Goal: Task Accomplishment & Management: Manage account settings

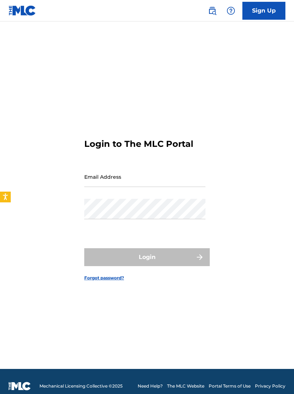
click at [106, 181] on input "Email Address" at bounding box center [144, 177] width 121 height 20
type input "[EMAIL_ADDRESS][DOMAIN_NAME]"
click at [147, 263] on button "Login" at bounding box center [146, 257] width 125 height 18
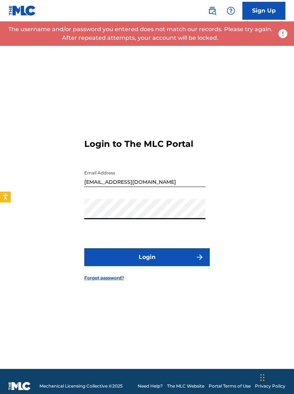
click at [246, 210] on div "Login to The MLC Portal Email Address Kidstoop1@gmail.com Password Login Forgot…" at bounding box center [147, 204] width 294 height 330
click at [186, 264] on button "Login" at bounding box center [146, 257] width 125 height 18
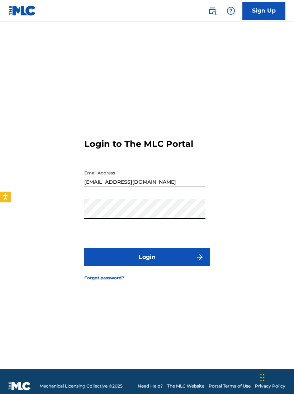
click at [147, 263] on button "Login" at bounding box center [146, 257] width 125 height 18
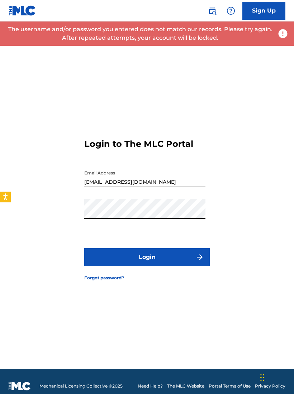
click at [147, 263] on button "Login" at bounding box center [146, 257] width 125 height 18
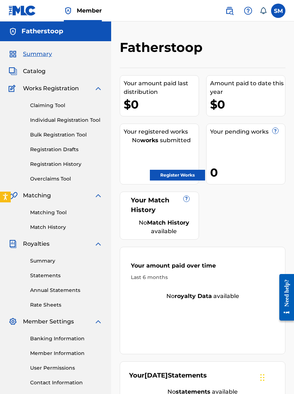
click at [36, 75] on span "Catalog" at bounding box center [34, 71] width 23 height 9
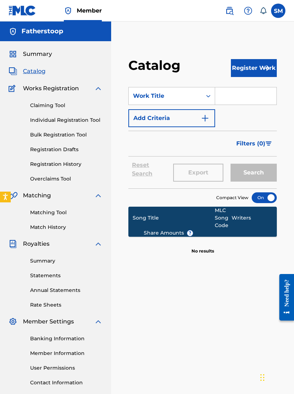
click at [38, 90] on span "Works Registration" at bounding box center [51, 88] width 56 height 9
click at [39, 105] on link "Claiming Tool" at bounding box center [66, 106] width 72 height 8
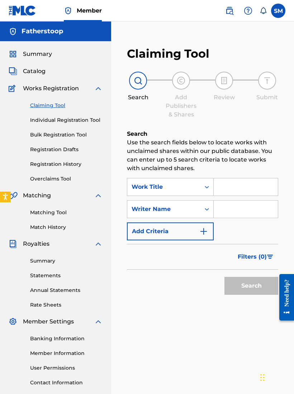
click at [38, 117] on link "Individual Registration Tool" at bounding box center [66, 120] width 72 height 8
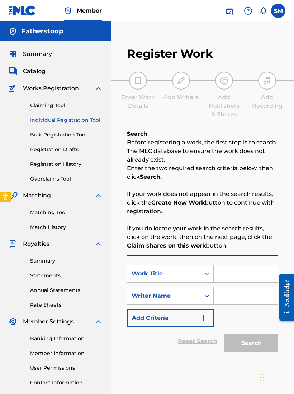
click at [43, 136] on link "Bulk Registration Tool" at bounding box center [66, 135] width 72 height 8
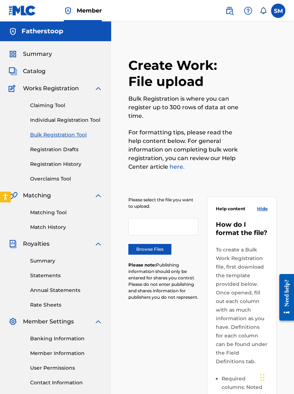
click at [40, 144] on div "Claiming Tool Individual Registration Tool Bulk Registration Tool Registration …" at bounding box center [56, 138] width 94 height 90
click at [43, 149] on link "Registration Drafts" at bounding box center [66, 150] width 72 height 8
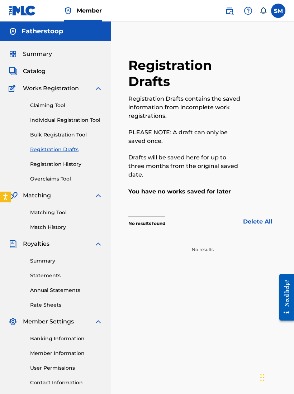
click at [46, 166] on link "Registration History" at bounding box center [66, 164] width 72 height 8
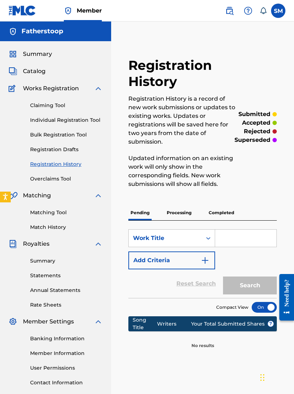
click at [45, 176] on link "Overclaims Tool" at bounding box center [66, 179] width 72 height 8
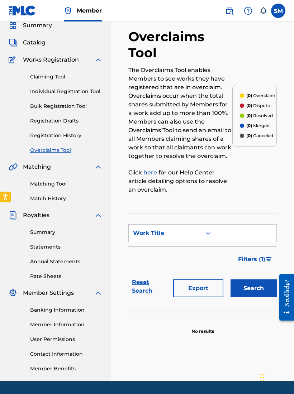
scroll to position [38, 0]
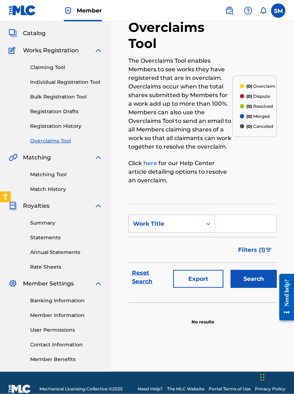
click at [44, 186] on link "Match History" at bounding box center [66, 190] width 72 height 8
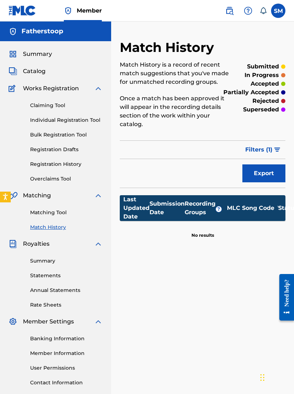
click at [43, 211] on link "Matching Tool" at bounding box center [66, 213] width 72 height 8
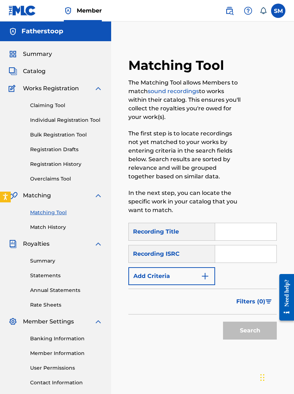
click at [38, 246] on span "Royalties" at bounding box center [36, 244] width 27 height 9
click at [42, 258] on link "Summary" at bounding box center [66, 261] width 72 height 8
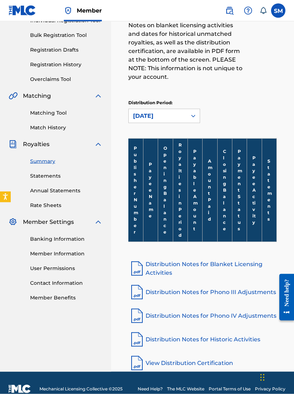
scroll to position [100, 0]
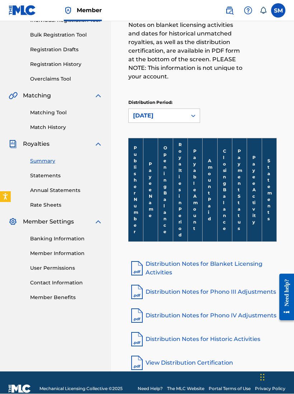
click at [43, 173] on link "Statements" at bounding box center [66, 176] width 72 height 8
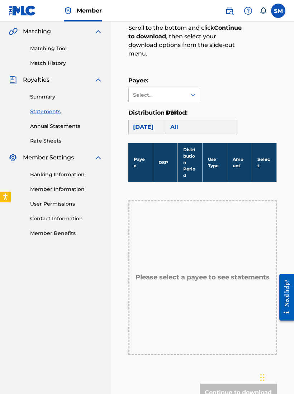
scroll to position [165, 0]
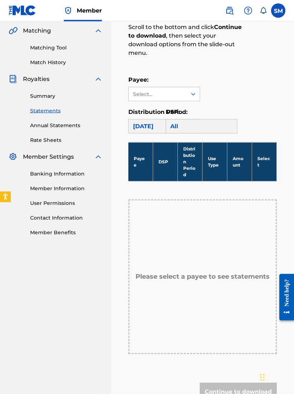
click at [45, 124] on link "Annual Statements" at bounding box center [66, 126] width 72 height 8
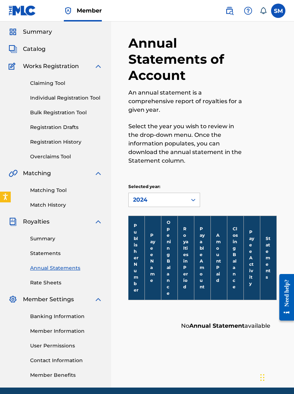
scroll to position [38, 0]
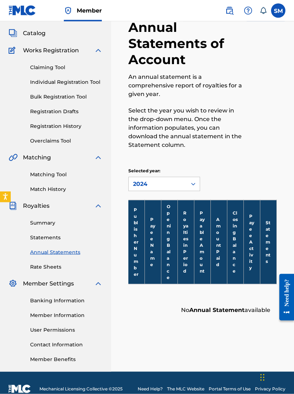
click at [43, 264] on link "Rate Sheets" at bounding box center [66, 267] width 72 height 8
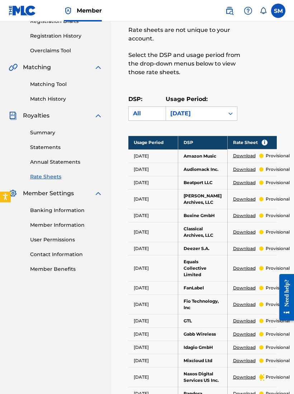
scroll to position [129, 0]
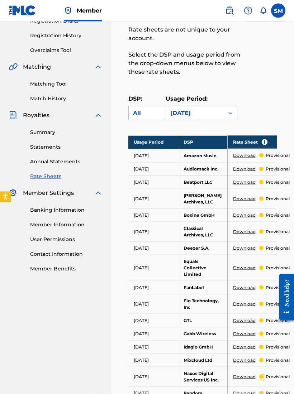
click at [45, 205] on div "Banking Information Member Information User Permissions Contact Information Mem…" at bounding box center [56, 234] width 94 height 75
click at [54, 208] on link "Banking Information" at bounding box center [66, 210] width 72 height 8
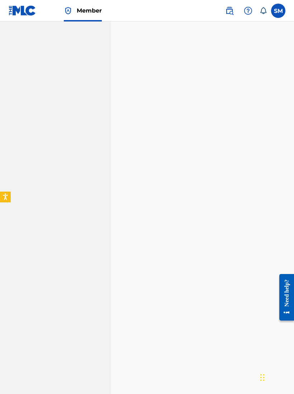
scroll to position [464, 0]
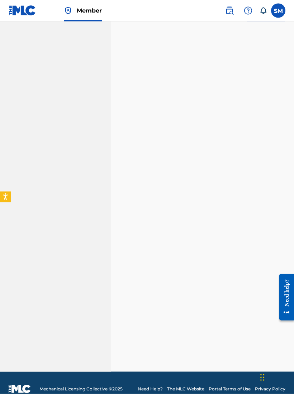
click at [271, 284] on div "Payee: Fatherstoop" at bounding box center [202, 60] width 148 height 624
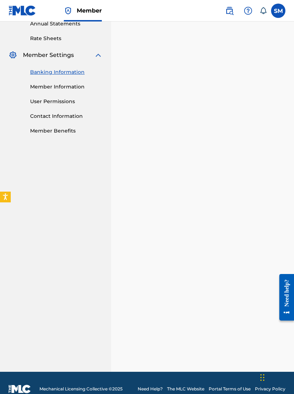
scroll to position [38, 0]
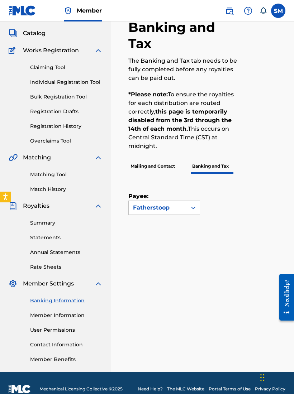
click at [167, 169] on p "Mailing and Contact" at bounding box center [152, 166] width 49 height 15
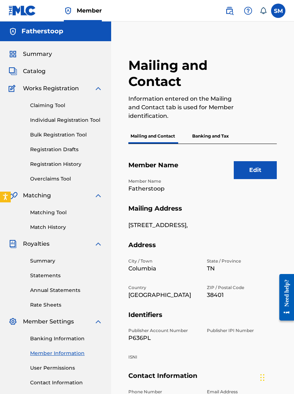
click at [218, 133] on p "Banking and Tax" at bounding box center [210, 136] width 41 height 15
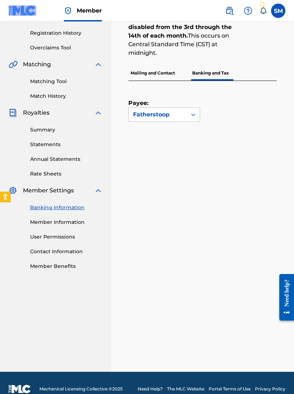
scroll to position [131, 0]
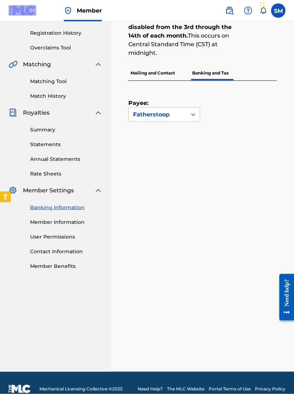
click at [169, 76] on p "Mailing and Contact" at bounding box center [152, 73] width 49 height 15
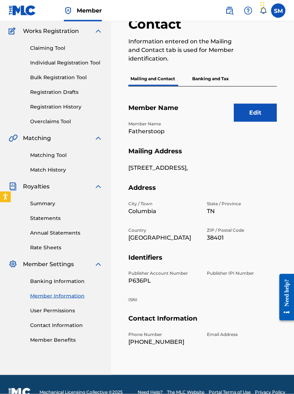
scroll to position [68, 0]
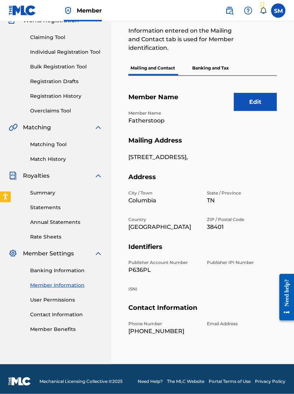
click at [41, 299] on link "User Permissions" at bounding box center [66, 300] width 72 height 8
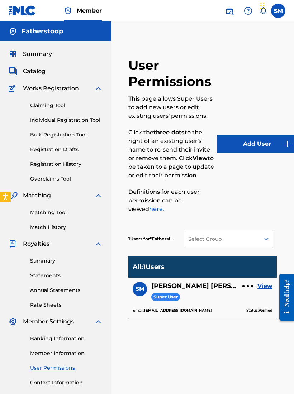
click at [263, 287] on link "View" at bounding box center [264, 286] width 15 height 9
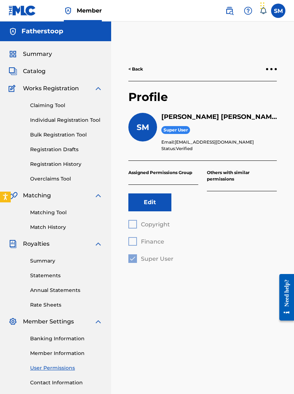
click at [136, 204] on button "Edit" at bounding box center [149, 202] width 43 height 18
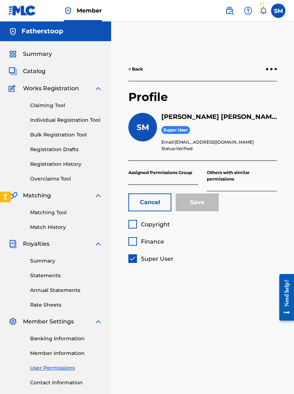
click at [139, 203] on button "Cancel" at bounding box center [149, 202] width 43 height 18
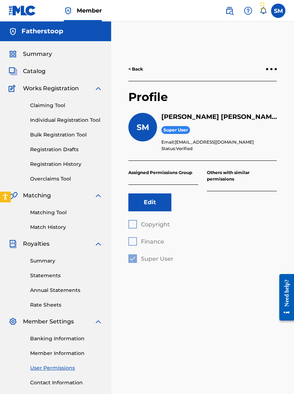
click at [234, 178] on p "Others with similar permissions" at bounding box center [242, 176] width 70 height 30
click at [227, 177] on p "Others with similar permissions" at bounding box center [242, 176] width 70 height 30
click at [182, 175] on p "Assigned Permissions Group" at bounding box center [163, 173] width 70 height 24
click at [182, 173] on p "Assigned Permissions Group" at bounding box center [163, 173] width 70 height 24
click at [179, 135] on div "Seth Martin Super User Email: kidstoop1@gmail.com Status: Verified" at bounding box center [218, 132] width 115 height 39
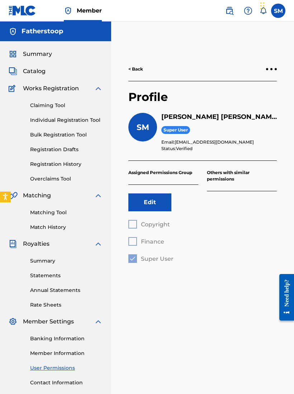
click at [274, 64] on div "< Back" at bounding box center [202, 69] width 148 height 24
click at [262, 70] on div "< Back" at bounding box center [202, 69] width 148 height 24
click at [274, 71] on div at bounding box center [271, 69] width 11 height 4
click at [253, 147] on p "Status: Verified" at bounding box center [218, 148] width 115 height 6
click at [241, 177] on p "Others with similar permissions" at bounding box center [242, 176] width 70 height 30
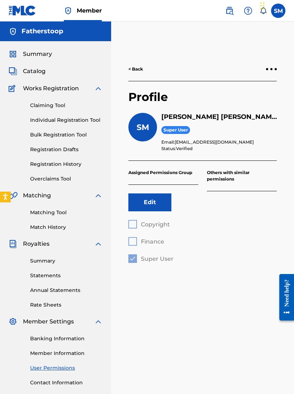
click at [220, 181] on p "Others with similar permissions" at bounding box center [242, 176] width 70 height 30
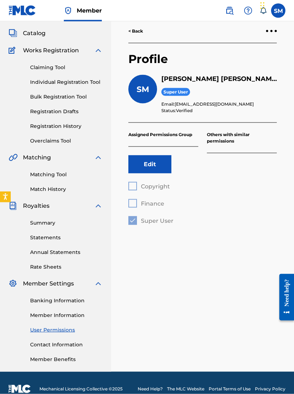
scroll to position [38, 0]
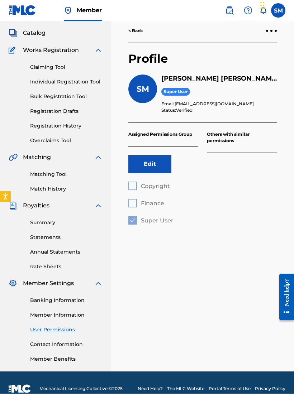
click at [43, 341] on link "Contact Information" at bounding box center [66, 345] width 72 height 8
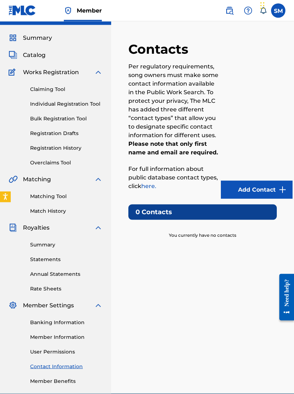
scroll to position [38, 0]
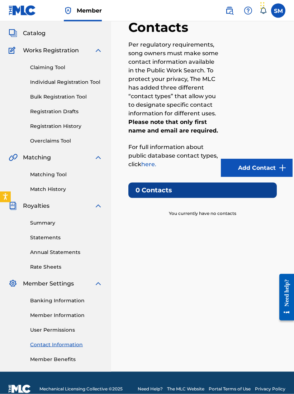
click at [42, 356] on link "Member Benefits" at bounding box center [66, 360] width 72 height 8
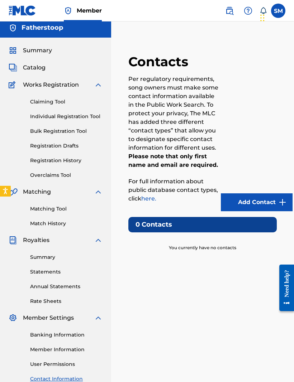
scroll to position [0, 0]
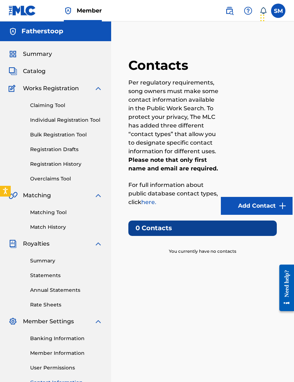
click at [35, 50] on span "Summary" at bounding box center [37, 54] width 29 height 9
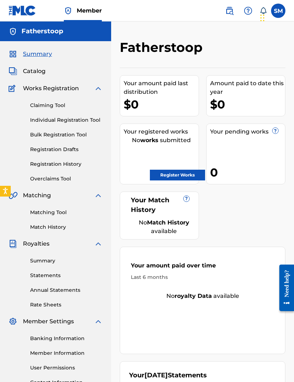
click at [192, 171] on link "Register Works" at bounding box center [177, 175] width 55 height 11
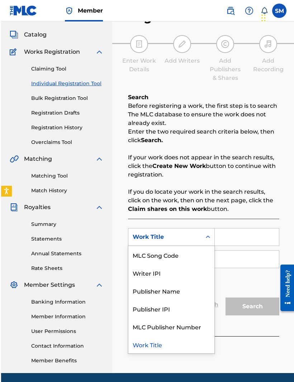
scroll to position [38, 0]
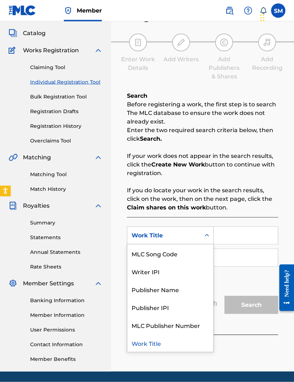
click at [168, 343] on div "Work Title" at bounding box center [170, 343] width 86 height 18
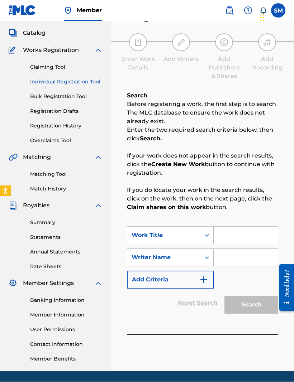
click at [239, 239] on input "Search Form" at bounding box center [246, 235] width 64 height 17
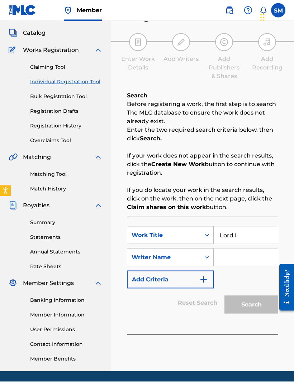
type input "Lord I"
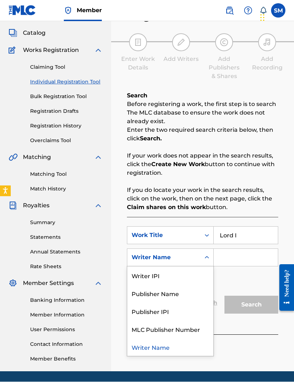
click at [188, 278] on div "Writer IPI" at bounding box center [170, 276] width 86 height 18
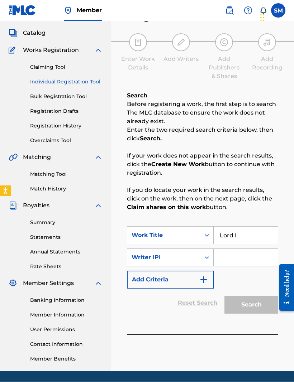
click at [241, 261] on input "Search Form" at bounding box center [246, 257] width 64 height 17
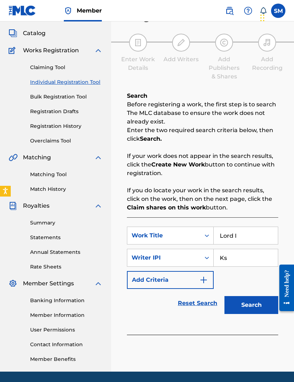
type input "K"
type input "FatherStoop"
click at [255, 305] on button "Search" at bounding box center [251, 305] width 54 height 18
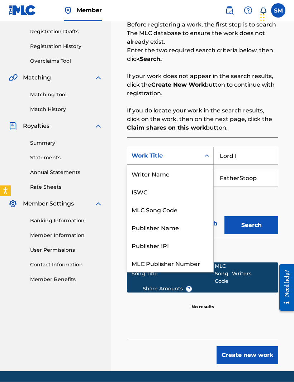
scroll to position [18, 0]
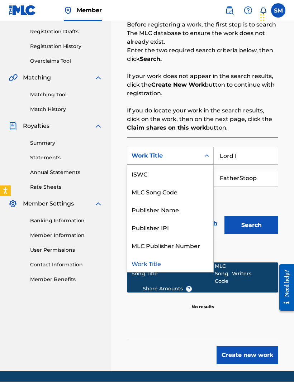
click at [186, 195] on div "MLC Song Code" at bounding box center [170, 192] width 86 height 18
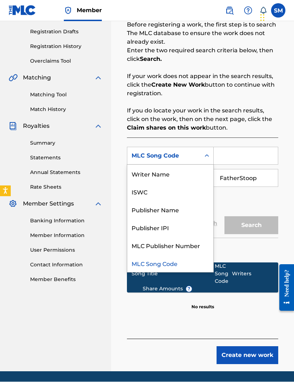
click at [186, 178] on div "Writer Name" at bounding box center [170, 174] width 86 height 18
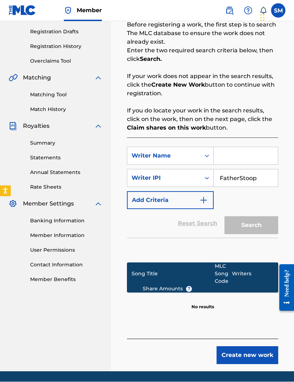
click at [245, 153] on input "Search Form" at bounding box center [246, 156] width 64 height 17
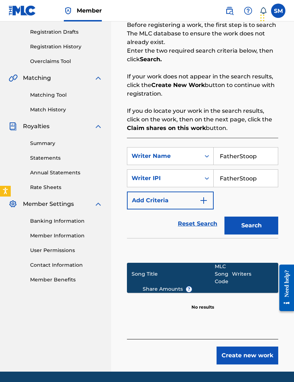
type input "FatherStoop"
click at [263, 227] on button "Search" at bounding box center [251, 226] width 54 height 18
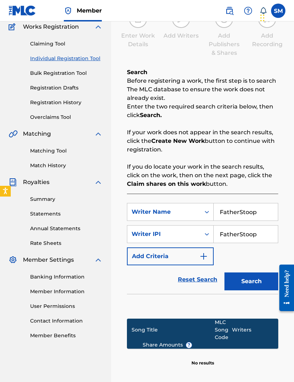
click at [255, 235] on input "FatherStoop" at bounding box center [246, 234] width 64 height 17
click at [262, 233] on input "FatherStoop" at bounding box center [246, 234] width 64 height 17
click at [257, 233] on input "FatherStoop" at bounding box center [246, 234] width 64 height 17
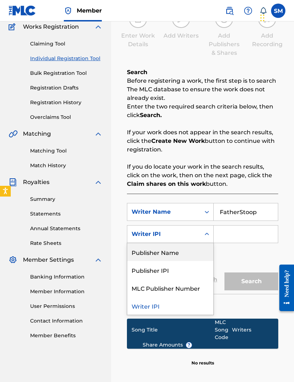
click at [177, 254] on div "Publisher Name" at bounding box center [170, 252] width 86 height 18
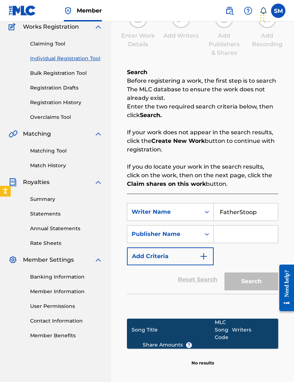
click at [244, 237] on input "Search Form" at bounding box center [246, 234] width 64 height 17
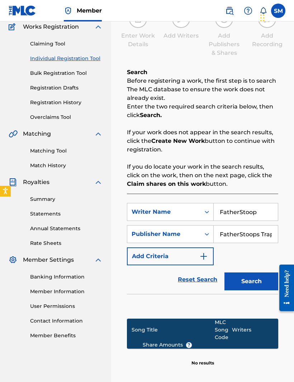
click at [256, 280] on button "Search" at bounding box center [251, 282] width 54 height 18
click at [253, 230] on input "FatherStoops Traphouse" at bounding box center [246, 234] width 64 height 17
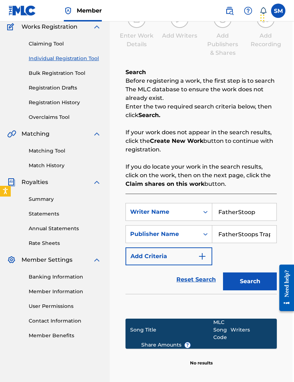
scroll to position [62, 5]
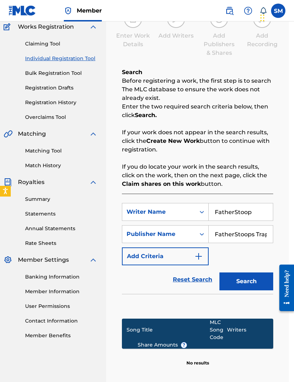
type input "FatherStoops Traprave"
click at [246, 282] on button "Search" at bounding box center [246, 282] width 54 height 18
click at [254, 287] on button "Search" at bounding box center [246, 282] width 54 height 18
click at [255, 288] on button "Search" at bounding box center [246, 282] width 54 height 18
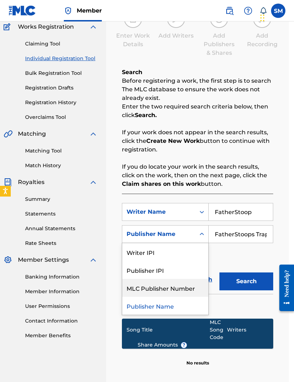
click at [190, 289] on div "MLC Publisher Number" at bounding box center [165, 288] width 86 height 18
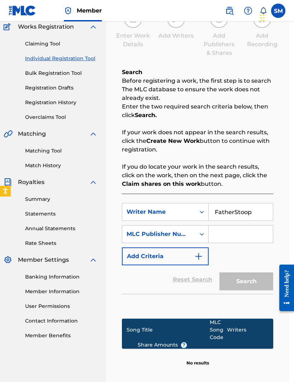
click at [246, 232] on input "Search Form" at bounding box center [240, 234] width 64 height 17
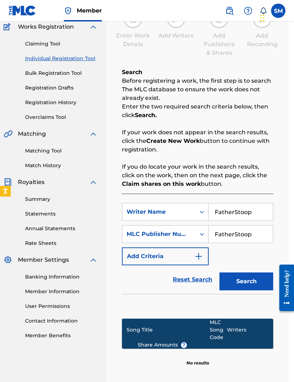
type input "FatherStoop"
click at [254, 282] on button "Search" at bounding box center [246, 282] width 54 height 18
click at [254, 233] on input "FatherStoop" at bounding box center [240, 234] width 64 height 17
click at [254, 236] on input "FatherStoop" at bounding box center [240, 234] width 64 height 17
click at [253, 236] on input "FatherStoop" at bounding box center [240, 234] width 64 height 17
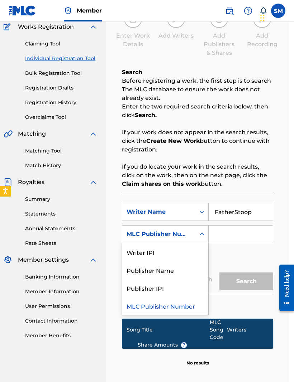
click at [133, 255] on div "Writer IPI" at bounding box center [165, 252] width 86 height 18
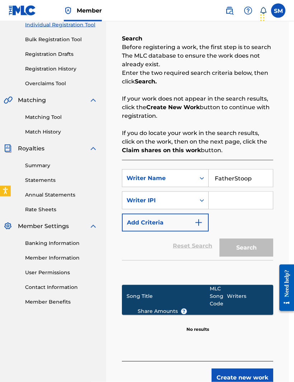
scroll to position [118, 5]
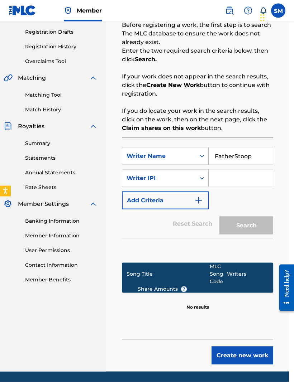
click at [250, 179] on input "Search Form" at bounding box center [240, 178] width 64 height 17
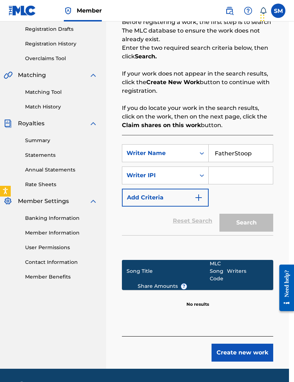
scroll to position [141, 3]
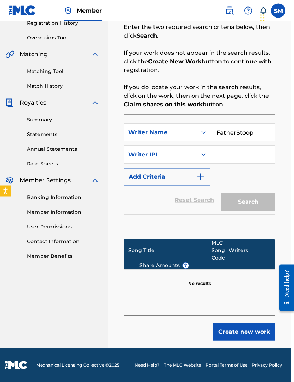
click at [231, 157] on input "Search Form" at bounding box center [242, 154] width 64 height 17
paste input "Fatherstoops TrapHouse"
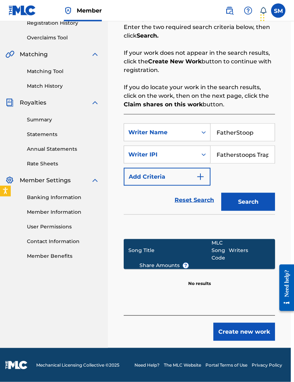
type input "Fatherstoops TrapHouse"
click at [266, 207] on button "Search" at bounding box center [248, 202] width 54 height 18
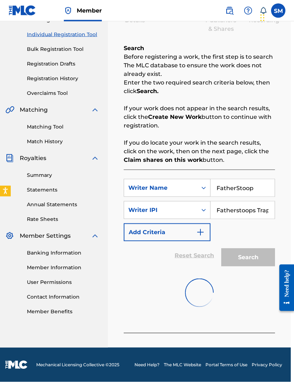
scroll to position [86, 3]
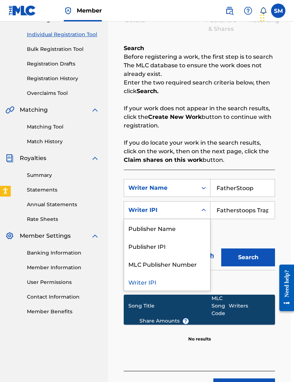
click at [192, 229] on div "Publisher Name" at bounding box center [167, 228] width 86 height 18
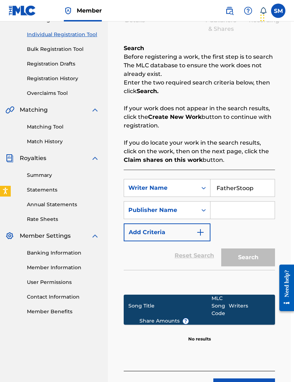
click at [238, 208] on input "Search Form" at bounding box center [242, 210] width 64 height 17
click at [238, 211] on input "Search Form" at bounding box center [242, 210] width 64 height 17
click at [235, 209] on input "Search Form" at bounding box center [242, 210] width 64 height 17
paste input "Fatherstoops TrapHouse"
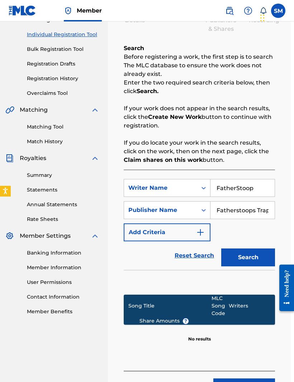
type input "Fatherstoops TrapHouse"
click at [254, 258] on button "Search" at bounding box center [248, 258] width 54 height 18
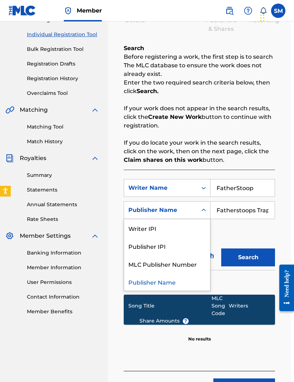
click at [198, 263] on div "MLC Publisher Number" at bounding box center [167, 264] width 86 height 18
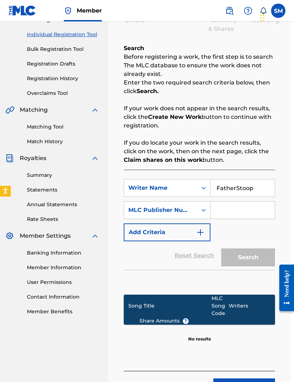
click at [242, 208] on input "Search Form" at bounding box center [242, 210] width 64 height 17
click at [243, 209] on input "Search Form" at bounding box center [242, 210] width 64 height 17
click at [234, 210] on input "Search Form" at bounding box center [242, 210] width 64 height 17
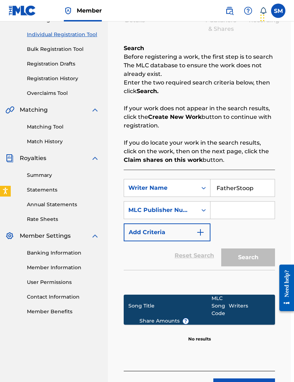
paste input "Fatherstoops TrapHouse"
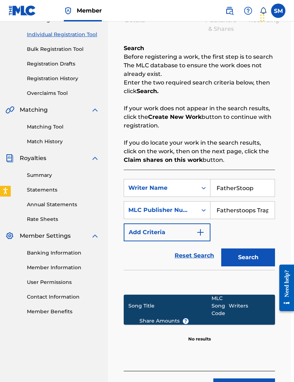
type input "Fatherstoops TrapHouse"
click at [257, 251] on button "Search" at bounding box center [248, 258] width 54 height 18
click at [197, 232] on img "Search Form" at bounding box center [200, 232] width 9 height 9
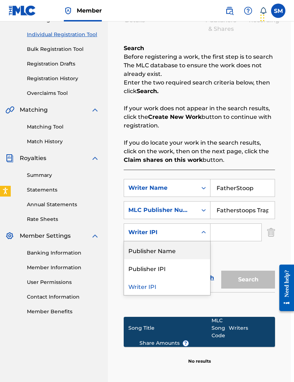
click at [186, 252] on div "Publisher Name" at bounding box center [167, 250] width 86 height 18
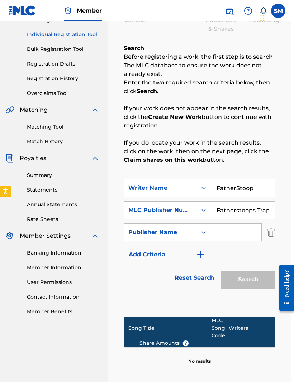
click at [244, 227] on input "Search Form" at bounding box center [235, 232] width 51 height 17
click at [243, 227] on input "Search Form" at bounding box center [235, 232] width 51 height 17
click at [236, 232] on input "Search Form" at bounding box center [235, 232] width 51 height 17
paste input "Fatherstoops TrapHouse"
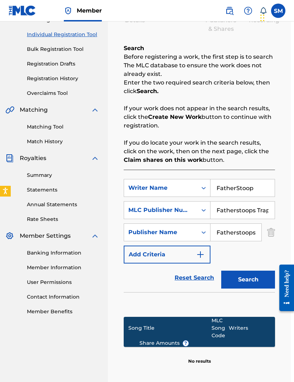
type input "Fatherstoops TrapHouse"
click at [256, 216] on input "Fatherstoops TrapHouse" at bounding box center [242, 210] width 64 height 17
click at [252, 211] on input "Fatherstoops TrapHouse" at bounding box center [242, 210] width 64 height 17
click at [253, 214] on input "Fatherstoops TrapHouse" at bounding box center [242, 210] width 64 height 17
click at [249, 211] on input "Fatherstoops TrapHouse" at bounding box center [242, 210] width 64 height 17
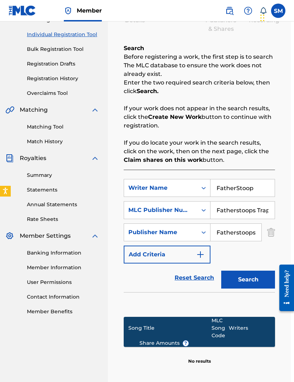
click at [249, 211] on input "Fatherstoops TrapHouse" at bounding box center [242, 210] width 64 height 17
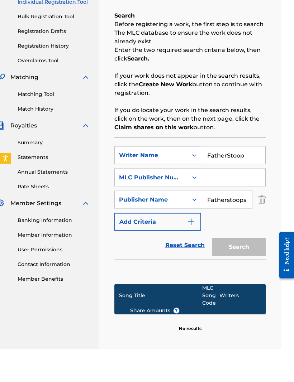
scroll to position [86, 13]
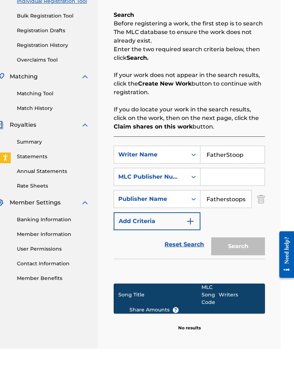
click at [189, 204] on div "Search Form" at bounding box center [193, 210] width 13 height 13
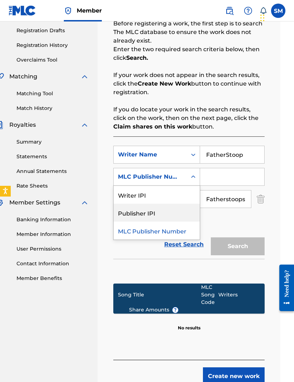
click at [167, 212] on div "Publisher IPI" at bounding box center [157, 213] width 86 height 18
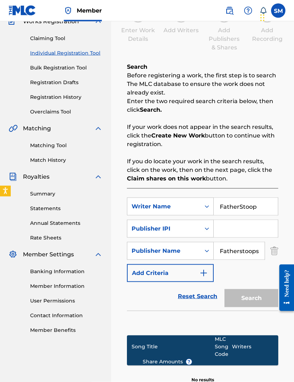
scroll to position [67, 0]
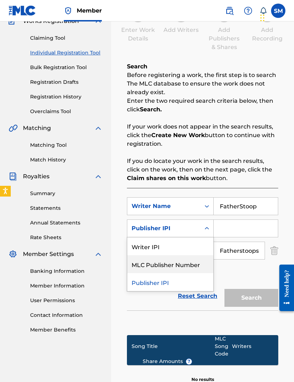
click at [198, 263] on div "MLC Publisher Number" at bounding box center [170, 264] width 86 height 18
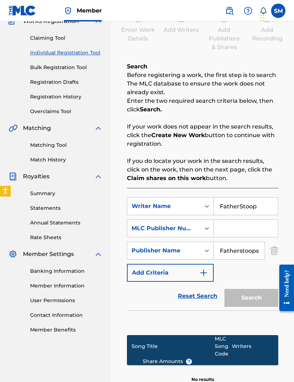
click at [244, 230] on input "Search Form" at bounding box center [246, 228] width 64 height 17
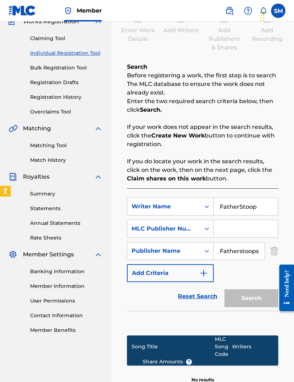
click at [243, 229] on input "Search Form" at bounding box center [246, 228] width 64 height 17
paste input "P636PL"
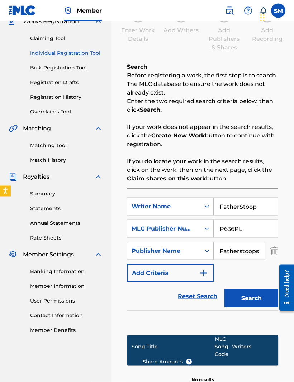
type input "P636PL"
click at [276, 251] on img "Search Form" at bounding box center [274, 251] width 8 height 18
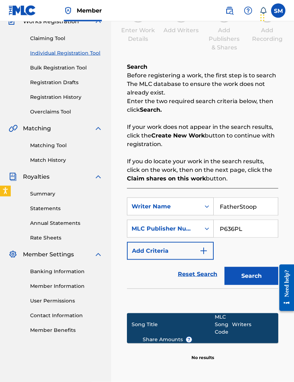
scroll to position [67, 0]
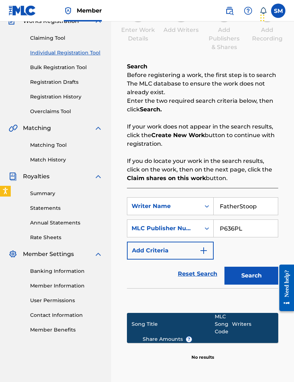
click at [252, 270] on button "Search" at bounding box center [251, 276] width 54 height 18
click at [255, 278] on button "Search" at bounding box center [251, 276] width 54 height 18
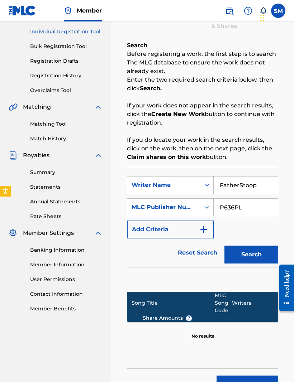
click at [256, 388] on button "Create new work" at bounding box center [247, 385] width 62 height 18
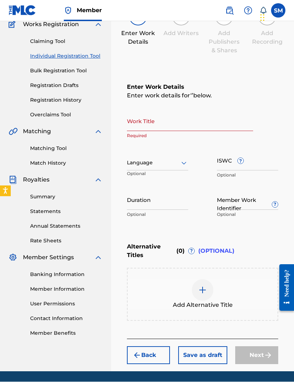
click at [147, 122] on input "Work Title" at bounding box center [190, 121] width 126 height 20
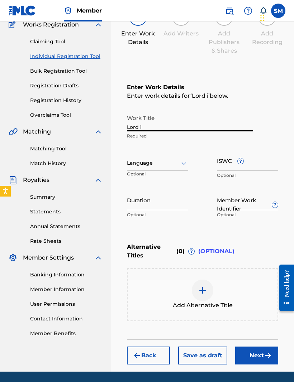
type input "Lord i"
click at [134, 207] on input "Duration" at bounding box center [157, 200] width 61 height 20
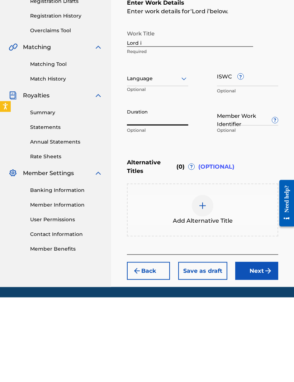
click at [202, 286] on img at bounding box center [202, 290] width 9 height 9
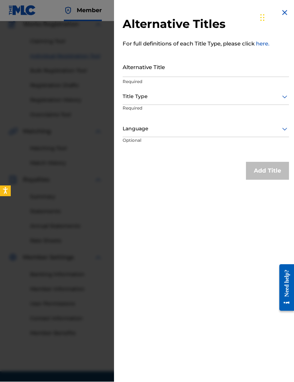
click at [288, 12] on img at bounding box center [284, 13] width 9 height 9
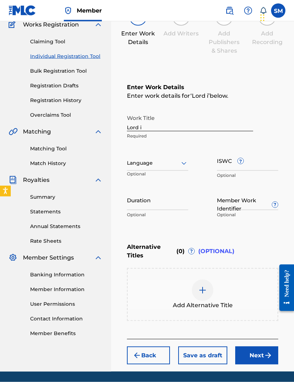
click at [260, 359] on button "Next" at bounding box center [256, 356] width 43 height 18
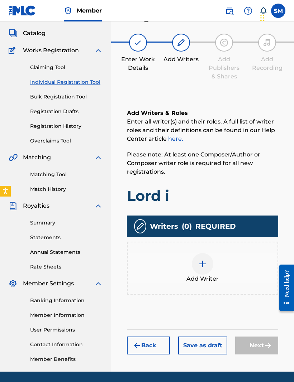
click at [206, 265] on img at bounding box center [202, 264] width 9 height 9
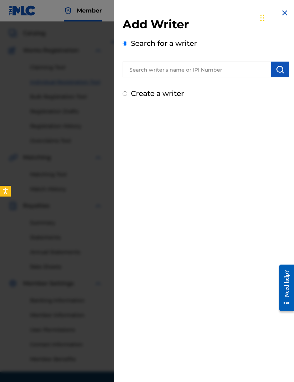
click at [227, 63] on input "text" at bounding box center [197, 70] width 148 height 16
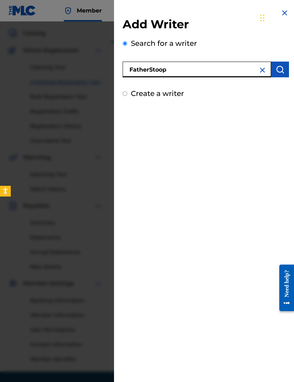
type input "FatherStoop"
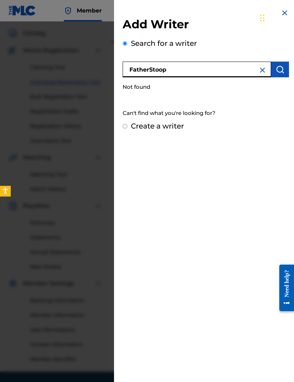
click at [123, 129] on div "Create a writer" at bounding box center [206, 126] width 166 height 11
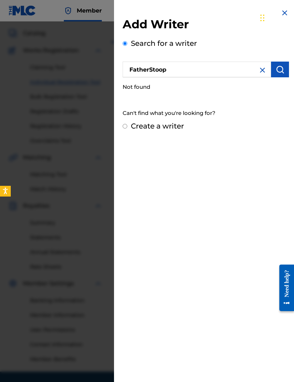
click at [127, 128] on input "Create a writer" at bounding box center [125, 126] width 5 height 5
radio input "false"
radio input "true"
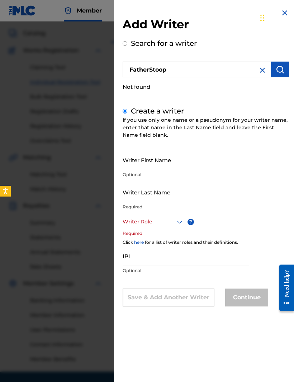
click at [132, 166] on input "Writer First Name" at bounding box center [186, 160] width 126 height 20
type input "[PERSON_NAME]"
click at [227, 192] on input "Writer Last Name" at bounding box center [186, 192] width 126 height 20
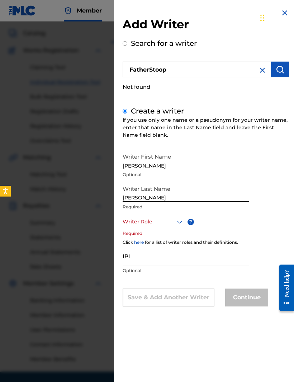
type input "[PERSON_NAME]"
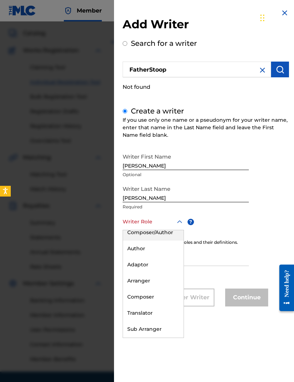
scroll to position [5, 0]
click at [159, 295] on div "Composer" at bounding box center [153, 298] width 61 height 16
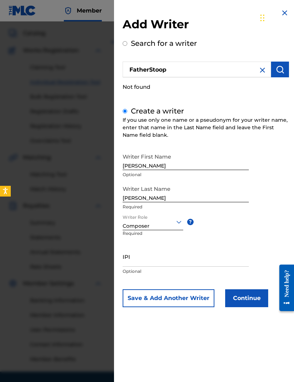
click at [191, 260] on input "IPI" at bounding box center [186, 256] width 126 height 20
click at [208, 255] on input "IPI" at bounding box center [186, 256] width 126 height 20
click at [207, 255] on input "IPI" at bounding box center [186, 256] width 126 height 20
paste input "P636PL"
type input "P636PL"
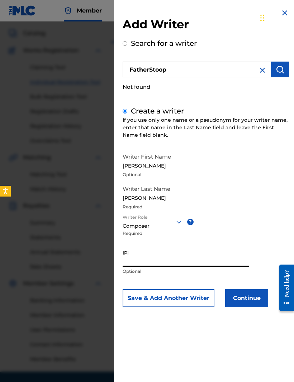
click at [253, 296] on button "Continue" at bounding box center [246, 298] width 43 height 18
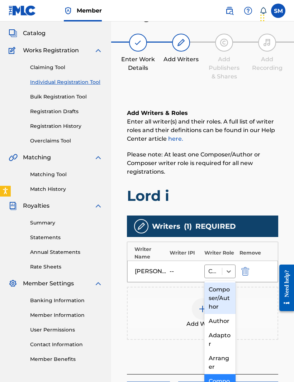
scroll to position [70, 34]
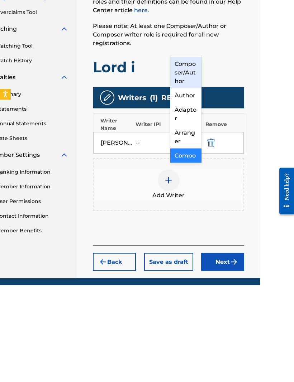
click at [193, 154] on div "Composer/Author" at bounding box center [185, 170] width 31 height 32
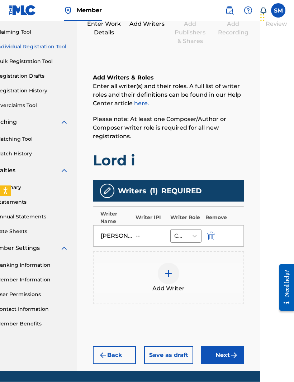
click at [223, 353] on button "Next" at bounding box center [222, 356] width 43 height 18
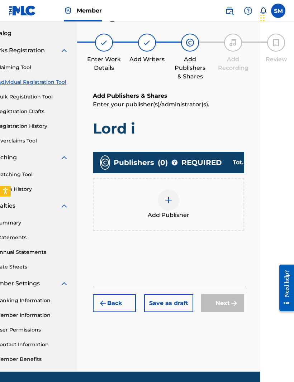
click at [170, 203] on img at bounding box center [168, 200] width 9 height 9
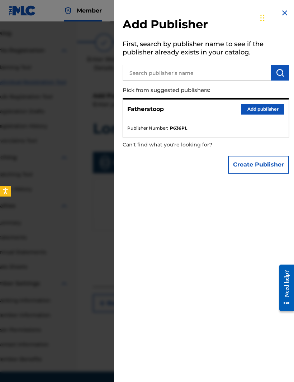
click at [219, 69] on input "text" at bounding box center [197, 73] width 148 height 16
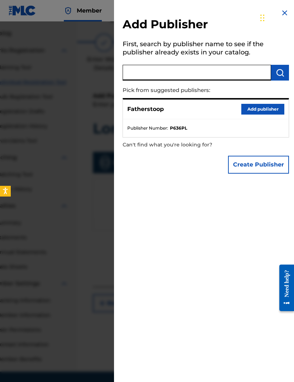
click at [215, 72] on input "text" at bounding box center [197, 73] width 148 height 16
paste input "P636PL"
type input "P636PL"
click at [269, 110] on button "Add publisher" at bounding box center [262, 109] width 43 height 11
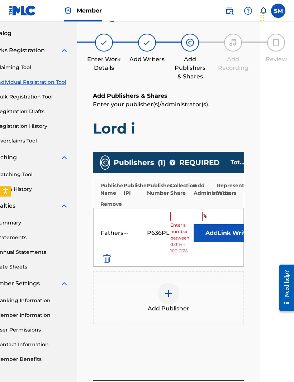
click at [193, 212] on input "text" at bounding box center [186, 216] width 32 height 9
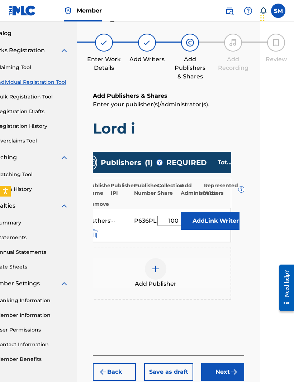
scroll to position [0, 13]
type input "100"
click at [223, 221] on button "Link Writer" at bounding box center [221, 221] width 36 height 18
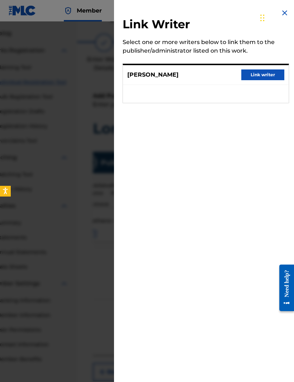
click at [267, 73] on button "Link writer" at bounding box center [262, 74] width 43 height 11
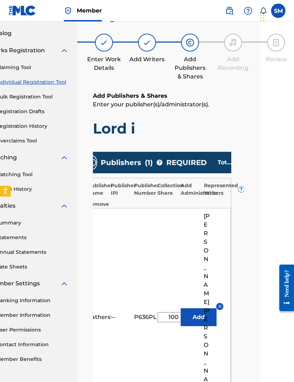
click at [189, 308] on button "Add" at bounding box center [199, 317] width 36 height 18
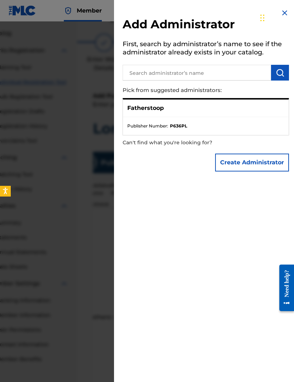
click at [264, 163] on button "Create Administrator" at bounding box center [252, 163] width 74 height 18
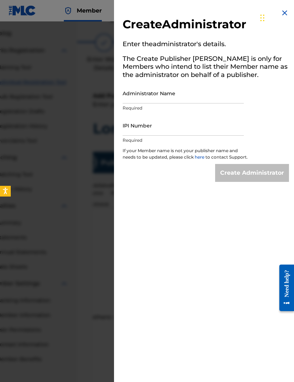
click at [212, 97] on input "Administrator Name" at bounding box center [183, 93] width 121 height 20
click at [210, 85] on input "Administrator Name" at bounding box center [183, 93] width 121 height 20
type input "FatherStoop"
click at [217, 129] on input "IPI Number" at bounding box center [183, 125] width 121 height 20
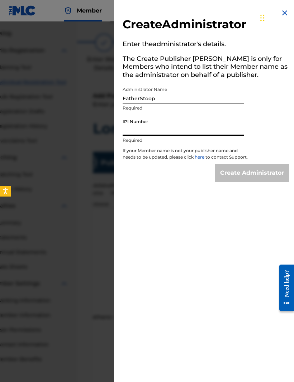
click at [244, 240] on div "Create Administrator Enter the administrator 's details. The Create Publisher b…" at bounding box center [205, 191] width 183 height 382
click at [212, 127] on input "IPI Number" at bounding box center [183, 125] width 121 height 20
click at [282, 10] on img at bounding box center [284, 13] width 9 height 9
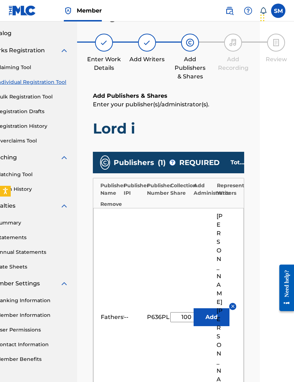
scroll to position [0, 0]
click at [201, 308] on button "Add" at bounding box center [211, 317] width 36 height 18
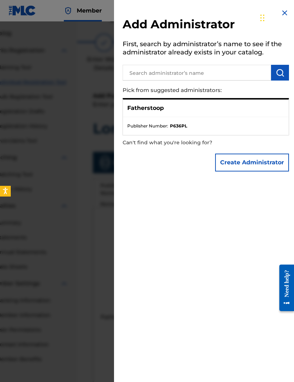
click at [186, 126] on strong "P636PL" at bounding box center [178, 126] width 17 height 6
click at [164, 109] on p "Fatherstoop" at bounding box center [145, 108] width 37 height 9
click at [163, 109] on p "Fatherstoop" at bounding box center [145, 108] width 37 height 9
click at [244, 114] on div "Fatherstoop" at bounding box center [206, 109] width 166 height 18
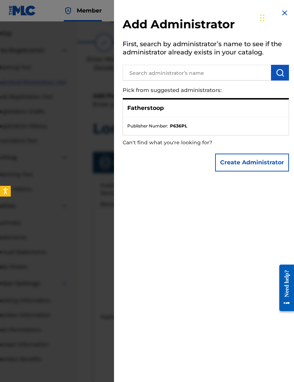
click at [244, 114] on div "Fatherstoop" at bounding box center [206, 109] width 166 height 18
click at [158, 109] on p "Fatherstoop" at bounding box center [145, 108] width 37 height 9
click at [230, 73] on input "text" at bounding box center [197, 73] width 148 height 16
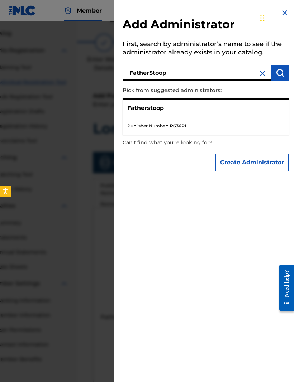
click at [282, 72] on img "submit" at bounding box center [279, 72] width 9 height 9
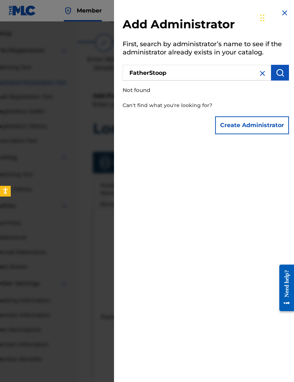
click at [230, 71] on input "FatherStoop" at bounding box center [197, 73] width 148 height 16
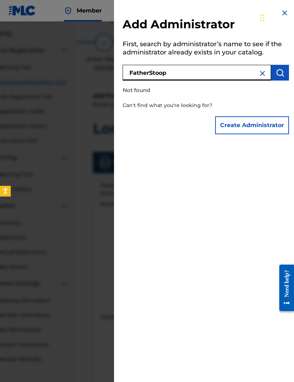
type input "FatherStoop"
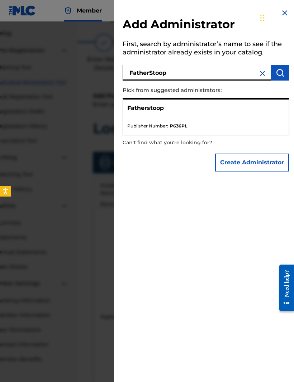
click at [138, 111] on p "Fatherstoop" at bounding box center [145, 108] width 37 height 9
click at [138, 110] on p "Fatherstoop" at bounding box center [145, 108] width 37 height 9
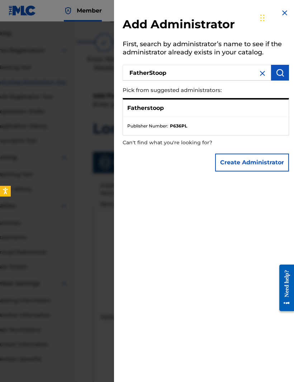
click at [142, 116] on div "Fatherstoop" at bounding box center [206, 109] width 166 height 18
click at [181, 127] on strong "P636PL" at bounding box center [178, 126] width 17 height 6
copy strong "P636PL"
click at [258, 166] on button "Create Administrator" at bounding box center [252, 163] width 74 height 18
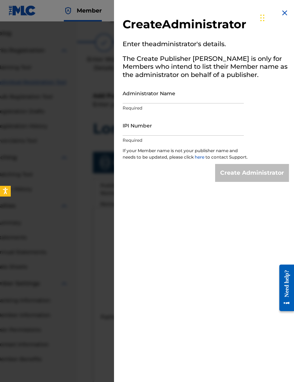
click at [211, 97] on input "Administrator Name" at bounding box center [183, 93] width 121 height 20
type input "FatherStoop"
click at [215, 131] on input "IPI Number" at bounding box center [183, 125] width 121 height 20
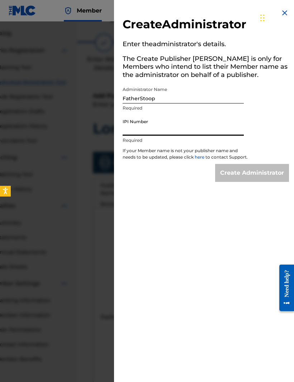
paste input "P636PL"
type input "P"
click at [91, 205] on div at bounding box center [147, 212] width 294 height 382
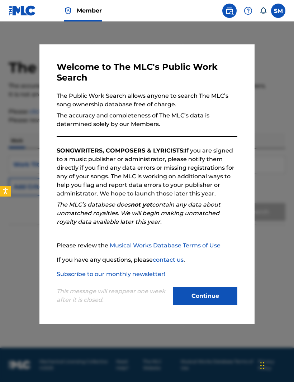
click at [214, 299] on button "Continue" at bounding box center [205, 296] width 64 height 18
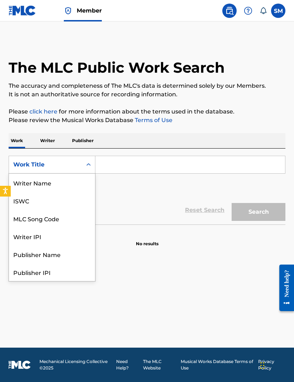
scroll to position [36, 0]
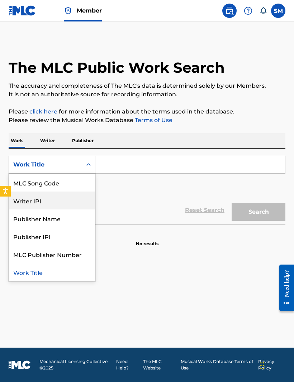
click at [27, 200] on div "Writer IPI" at bounding box center [52, 201] width 86 height 18
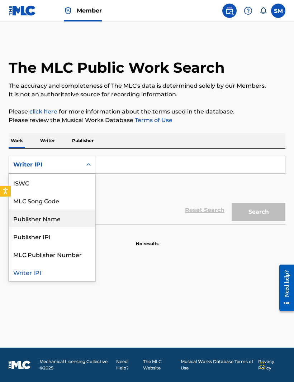
click at [30, 221] on div "Publisher Name" at bounding box center [52, 219] width 86 height 18
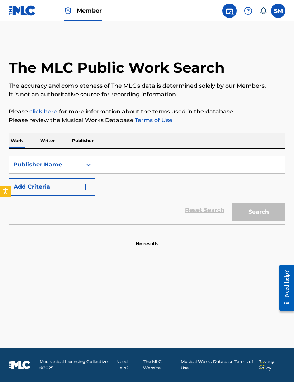
click at [223, 160] on input "Search Form" at bounding box center [190, 164] width 190 height 17
click at [226, 162] on input "Search Form" at bounding box center [190, 164] width 190 height 17
click at [225, 162] on input "Search Form" at bounding box center [190, 164] width 190 height 17
paste input "Fatherstoops TrapHouse"
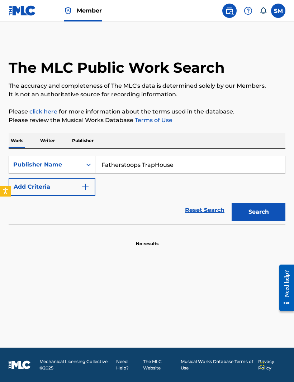
click at [268, 209] on button "Search" at bounding box center [258, 212] width 54 height 18
click at [268, 212] on button "Search" at bounding box center [258, 212] width 54 height 18
click at [48, 187] on button "Add Criteria" at bounding box center [52, 187] width 87 height 18
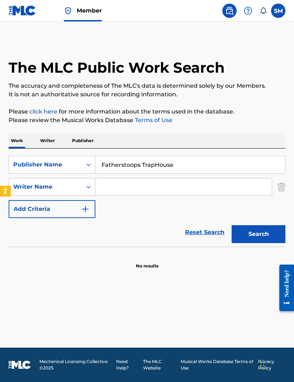
click at [284, 185] on img "Search Form" at bounding box center [281, 187] width 8 height 18
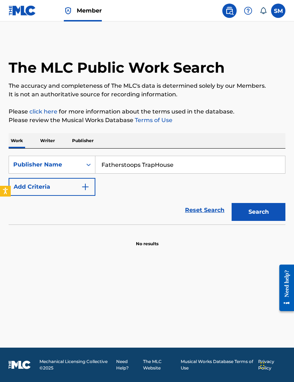
click at [226, 163] on input "Fatherstoops TrapHouse" at bounding box center [190, 164] width 190 height 17
click at [224, 166] on input "Fatherstoops TrapHouse" at bounding box center [190, 164] width 190 height 17
click at [224, 165] on input "Fatherstoops TrapHouse" at bounding box center [190, 164] width 190 height 17
type input "Fatherstoop"
click at [271, 214] on button "Search" at bounding box center [258, 212] width 54 height 18
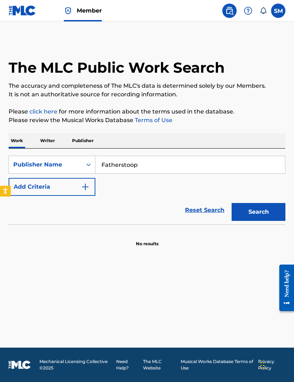
click at [265, 212] on button "Search" at bounding box center [258, 212] width 54 height 18
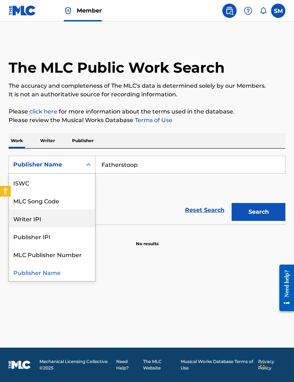
click at [23, 222] on div "Writer IPI" at bounding box center [52, 219] width 86 height 18
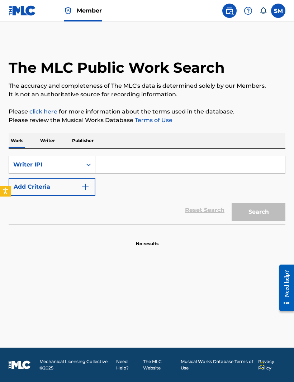
click at [241, 167] on input "Search Form" at bounding box center [190, 164] width 190 height 17
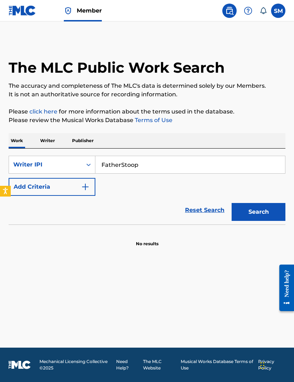
type input "FatherStoop"
click at [268, 213] on button "Search" at bounding box center [258, 212] width 54 height 18
click at [52, 140] on p "Writer" at bounding box center [47, 140] width 19 height 15
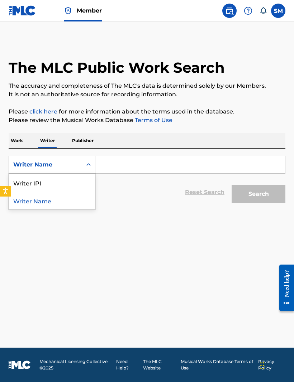
click at [34, 200] on div "Writer Name" at bounding box center [52, 201] width 86 height 18
click at [230, 164] on input "Search Form" at bounding box center [190, 164] width 190 height 17
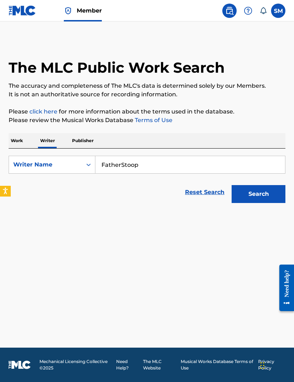
click at [268, 193] on button "Search" at bounding box center [258, 194] width 54 height 18
click at [268, 198] on button "Search" at bounding box center [258, 194] width 54 height 18
click at [222, 172] on input "FatherStoop" at bounding box center [190, 164] width 190 height 17
click at [273, 190] on button "Search" at bounding box center [258, 194] width 54 height 18
click at [265, 193] on button "Search" at bounding box center [258, 194] width 54 height 18
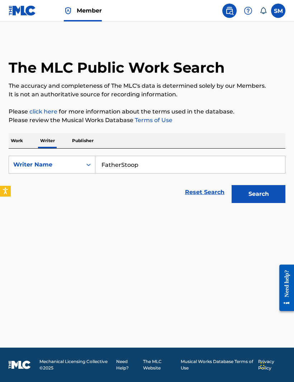
click at [265, 193] on button "Search" at bounding box center [258, 194] width 54 height 18
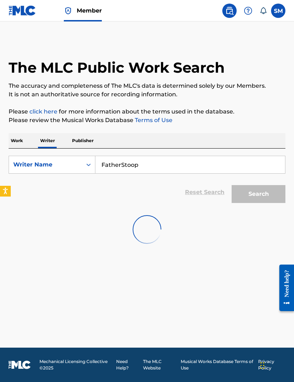
click at [258, 197] on button "Search" at bounding box center [258, 194] width 54 height 18
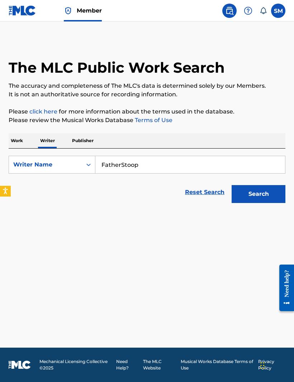
click at [139, 169] on input "FatherStoop" at bounding box center [190, 164] width 190 height 17
type input "Fatherstoop"
click at [271, 190] on button "Search" at bounding box center [258, 194] width 54 height 18
click at [276, 196] on button "Search" at bounding box center [258, 194] width 54 height 18
click at [212, 191] on link "Reset Search" at bounding box center [204, 192] width 47 height 16
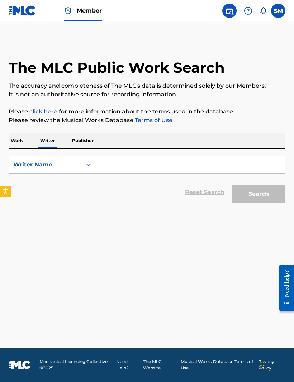
click at [110, 168] on input "Search Form" at bounding box center [190, 164] width 190 height 17
click at [111, 170] on input "Search Form" at bounding box center [190, 164] width 190 height 17
paste input "Fatherstoops TrapHouse"
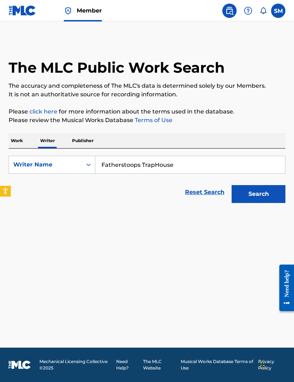
click at [276, 192] on button "Search" at bounding box center [258, 194] width 54 height 18
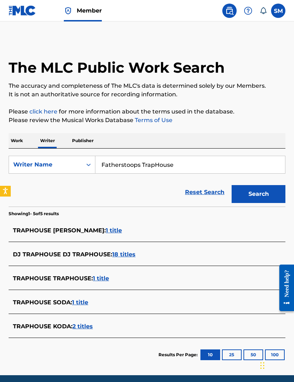
scroll to position [4, 0]
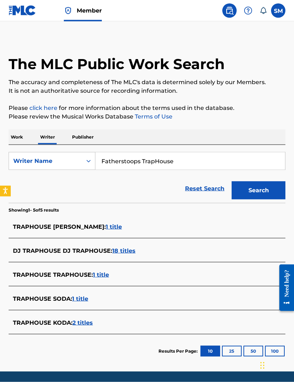
click at [220, 164] on input "Fatherstoops TrapHouse" at bounding box center [190, 161] width 190 height 17
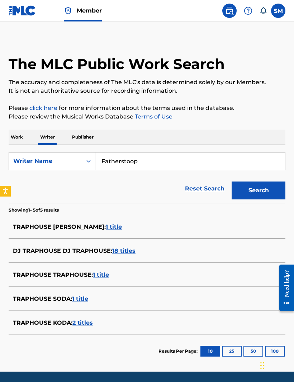
click at [263, 179] on div "Search" at bounding box center [256, 188] width 57 height 29
click at [264, 190] on button "Search" at bounding box center [258, 191] width 54 height 18
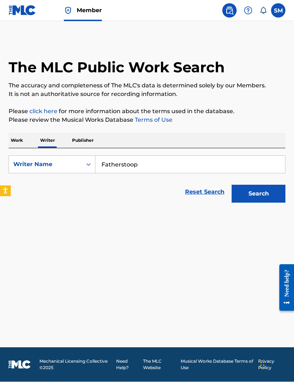
click at [272, 196] on button "Search" at bounding box center [258, 194] width 54 height 18
click at [127, 166] on input "Fatherstoop" at bounding box center [190, 164] width 190 height 17
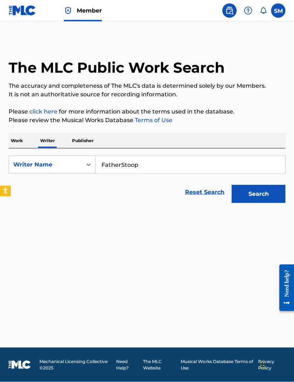
type input "FatherStoop"
click at [272, 196] on button "Search" at bounding box center [258, 194] width 54 height 18
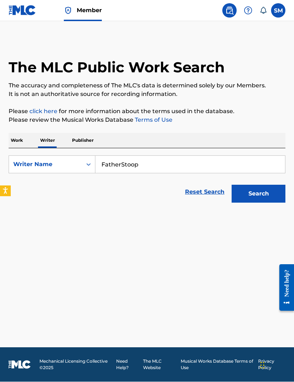
click at [269, 198] on button "Search" at bounding box center [258, 194] width 54 height 18
click at [83, 137] on p "Publisher" at bounding box center [83, 140] width 26 height 15
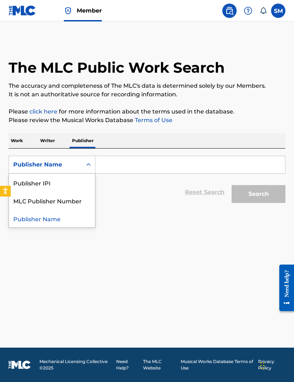
click at [246, 171] on input "Search Form" at bounding box center [190, 164] width 190 height 17
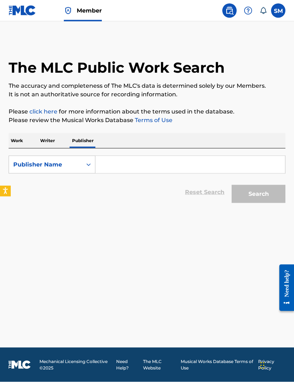
click at [239, 163] on input "Search Form" at bounding box center [190, 164] width 190 height 17
paste input "Fatherstoops TrapHouse"
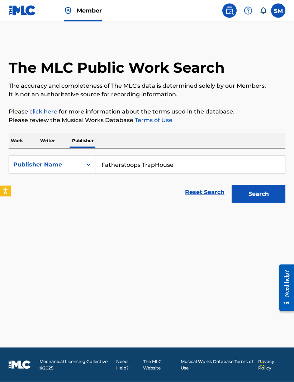
click at [266, 192] on button "Search" at bounding box center [258, 194] width 54 height 18
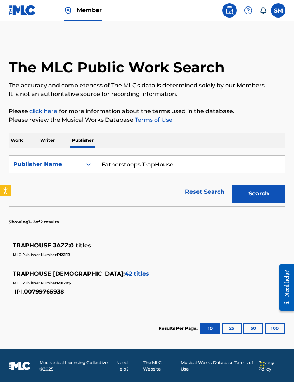
click at [173, 166] on input "Fatherstoops TrapHouse" at bounding box center [190, 164] width 190 height 17
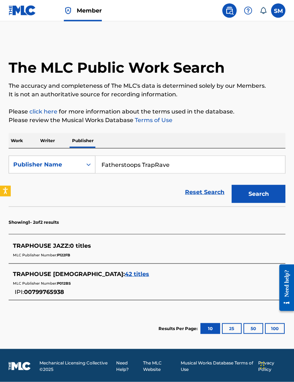
click at [270, 191] on button "Search" at bounding box center [258, 194] width 54 height 18
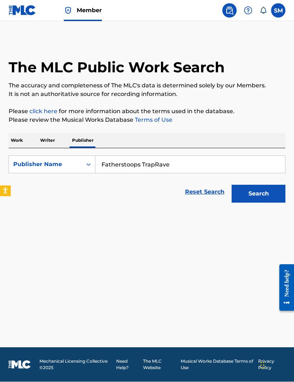
click at [244, 164] on input "Fatherstoops TrapRave" at bounding box center [190, 164] width 190 height 17
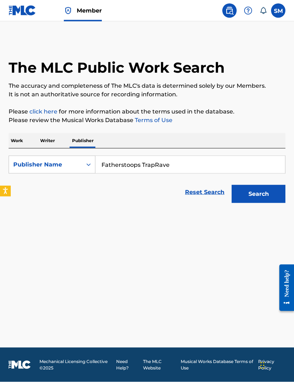
click at [247, 165] on input "Fatherstoops TrapRave" at bounding box center [190, 164] width 190 height 17
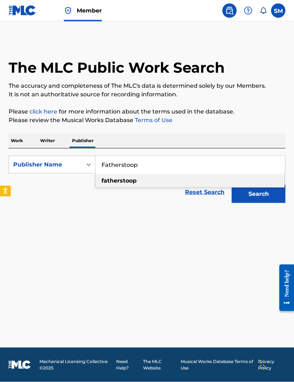
type input "fatherstoop"
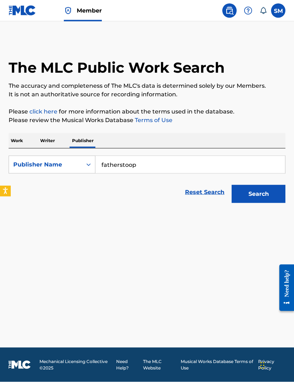
click at [264, 191] on button "Search" at bounding box center [258, 194] width 54 height 18
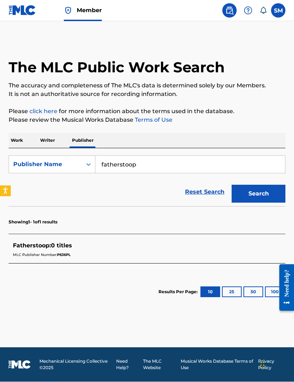
click at [31, 247] on span "Fatherstoop :" at bounding box center [32, 246] width 38 height 7
click at [61, 245] on span "0 titles" at bounding box center [61, 246] width 21 height 7
click at [62, 257] on div "MLC Publisher Number: P636PL" at bounding box center [137, 254] width 249 height 9
click at [41, 246] on span "Fatherstoop :" at bounding box center [32, 246] width 38 height 7
copy div "MLC Publisher Number: P636PL"
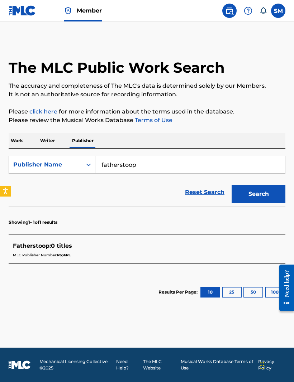
click at [23, 244] on span "Fatherstoop :" at bounding box center [32, 246] width 38 height 7
click at [231, 7] on img at bounding box center [229, 10] width 9 height 9
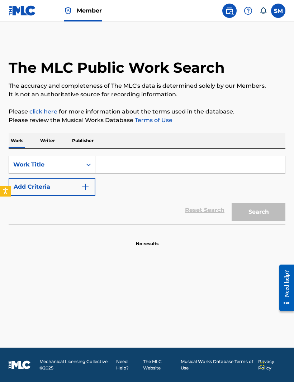
click at [49, 143] on p "Writer" at bounding box center [47, 140] width 19 height 15
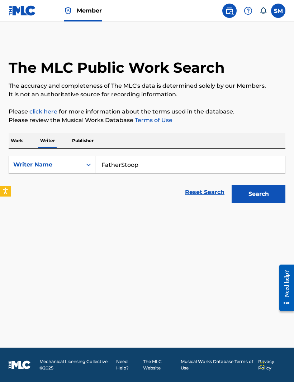
click at [250, 11] on img at bounding box center [248, 10] width 9 height 9
click at [261, 11] on icon at bounding box center [263, 10] width 6 height 7
click at [284, 13] on label at bounding box center [278, 11] width 14 height 14
click at [278, 11] on input "SM [PERSON_NAME] [EMAIL_ADDRESS][DOMAIN_NAME] Notification Preferences Profile …" at bounding box center [278, 11] width 0 height 0
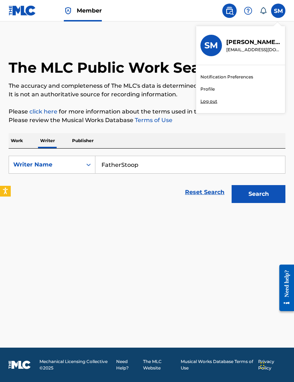
click at [210, 90] on link "Profile" at bounding box center [207, 89] width 14 height 6
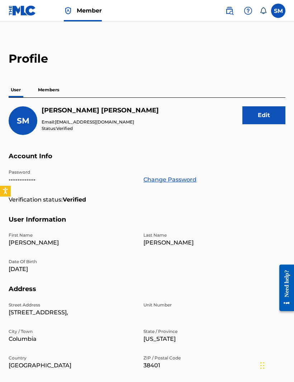
scroll to position [4, 0]
click at [51, 87] on p "Members" at bounding box center [48, 89] width 25 height 15
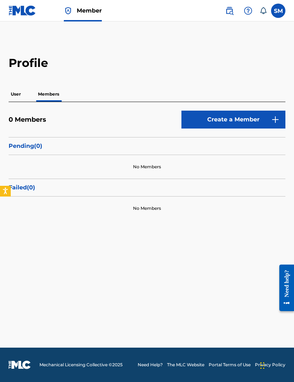
click at [264, 121] on link "Create a Member" at bounding box center [233, 120] width 104 height 18
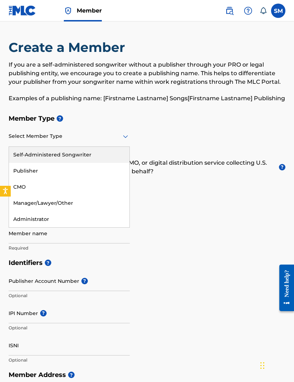
scroll to position [4, 0]
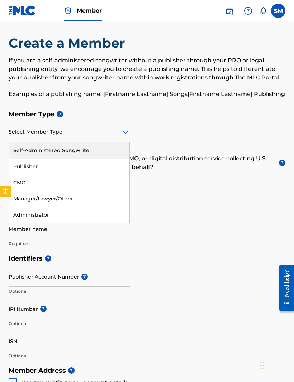
click at [31, 146] on div "Self-Administered Songwriter" at bounding box center [69, 151] width 120 height 16
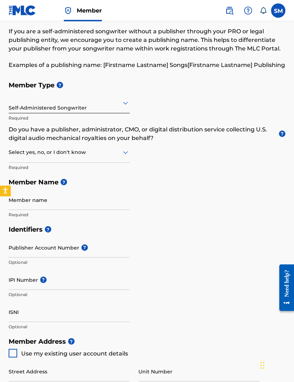
scroll to position [34, 0]
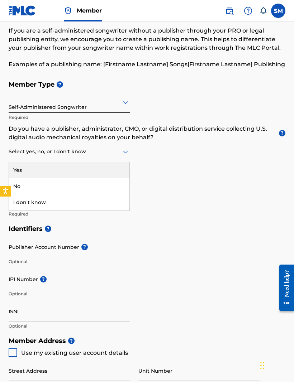
click at [24, 187] on div "No" at bounding box center [69, 186] width 120 height 16
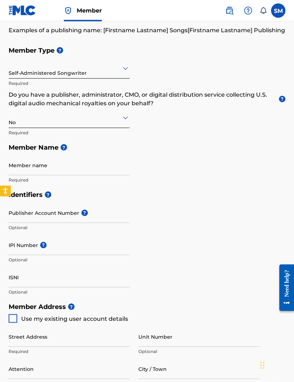
scroll to position [68, 0]
click at [43, 165] on input "Member name" at bounding box center [69, 165] width 121 height 20
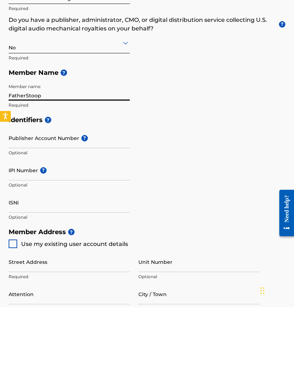
type input "FatherStoop"
click at [40, 203] on input "Publisher Account Number ?" at bounding box center [69, 213] width 121 height 20
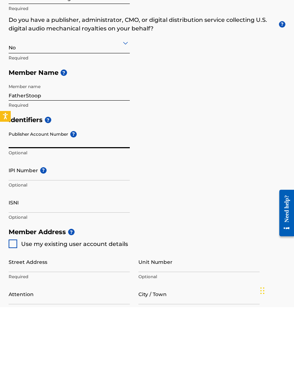
click at [30, 203] on input "Publisher Account Number ?" at bounding box center [69, 213] width 121 height 20
paste input "P636PL"
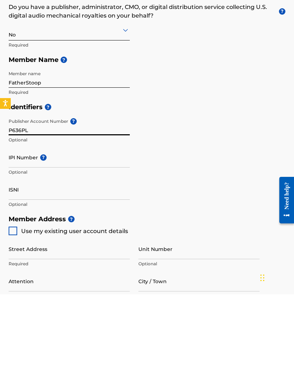
type input "P636PL"
click at [69, 235] on input "IPI Number ?" at bounding box center [69, 245] width 121 height 20
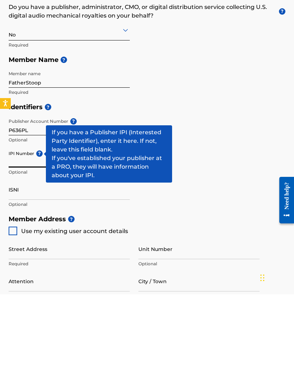
click at [40, 238] on span "?" at bounding box center [39, 241] width 6 height 6
click at [40, 235] on input "IPI Number ?" at bounding box center [69, 245] width 121 height 20
click at [230, 327] on input "Unit Number" at bounding box center [198, 337] width 121 height 20
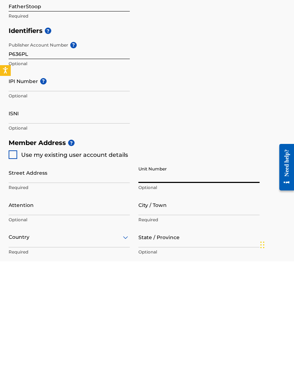
scroll to position [112, 0]
click at [34, 224] on input "ISNI" at bounding box center [69, 234] width 121 height 20
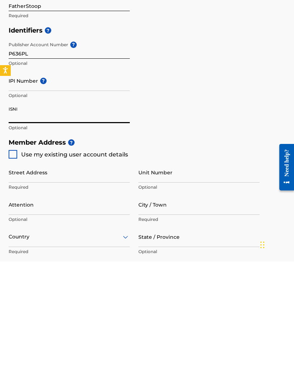
type input "7"
type input "629409174"
click at [51, 224] on input "629409174" at bounding box center [69, 234] width 121 height 20
click at [11, 271] on div at bounding box center [13, 275] width 9 height 9
type input "[STREET_ADDRESS],"
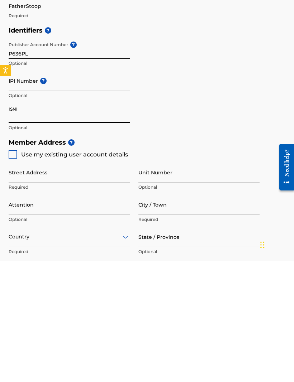
type input "Columbia"
type input "38401"
type input "931"
type input "3132147"
type input "[EMAIL_ADDRESS][DOMAIN_NAME]"
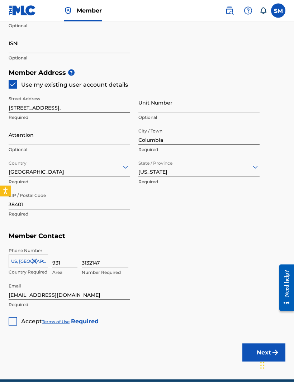
scroll to position [307, 0]
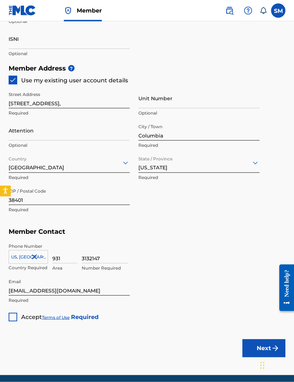
click at [15, 314] on div at bounding box center [13, 317] width 9 height 9
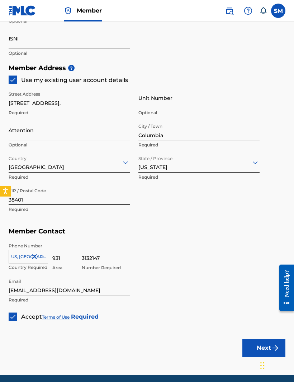
click at [265, 349] on button "Next" at bounding box center [263, 348] width 43 height 18
click at [265, 347] on button "Next" at bounding box center [263, 348] width 43 height 18
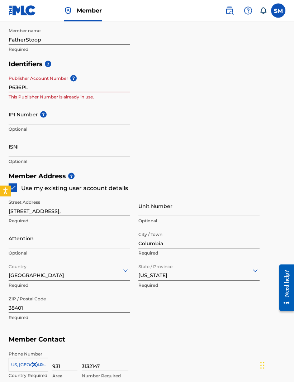
scroll to position [197, 0]
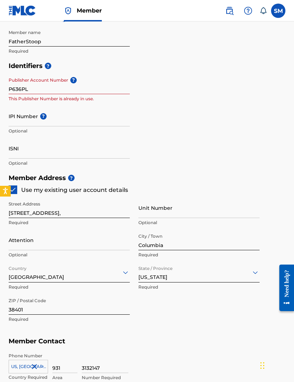
click at [33, 87] on input "P636PL" at bounding box center [69, 84] width 121 height 20
click at [36, 89] on input "P636PL" at bounding box center [69, 84] width 121 height 20
click at [35, 89] on input "P636PL" at bounding box center [69, 84] width 121 height 20
click at [38, 90] on input "P636PL" at bounding box center [69, 84] width 121 height 20
click at [39, 90] on input "P636PL" at bounding box center [69, 84] width 121 height 20
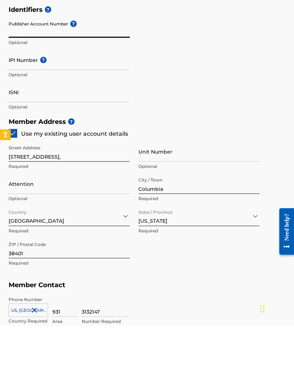
scroll to position [333, 0]
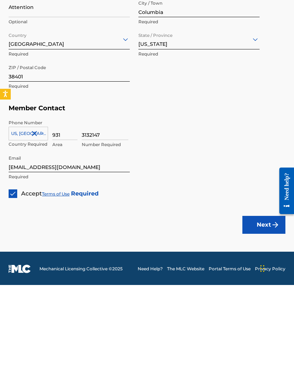
click at [262, 313] on button "Next" at bounding box center [263, 322] width 43 height 18
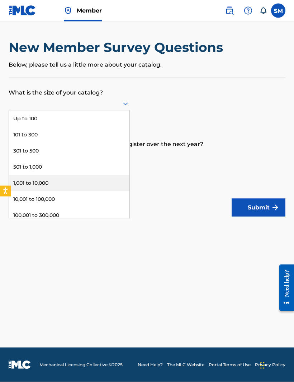
click at [30, 187] on div "1,001 to 10,000" at bounding box center [69, 183] width 120 height 16
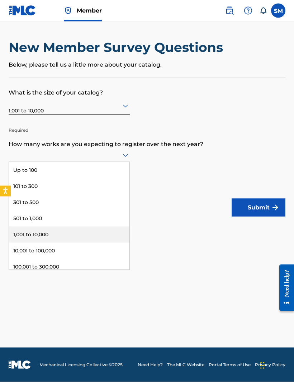
click at [20, 238] on div "1,001 to 10,000" at bounding box center [69, 235] width 120 height 16
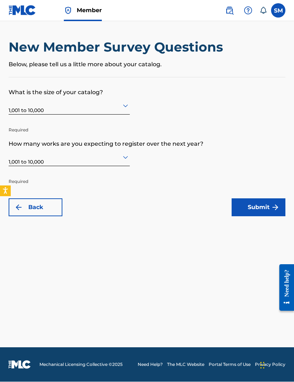
click at [265, 205] on button "Submit" at bounding box center [258, 208] width 54 height 18
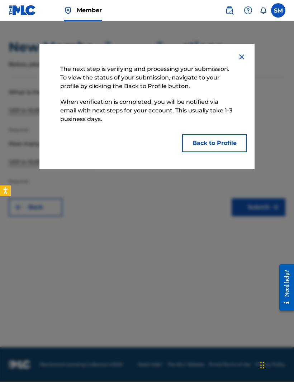
scroll to position [0, 0]
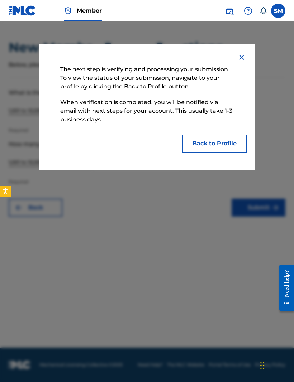
click at [243, 53] on img at bounding box center [241, 57] width 9 height 9
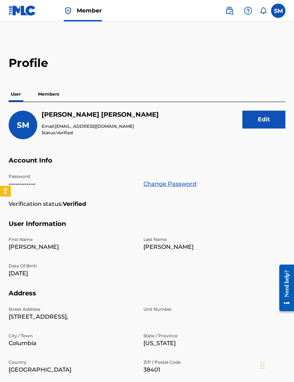
click at [49, 91] on p "Members" at bounding box center [48, 94] width 25 height 15
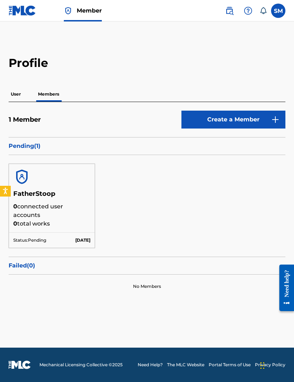
click at [35, 215] on p "0 connected user accounts" at bounding box center [51, 210] width 77 height 17
click at [14, 95] on p "User" at bounding box center [16, 94] width 14 height 15
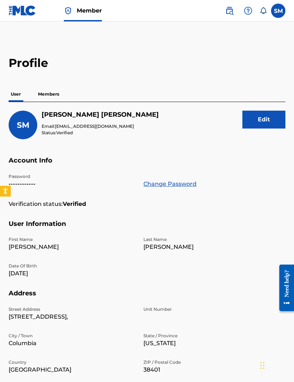
click at [42, 93] on p "Members" at bounding box center [48, 94] width 25 height 15
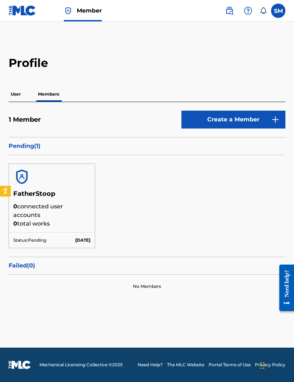
click at [278, 12] on label at bounding box center [278, 11] width 14 height 14
click at [278, 11] on input "SM [PERSON_NAME] [EMAIL_ADDRESS][DOMAIN_NAME] Notification Preferences Profile …" at bounding box center [278, 11] width 0 height 0
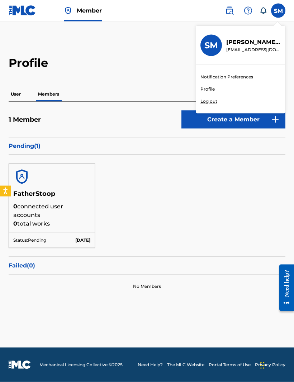
click at [207, 86] on link "Profile" at bounding box center [207, 89] width 14 height 6
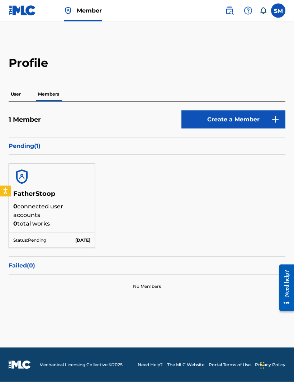
scroll to position [0, 0]
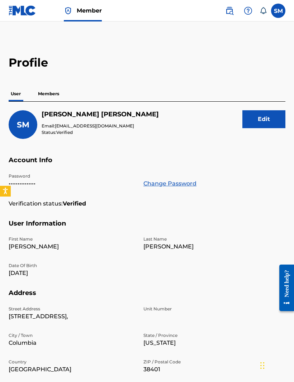
click at [279, 10] on label at bounding box center [278, 11] width 14 height 14
click at [278, 11] on input "SM [PERSON_NAME] [EMAIL_ADDRESS][DOMAIN_NAME] Notification Preferences Profile …" at bounding box center [278, 11] width 0 height 0
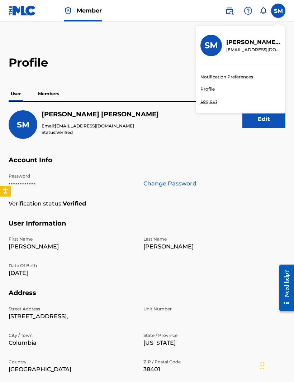
scroll to position [0, 0]
click at [244, 78] on link "Notification Preferences" at bounding box center [226, 77] width 53 height 6
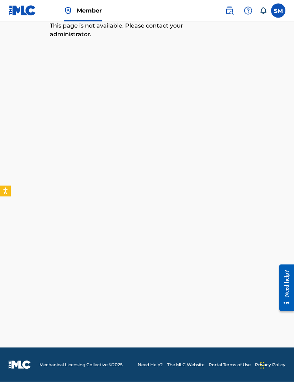
scroll to position [0, 0]
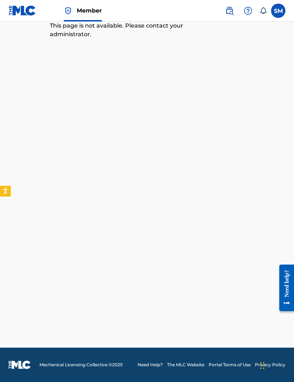
click at [272, 15] on label at bounding box center [278, 11] width 14 height 14
click at [278, 11] on input "SM [PERSON_NAME] [EMAIL_ADDRESS][DOMAIN_NAME] Notification Preferences Profile …" at bounding box center [278, 11] width 0 height 0
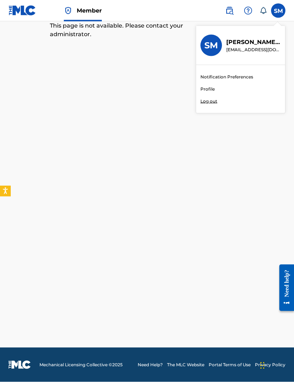
click at [240, 44] on p "[PERSON_NAME]" at bounding box center [253, 42] width 54 height 9
click at [278, 11] on input "SM [PERSON_NAME] [EMAIL_ADDRESS][DOMAIN_NAME] Notification Preferences Profile …" at bounding box center [278, 11] width 0 height 0
click at [213, 47] on h3 "SM" at bounding box center [211, 45] width 14 height 11
click at [278, 11] on input "SM [PERSON_NAME] [EMAIL_ADDRESS][DOMAIN_NAME] Notification Preferences Profile …" at bounding box center [278, 11] width 0 height 0
click at [252, 13] on img at bounding box center [248, 10] width 9 height 9
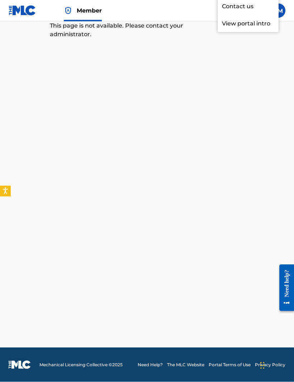
click at [230, 11] on img at bounding box center [229, 10] width 9 height 9
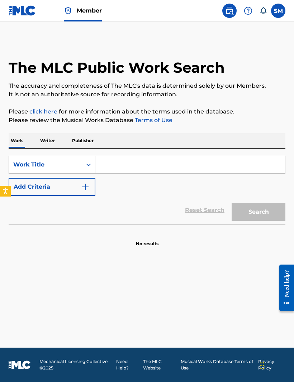
click at [54, 139] on p "Writer" at bounding box center [47, 140] width 19 height 15
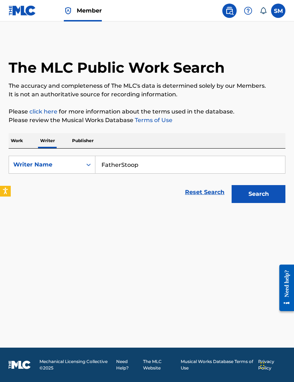
click at [211, 165] on input "FatherStoop" at bounding box center [190, 164] width 190 height 17
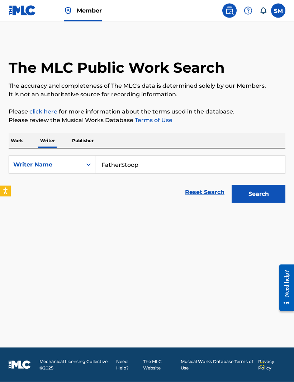
click at [272, 198] on button "Search" at bounding box center [258, 194] width 54 height 18
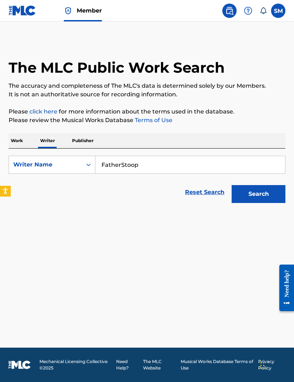
click at [86, 140] on p "Publisher" at bounding box center [83, 140] width 26 height 15
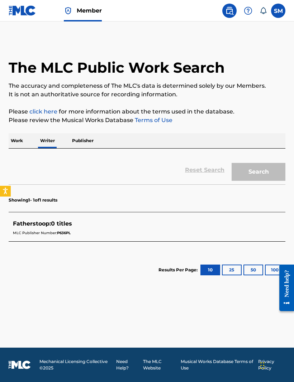
click at [264, 181] on button "Search" at bounding box center [258, 172] width 54 height 18
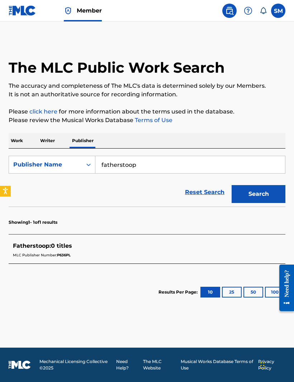
click at [32, 248] on span "Fatherstoop :" at bounding box center [32, 246] width 38 height 7
click at [64, 257] on span "P636PL" at bounding box center [64, 255] width 14 height 5
click at [39, 222] on p "Showing 1 - 1 of 1 results" at bounding box center [33, 222] width 49 height 6
click at [13, 140] on p "Work" at bounding box center [17, 140] width 16 height 15
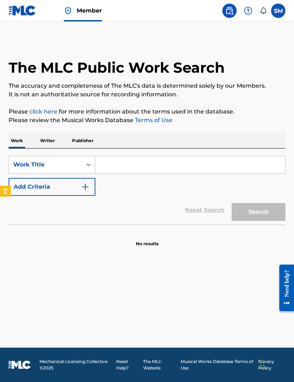
click at [246, 164] on input "Search Form" at bounding box center [190, 164] width 190 height 17
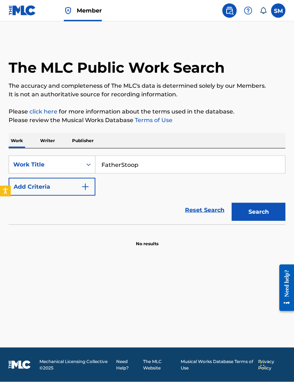
click at [258, 212] on button "Search" at bounding box center [258, 212] width 54 height 18
click at [273, 219] on button "Search" at bounding box center [258, 212] width 54 height 18
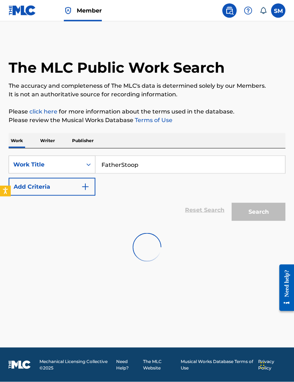
scroll to position [0, 0]
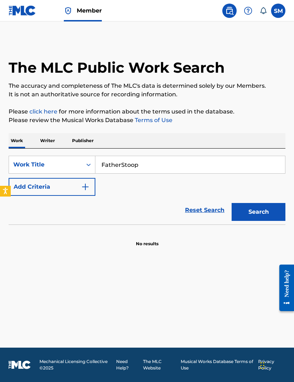
click at [267, 216] on button "Search" at bounding box center [258, 212] width 54 height 18
click at [123, 167] on input "FatherStoop" at bounding box center [190, 164] width 190 height 17
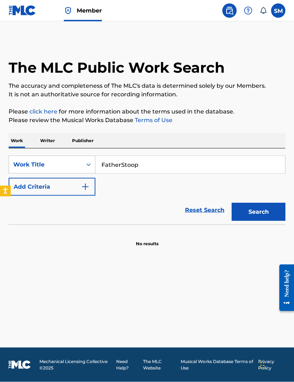
click at [123, 162] on input "FatherStoop" at bounding box center [190, 164] width 190 height 17
type input "Fatherstoop"
click at [268, 209] on button "Search" at bounding box center [258, 212] width 54 height 18
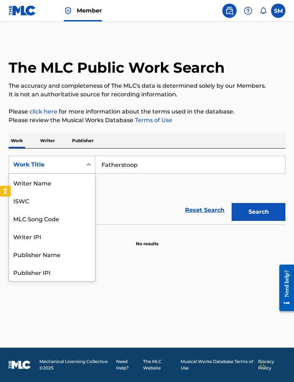
scroll to position [36, 0]
click at [26, 216] on div "Publisher Name" at bounding box center [52, 219] width 86 height 18
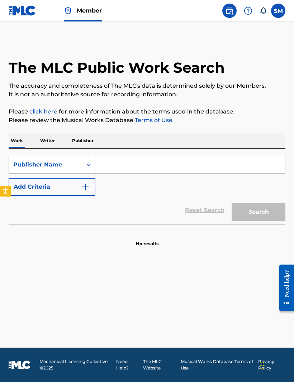
click at [266, 215] on div "Search" at bounding box center [256, 210] width 57 height 29
click at [241, 156] on input "Search Form" at bounding box center [190, 164] width 190 height 17
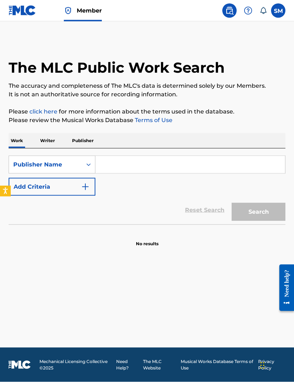
click at [226, 169] on input "Search Form" at bounding box center [190, 164] width 190 height 17
paste input "P636PL"
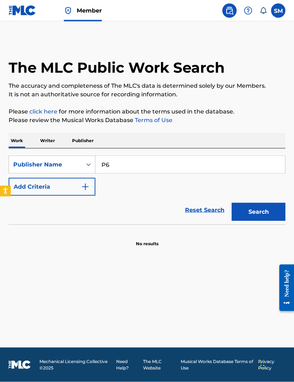
type input "P"
click at [258, 212] on button "Search" at bounding box center [258, 212] width 54 height 18
type input "FatherStoops TrapHouse"
click at [270, 216] on button "Search" at bounding box center [258, 212] width 54 height 18
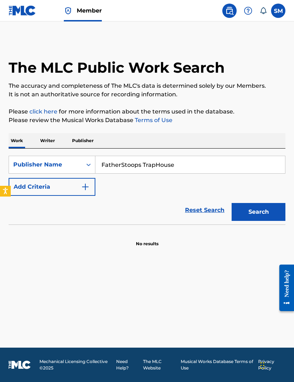
click at [59, 155] on div "SearchWithCriteria0ae4befc-890b-4560-847c-4bfa63d0b1df Publisher Name FatherSto…" at bounding box center [147, 187] width 277 height 76
click at [210, 167] on input "FatherStoops TrapHouse" at bounding box center [190, 164] width 190 height 17
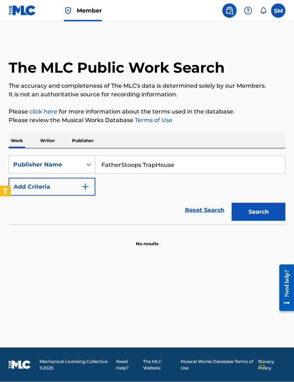
click at [210, 167] on input "FatherStoops TrapHouse" at bounding box center [190, 164] width 190 height 17
click at [209, 164] on input "FatherStoops TrapHouse" at bounding box center [190, 164] width 190 height 17
click at [202, 164] on input "FatherStoops TrapHouse" at bounding box center [190, 164] width 190 height 17
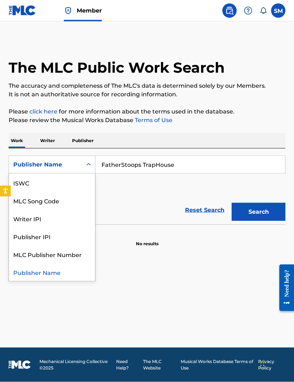
scroll to position [0, 0]
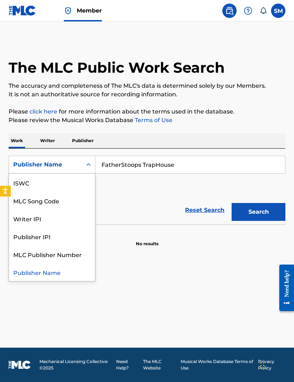
click at [25, 257] on div "MLC Publisher Number" at bounding box center [52, 254] width 86 height 18
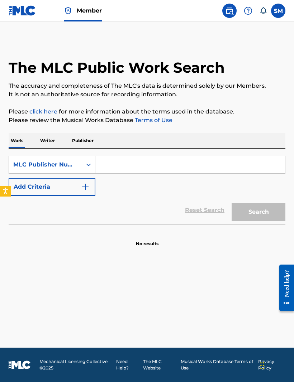
click at [235, 160] on input "Search Form" at bounding box center [190, 164] width 190 height 17
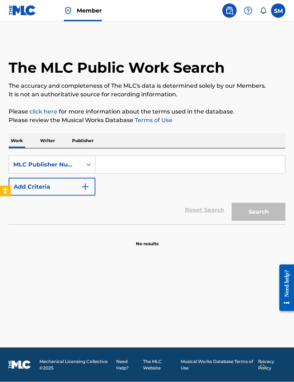
click at [111, 164] on input "Search Form" at bounding box center [190, 164] width 190 height 17
click at [110, 164] on input "Search Form" at bounding box center [190, 164] width 190 height 17
paste input "FatherStoops TrapHouse"
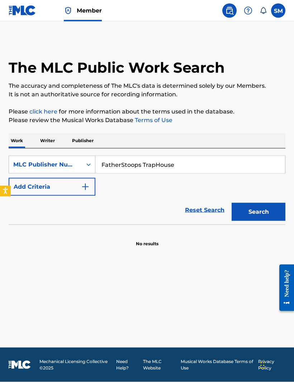
type input "FatherStoops TrapHouse"
click at [269, 212] on button "Search" at bounding box center [258, 212] width 54 height 18
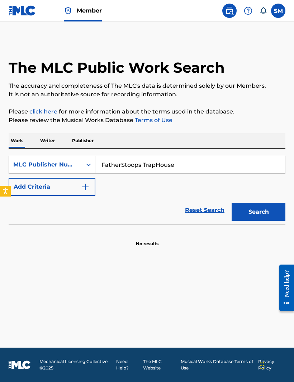
click at [77, 142] on p "Publisher" at bounding box center [83, 140] width 26 height 15
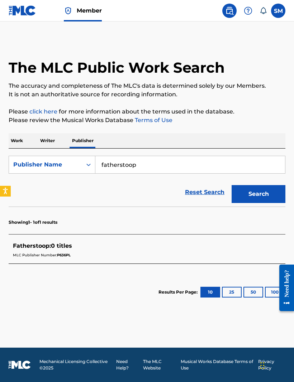
click at [109, 163] on input "fatherstoop" at bounding box center [190, 164] width 190 height 17
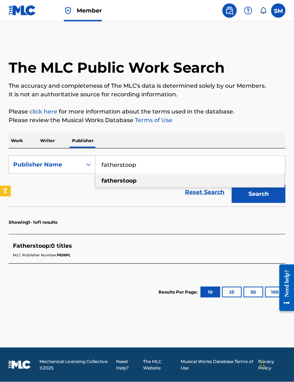
click at [112, 166] on input "fatherstoop" at bounding box center [190, 164] width 190 height 17
paste input "FatherStoops TrapHouse"
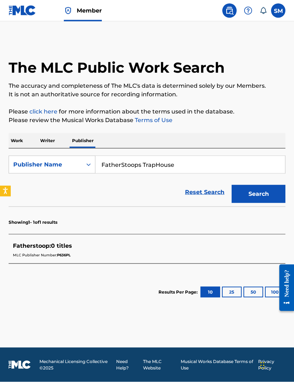
type input "FatherStoops TrapHouse"
click at [265, 191] on button "Search" at bounding box center [258, 194] width 54 height 18
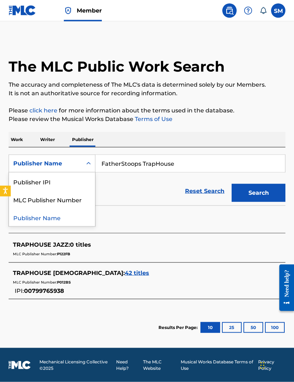
scroll to position [1, 0]
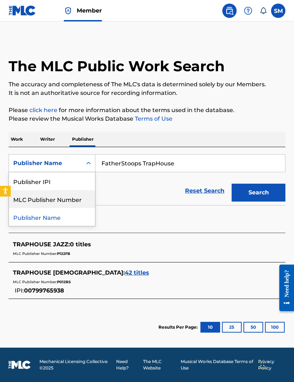
click at [40, 199] on div "MLC Publisher Number" at bounding box center [52, 199] width 86 height 18
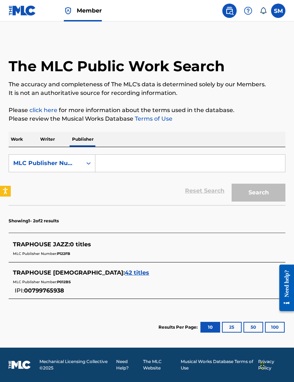
click at [117, 164] on input "Search Form" at bounding box center [190, 163] width 190 height 17
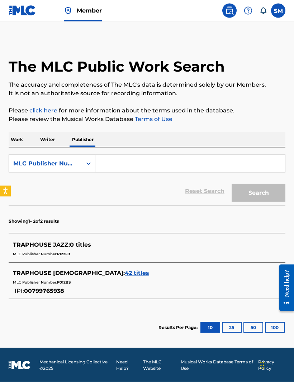
click at [117, 164] on input "Search Form" at bounding box center [190, 163] width 190 height 17
click at [110, 163] on input "Search Form" at bounding box center [190, 163] width 190 height 17
paste input "FatherStoops TrapHouse"
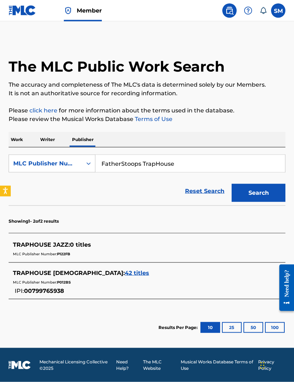
type input "FatherStoops TrapHouse"
click at [266, 191] on button "Search" at bounding box center [258, 193] width 54 height 18
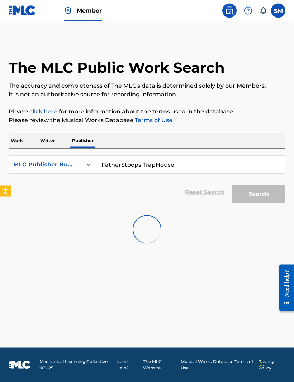
scroll to position [1, 0]
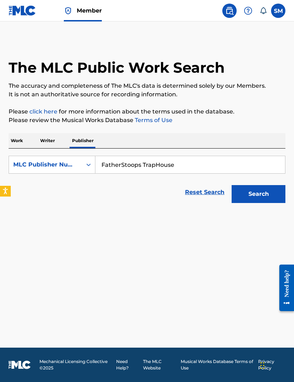
click at [57, 138] on p "Writer" at bounding box center [47, 140] width 19 height 15
click at [37, 188] on div "Writer IPI" at bounding box center [52, 183] width 86 height 18
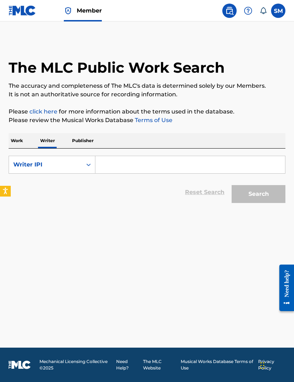
click at [110, 161] on input "Search Form" at bounding box center [190, 164] width 190 height 17
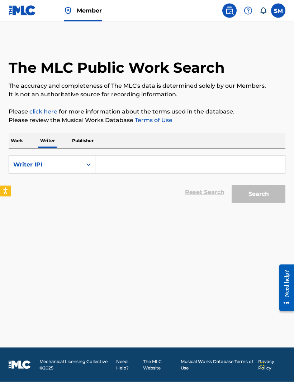
click at [107, 164] on input "Search Form" at bounding box center [190, 164] width 190 height 17
paste input "FatherStoops TrapHouse"
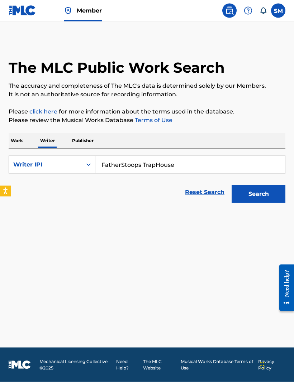
type input "FatherStoops TrapHouse"
click at [268, 193] on button "Search" at bounding box center [258, 194] width 54 height 18
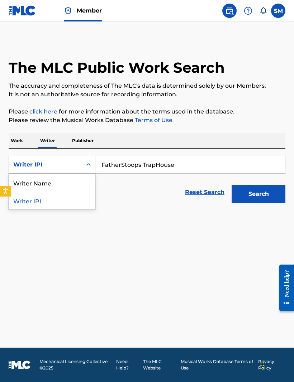
click at [52, 179] on div "Writer Name" at bounding box center [52, 183] width 86 height 18
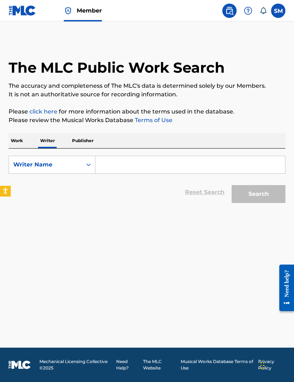
click at [114, 167] on input "Search Form" at bounding box center [190, 164] width 190 height 17
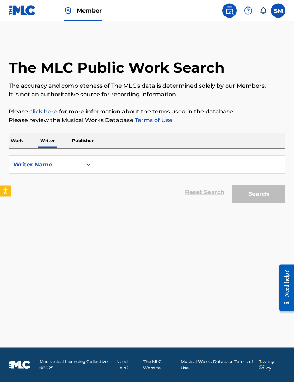
click at [114, 167] on input "Search Form" at bounding box center [190, 164] width 190 height 17
click at [114, 166] on input "Search Form" at bounding box center [190, 164] width 190 height 17
paste input "FatherStoops TrapHouse"
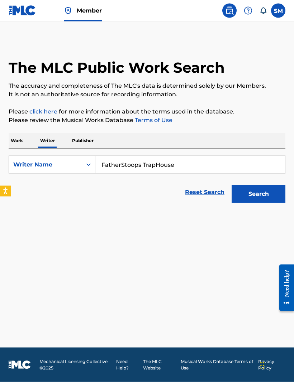
click at [272, 188] on button "Search" at bounding box center [258, 194] width 54 height 18
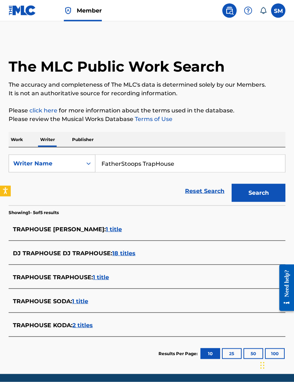
scroll to position [1, 0]
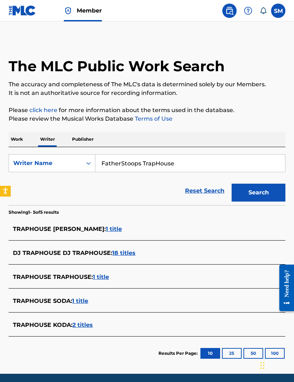
click at [142, 167] on input "FatherStoops TrapHouse" at bounding box center [190, 163] width 190 height 17
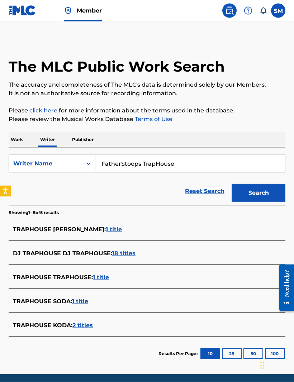
click at [153, 164] on input "FatherStoops TrapHouse" at bounding box center [190, 163] width 190 height 17
click at [269, 185] on button "Search" at bounding box center [258, 193] width 54 height 18
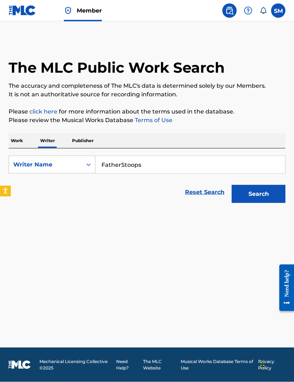
scroll to position [1, 0]
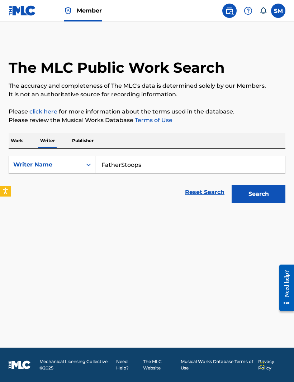
click at [145, 162] on input "FatherStoops" at bounding box center [190, 164] width 190 height 17
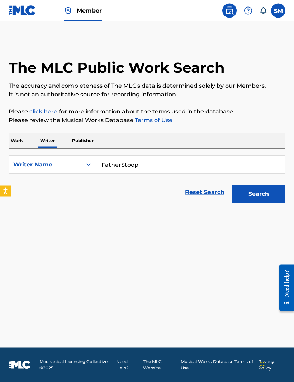
click at [268, 198] on button "Search" at bounding box center [258, 194] width 54 height 18
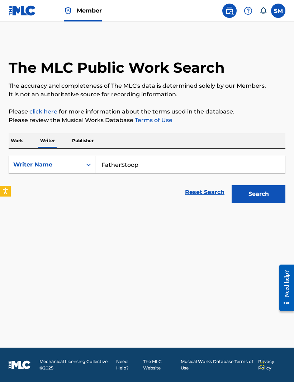
click at [125, 164] on input "FatherStoop" at bounding box center [190, 164] width 190 height 17
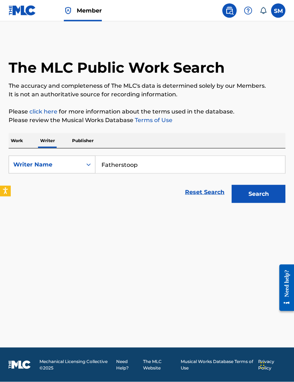
type input "Fatherstoop"
click at [270, 201] on button "Search" at bounding box center [258, 194] width 54 height 18
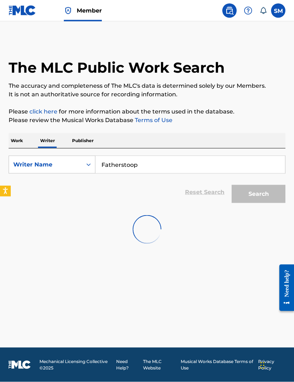
scroll to position [1, 0]
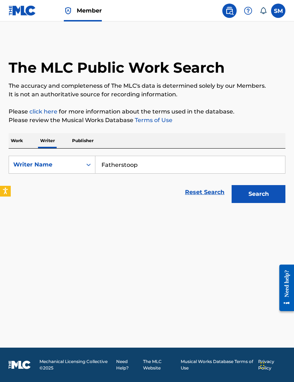
click at [265, 198] on button "Search" at bounding box center [258, 194] width 54 height 18
click at [83, 139] on p "Publisher" at bounding box center [83, 140] width 26 height 15
click at [274, 197] on button "Search" at bounding box center [258, 194] width 54 height 18
click at [72, 10] on img at bounding box center [68, 10] width 9 height 9
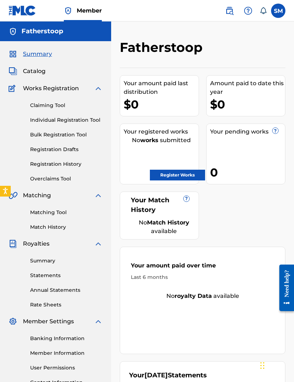
click at [35, 75] on span "Catalog" at bounding box center [34, 71] width 23 height 9
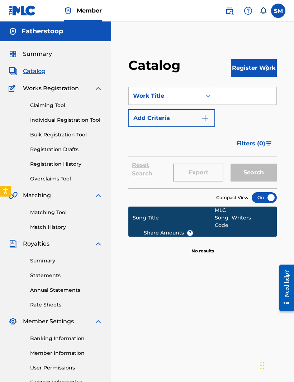
click at [264, 68] on img "submit" at bounding box center [266, 68] width 9 height 9
click at [256, 93] on link "Individual" at bounding box center [254, 91] width 46 height 17
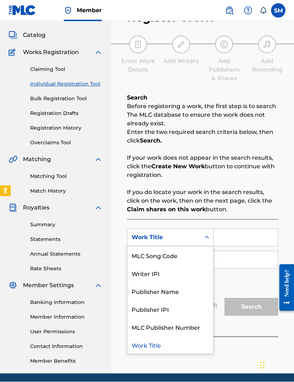
scroll to position [36, 0]
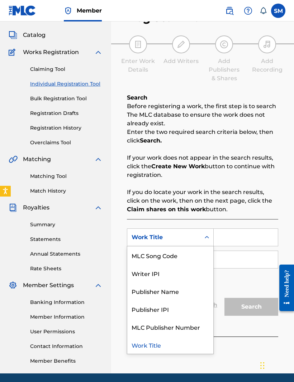
click at [178, 292] on div "Publisher Name" at bounding box center [170, 291] width 86 height 18
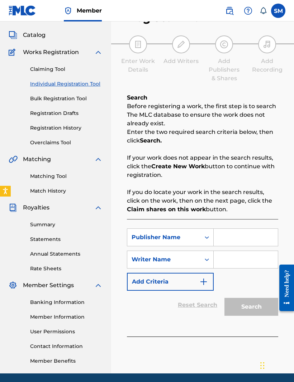
click at [249, 237] on input "Search Form" at bounding box center [246, 237] width 64 height 17
click at [243, 240] on input "Search Form" at bounding box center [246, 237] width 64 height 17
click at [242, 240] on input "Search Form" at bounding box center [246, 237] width 64 height 17
click at [268, 240] on input "FatherStoop" at bounding box center [246, 237] width 64 height 17
click at [260, 239] on input "FatherStoop" at bounding box center [246, 237] width 64 height 17
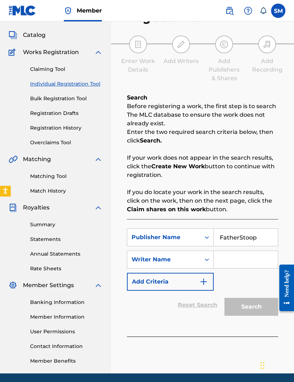
click at [260, 238] on input "FatherStoop" at bounding box center [246, 237] width 64 height 17
click at [260, 239] on input "FatherStoop" at bounding box center [246, 237] width 64 height 17
paste input "s TrapHouse"
type input "FatherStoops TrapHouse"
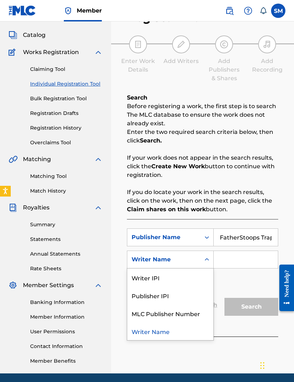
click at [244, 262] on input "Search Form" at bounding box center [246, 259] width 64 height 17
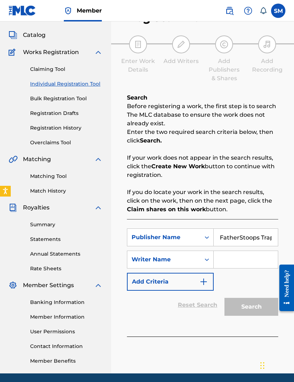
scroll to position [56, 34]
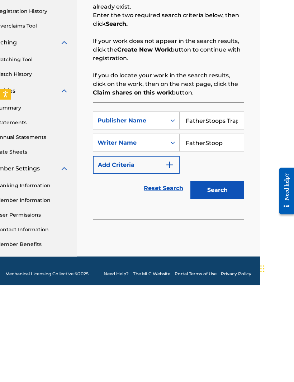
type input "FatherStoop"
click at [232, 278] on button "Search" at bounding box center [217, 287] width 54 height 18
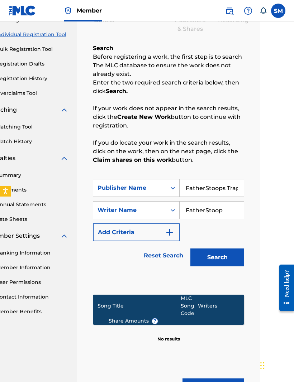
scroll to position [118, 34]
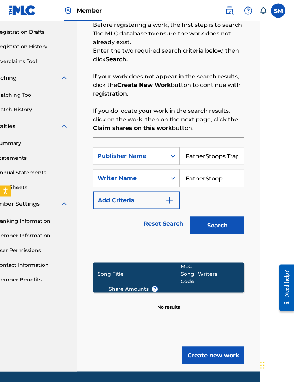
click at [221, 363] on button "Create new work" at bounding box center [213, 356] width 62 height 18
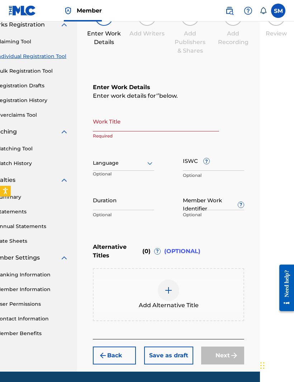
click at [114, 125] on input "Work Title" at bounding box center [156, 121] width 126 height 20
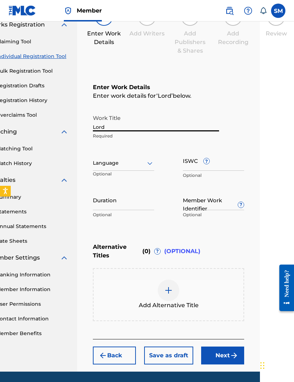
type input "Lord I"
click at [233, 358] on img "submit" at bounding box center [234, 355] width 9 height 9
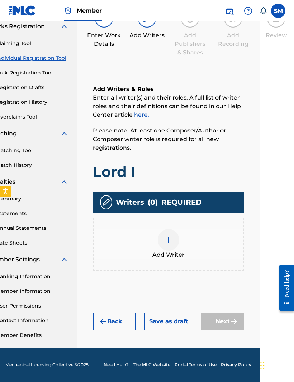
scroll to position [38, 34]
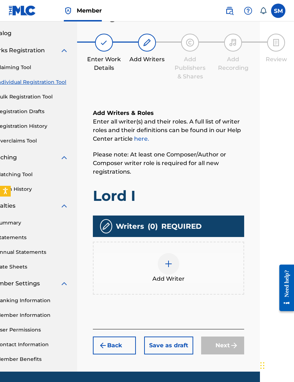
click at [164, 264] on img at bounding box center [168, 264] width 9 height 9
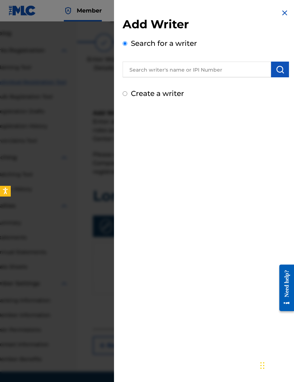
click at [127, 95] on input "Create a writer" at bounding box center [125, 93] width 5 height 5
radio input "false"
radio input "true"
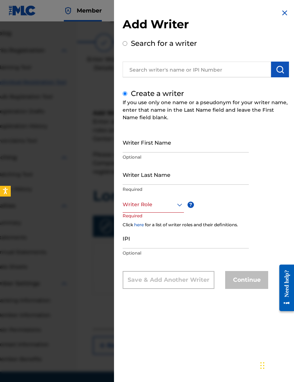
click at [204, 150] on input "Writer First Name" at bounding box center [186, 142] width 126 height 20
type input "F"
type input "[PERSON_NAME]"
click at [222, 175] on input "Writer Last Name" at bounding box center [186, 174] width 126 height 20
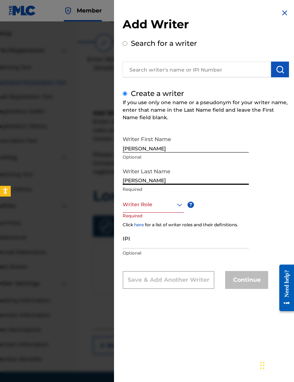
type input "[PERSON_NAME]"
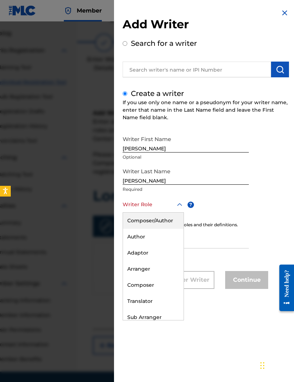
click at [172, 224] on div "Composer/Author" at bounding box center [153, 221] width 61 height 16
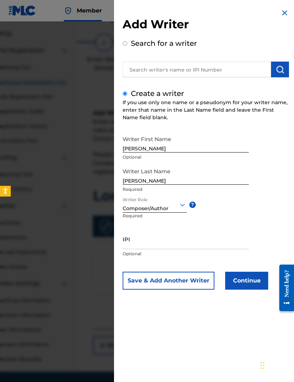
click at [254, 283] on button "Continue" at bounding box center [246, 281] width 43 height 18
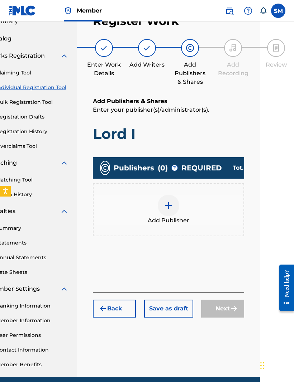
scroll to position [32, 34]
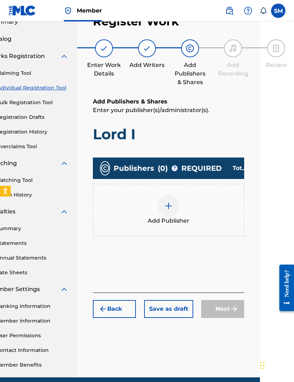
click at [167, 207] on img at bounding box center [168, 206] width 9 height 9
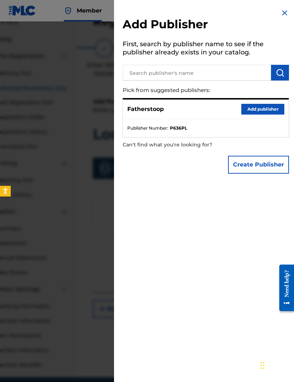
click at [271, 106] on button "Add publisher" at bounding box center [262, 109] width 43 height 11
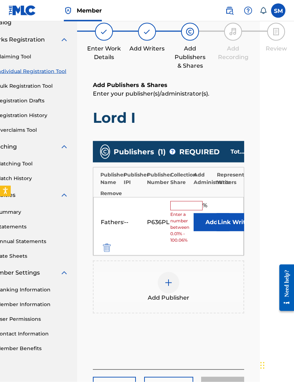
scroll to position [62, 34]
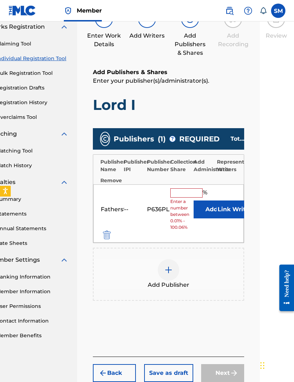
click at [189, 191] on input "text" at bounding box center [186, 192] width 32 height 9
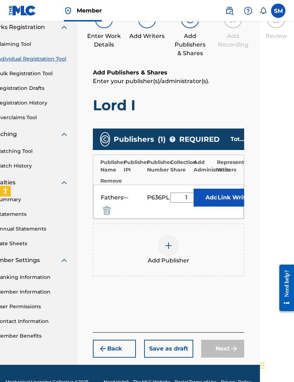
scroll to position [54, 34]
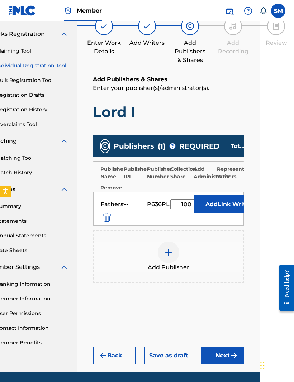
type input "100"
click at [260, 236] on html "Accessibility Screen-Reader Guide, Feedback, and Issue Reporting | New window M…" at bounding box center [113, 137] width 294 height 382
click at [232, 355] on img "submit" at bounding box center [234, 355] width 9 height 9
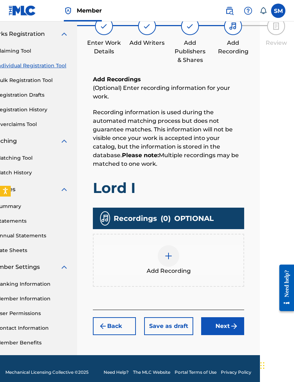
scroll to position [38, 34]
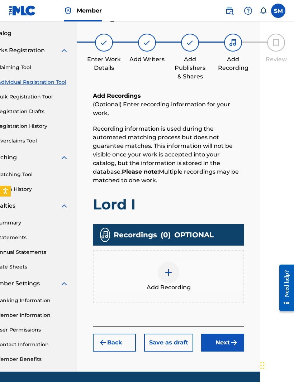
click at [166, 281] on div at bounding box center [168, 272] width 21 height 21
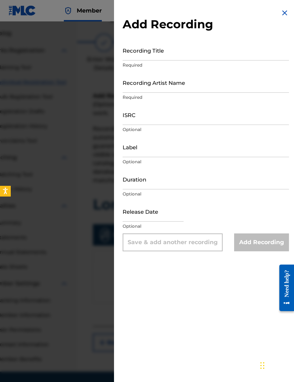
click at [236, 56] on input "Recording Title" at bounding box center [206, 50] width 166 height 20
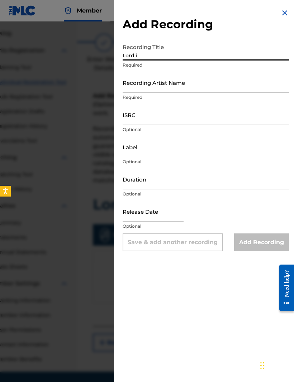
type input "Lord i"
click at [237, 79] on input "Recording Artist Name" at bounding box center [206, 82] width 166 height 20
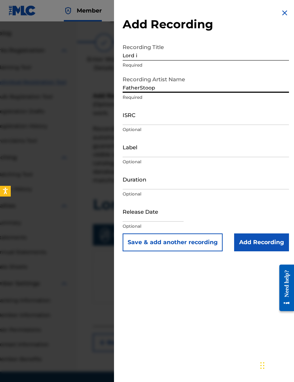
type input "FatherStoop"
click at [240, 152] on input "Label" at bounding box center [206, 147] width 166 height 20
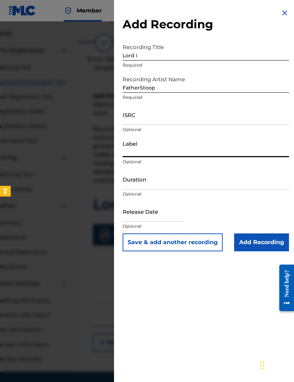
click at [205, 151] on input "Label" at bounding box center [206, 147] width 166 height 20
paste input "FatherStoops TrapHouse"
type input "FatherStoops TrapHouse"
click at [268, 239] on input "Add Recording" at bounding box center [261, 243] width 55 height 18
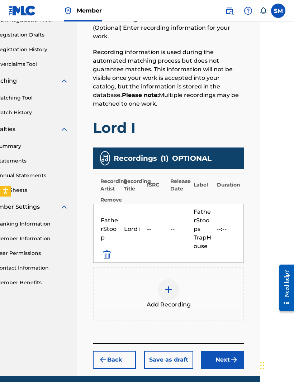
click at [232, 363] on img "submit" at bounding box center [234, 360] width 9 height 9
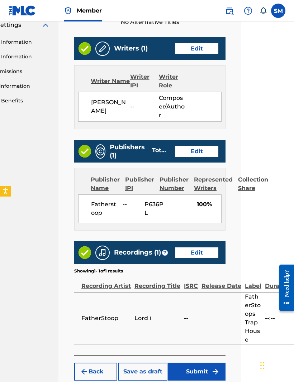
scroll to position [296, 53]
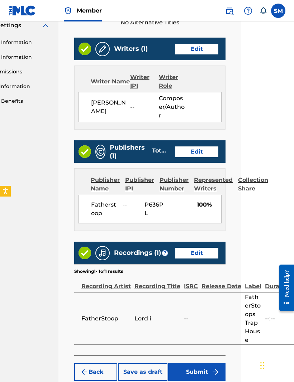
click at [259, 314] on span "FatherStoops TrapHouse" at bounding box center [253, 319] width 16 height 52
click at [210, 378] on button "Submit" at bounding box center [196, 372] width 57 height 18
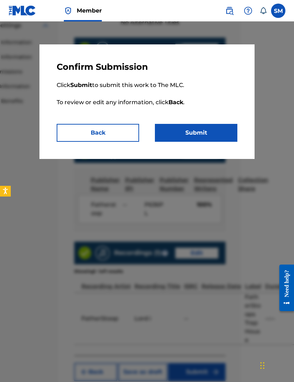
click at [212, 124] on button "Submit" at bounding box center [196, 133] width 82 height 18
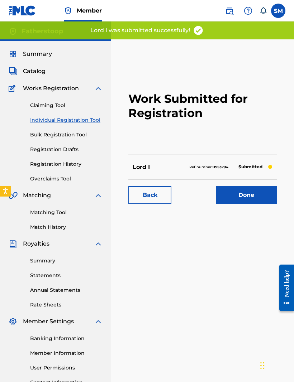
click at [255, 196] on link "Done" at bounding box center [246, 195] width 61 height 18
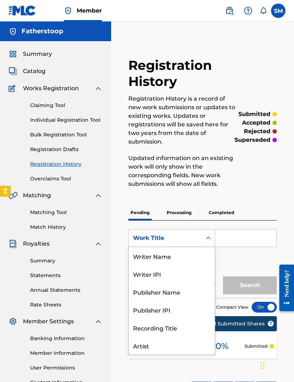
scroll to position [36, 0]
click at [197, 258] on div "Publisher Name" at bounding box center [172, 256] width 86 height 18
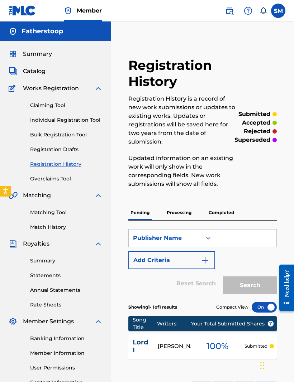
click at [252, 237] on input "Search Form" at bounding box center [245, 238] width 61 height 17
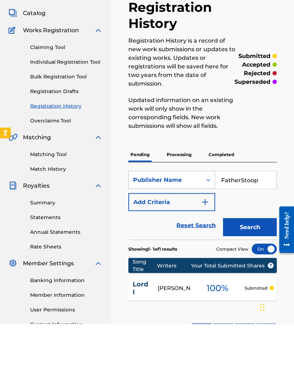
type input "FatherStoop"
click at [264, 277] on button "Search" at bounding box center [250, 286] width 54 height 18
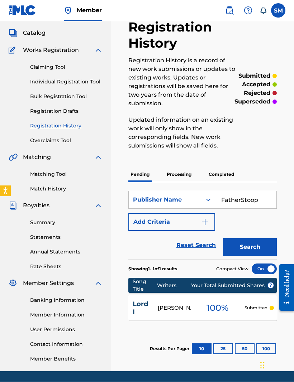
click at [242, 305] on div "100 %" at bounding box center [218, 308] width 54 height 16
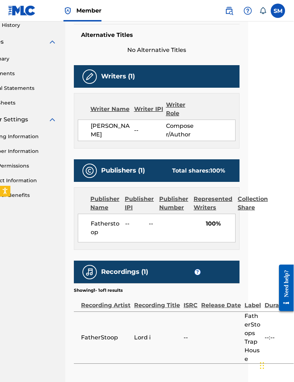
scroll to position [202, 45]
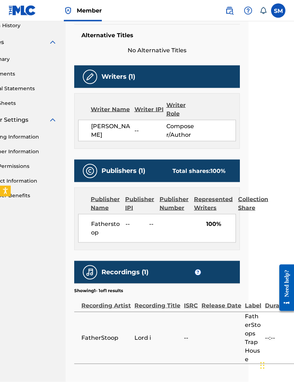
click at [169, 305] on div "Recording Title" at bounding box center [157, 302] width 46 height 16
click at [165, 306] on div "Recording Title" at bounding box center [157, 302] width 46 height 16
click at [94, 311] on th "Recording Artist" at bounding box center [104, 303] width 60 height 18
click at [94, 310] on th "Recording Artist" at bounding box center [104, 303] width 60 height 18
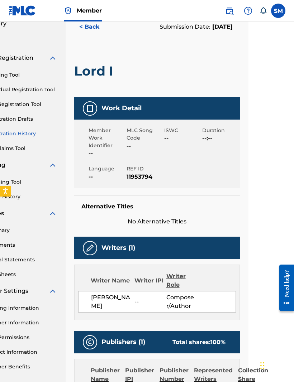
scroll to position [0, 45]
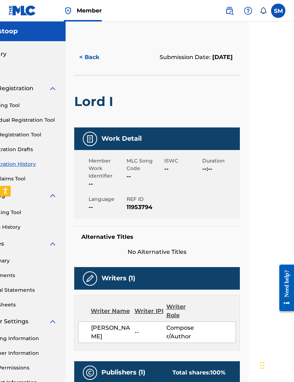
click at [93, 55] on button "< Back" at bounding box center [95, 57] width 43 height 18
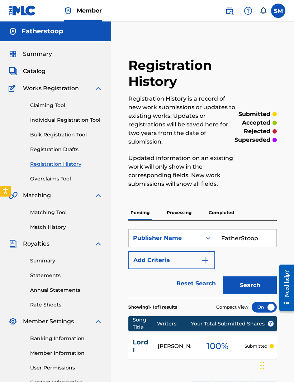
scroll to position [38, 0]
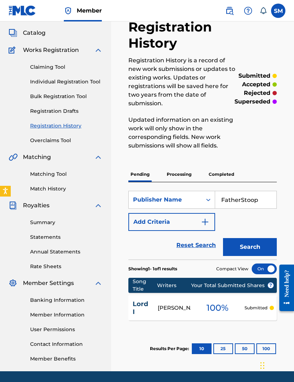
click at [218, 350] on button "25" at bounding box center [223, 349] width 20 height 11
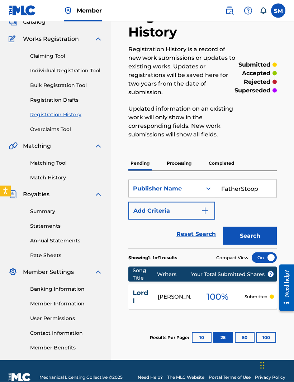
scroll to position [62, 0]
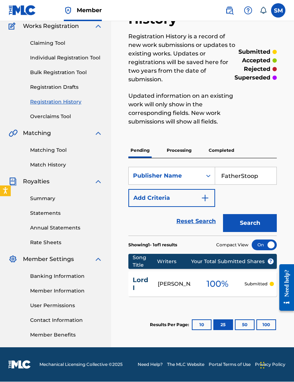
click at [245, 323] on button "50" at bounding box center [245, 325] width 20 height 11
click at [269, 327] on button "100" at bounding box center [266, 325] width 20 height 11
click at [183, 150] on p "Processing" at bounding box center [178, 150] width 29 height 15
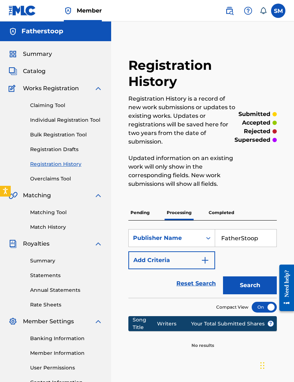
click at [263, 291] on button "Search" at bounding box center [250, 286] width 54 height 18
click at [227, 217] on p "Completed" at bounding box center [221, 212] width 30 height 15
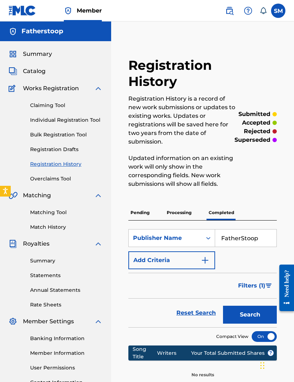
click at [254, 318] on button "Search" at bounding box center [250, 315] width 54 height 18
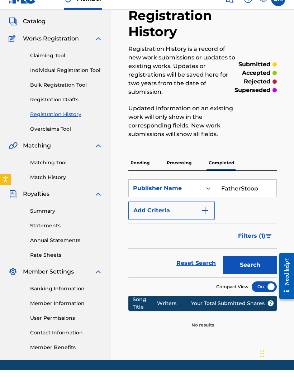
scroll to position [38, 0]
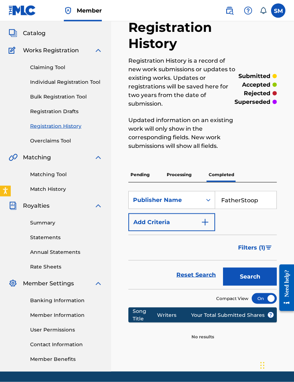
click at [201, 198] on div "Publisher Name" at bounding box center [165, 200] width 73 height 14
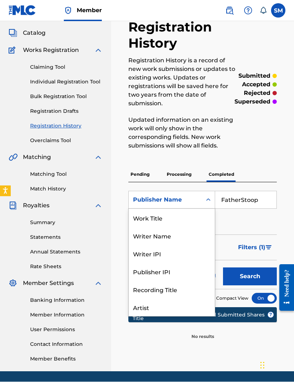
scroll to position [36, 0]
click at [171, 274] on div "Artist" at bounding box center [172, 272] width 86 height 18
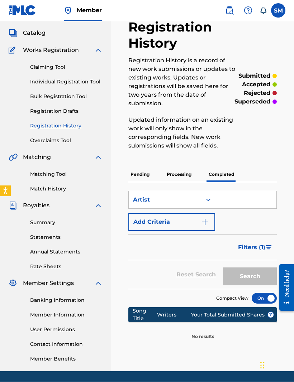
click at [237, 201] on input "Search Form" at bounding box center [245, 200] width 61 height 17
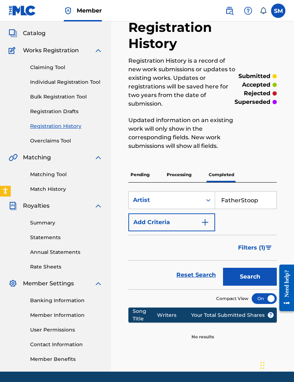
type input "FatherStoop"
click at [259, 282] on button "Search" at bounding box center [250, 277] width 54 height 18
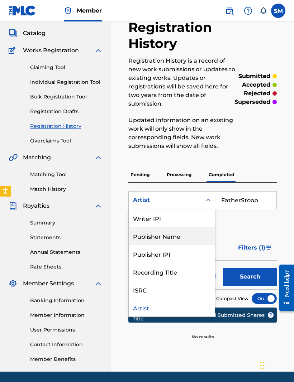
click at [189, 239] on div "Publisher Name" at bounding box center [172, 236] width 86 height 18
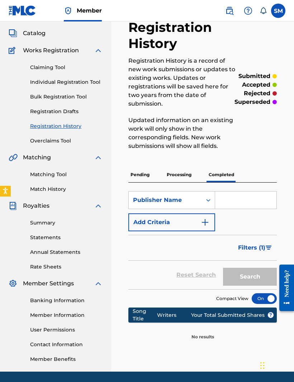
click at [245, 203] on input "Search Form" at bounding box center [245, 200] width 61 height 17
click at [242, 201] on input "Search Form" at bounding box center [245, 200] width 61 height 17
paste input "FatherStoops TrapHouse"
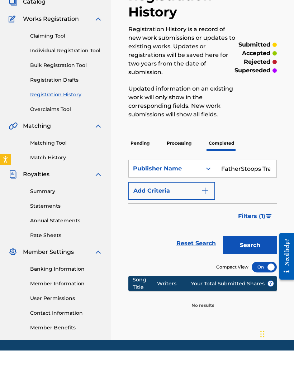
type input "FatherStoops TrapHouse"
click at [249, 268] on button "Search" at bounding box center [250, 277] width 54 height 18
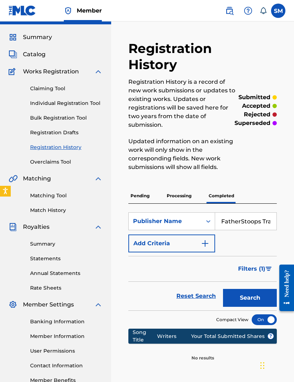
scroll to position [0, 0]
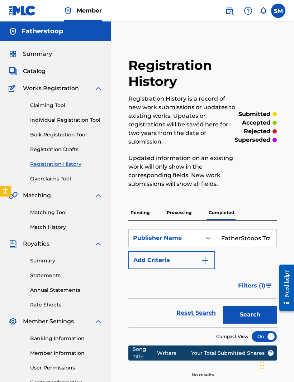
click at [148, 220] on p "Pending" at bounding box center [139, 212] width 23 height 15
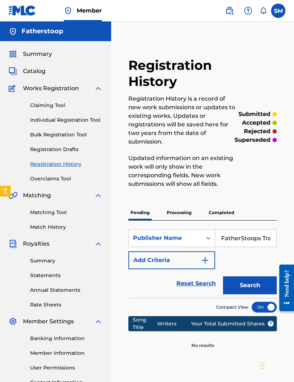
click at [51, 181] on link "Overclaims Tool" at bounding box center [66, 179] width 72 height 8
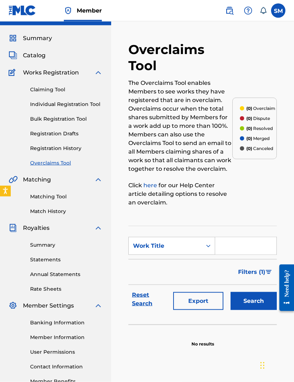
scroll to position [16, 0]
click at [260, 225] on div "Overclaims Tool The Overclaims Tool enables Members to see works they have regi…" at bounding box center [203, 194] width 166 height 306
click at [42, 136] on link "Registration Drafts" at bounding box center [66, 134] width 72 height 8
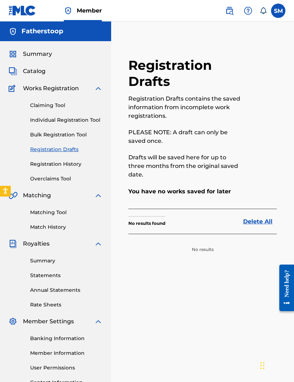
click at [42, 166] on link "Registration History" at bounding box center [66, 164] width 72 height 8
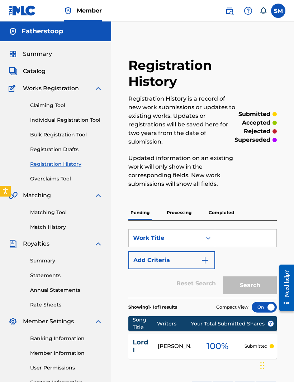
click at [197, 240] on div "Work Title" at bounding box center [165, 238] width 64 height 9
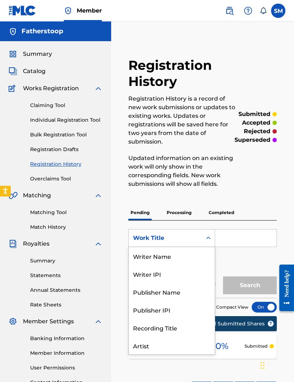
scroll to position [36, 0]
click at [248, 243] on input "Search Form" at bounding box center [245, 238] width 61 height 17
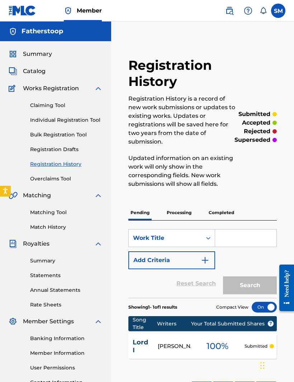
scroll to position [16, 0]
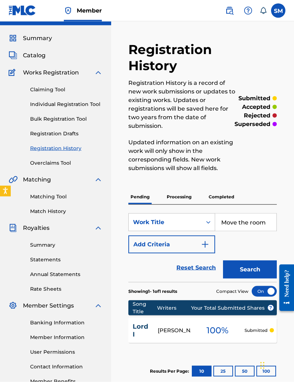
type input "Move the room"
click at [259, 264] on button "Search" at bounding box center [250, 270] width 54 height 18
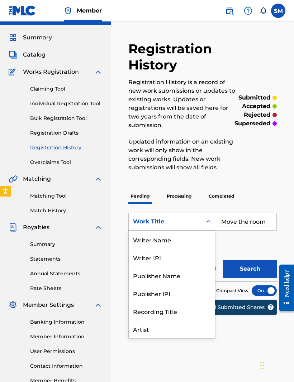
scroll to position [36, 0]
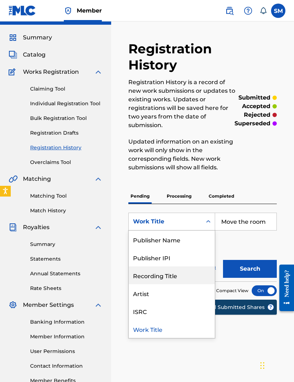
click at [174, 279] on div "Recording Title" at bounding box center [172, 276] width 86 height 18
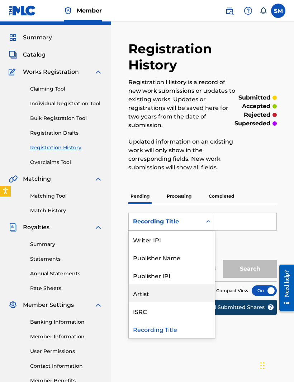
click at [175, 291] on div "Artist" at bounding box center [172, 293] width 86 height 18
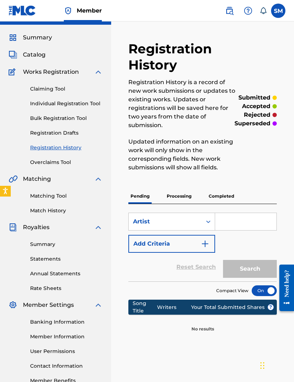
click at [237, 225] on input "Search Form" at bounding box center [245, 221] width 61 height 17
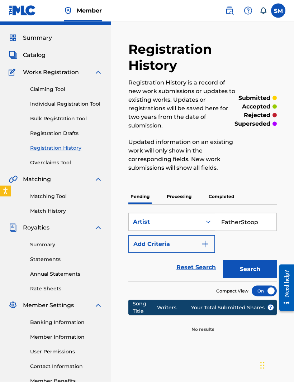
type input "FatherStoop"
click at [258, 262] on button "Search" at bounding box center [250, 269] width 54 height 18
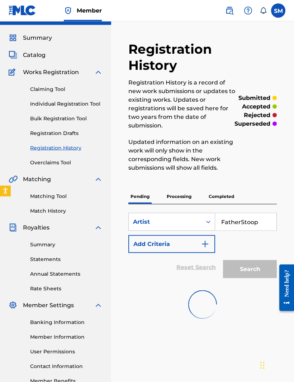
scroll to position [16, 0]
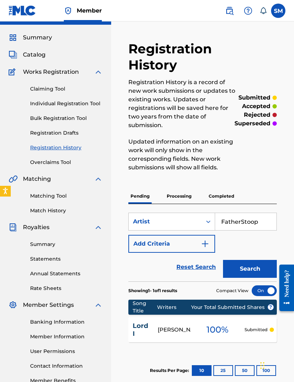
click at [202, 243] on img "Search Form" at bounding box center [205, 244] width 9 height 9
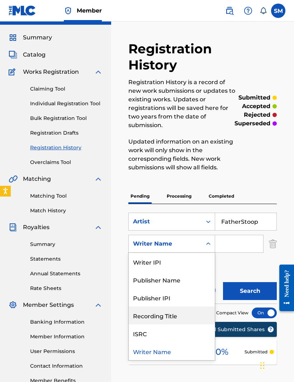
click at [183, 317] on div "Recording Title" at bounding box center [172, 316] width 86 height 18
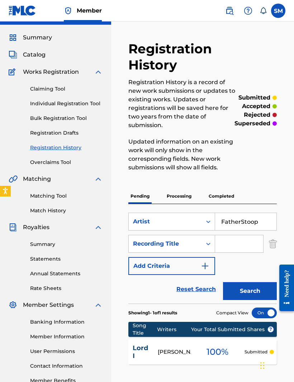
click at [234, 243] on input "Search Form" at bounding box center [239, 243] width 48 height 17
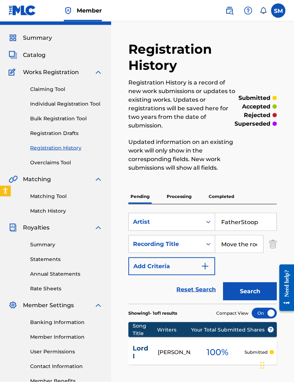
type input "Move the room"
click at [257, 289] on button "Search" at bounding box center [250, 292] width 54 height 18
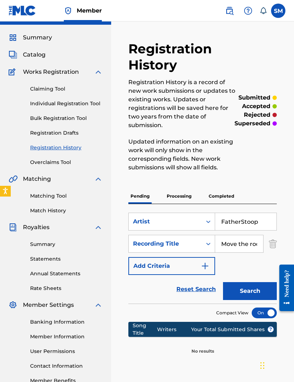
scroll to position [0, 0]
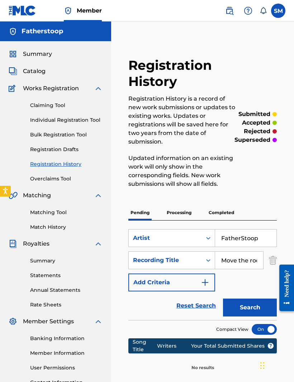
click at [58, 173] on div "Claiming Tool Individual Registration Tool Bulk Registration Tool Registration …" at bounding box center [56, 138] width 94 height 90
click at [40, 105] on link "Claiming Tool" at bounding box center [66, 106] width 72 height 8
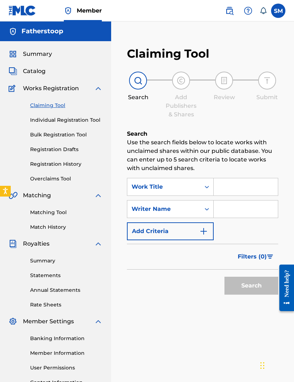
click at [234, 182] on input "Search Form" at bounding box center [246, 186] width 64 height 17
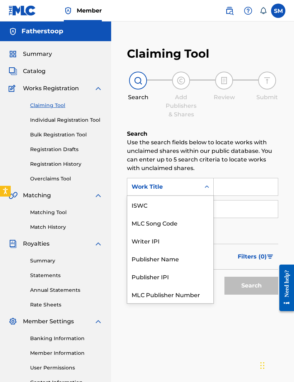
scroll to position [18, 0]
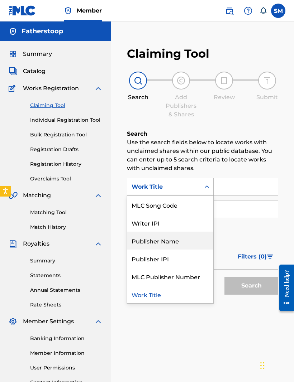
click at [188, 243] on div "Publisher Name" at bounding box center [170, 241] width 86 height 18
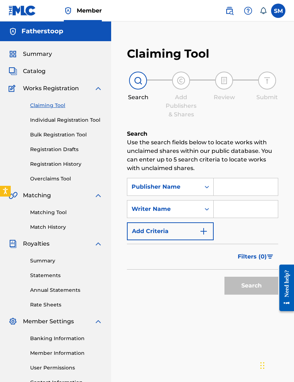
click at [241, 183] on input "Search Form" at bounding box center [246, 186] width 64 height 17
click at [245, 189] on input "Search Form" at bounding box center [246, 186] width 64 height 17
paste input "FatherStoops TrapHouse"
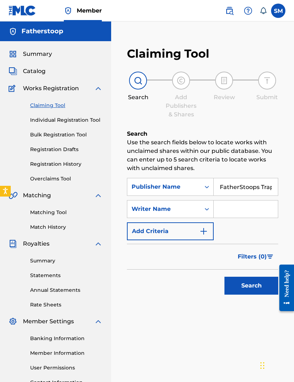
type input "FatherStoops TrapHouse"
click at [256, 290] on button "Search" at bounding box center [251, 286] width 54 height 18
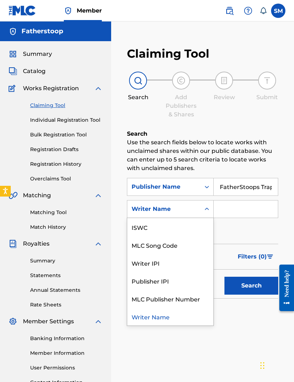
click at [184, 264] on div "Writer IPI" at bounding box center [170, 263] width 86 height 18
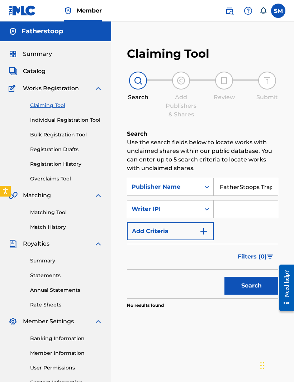
click at [192, 228] on button "Add Criteria" at bounding box center [170, 231] width 87 height 18
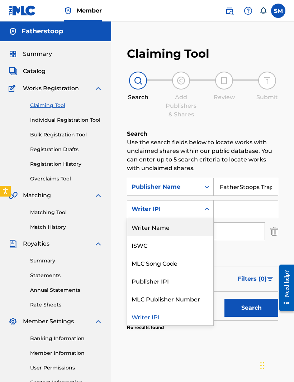
click at [194, 226] on div "Writer Name" at bounding box center [170, 227] width 86 height 18
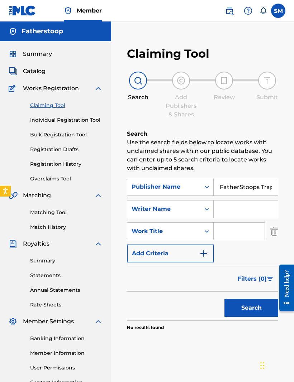
click at [250, 209] on input "Search Form" at bounding box center [246, 209] width 64 height 17
click at [255, 305] on button "Search" at bounding box center [251, 308] width 54 height 18
click at [278, 226] on img "Search Form" at bounding box center [274, 231] width 8 height 18
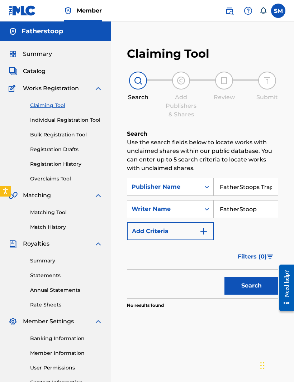
click at [258, 211] on input "FatherStoop" at bounding box center [246, 209] width 64 height 17
click at [259, 211] on input "FatherStoop" at bounding box center [246, 209] width 64 height 17
click at [253, 280] on button "Search" at bounding box center [251, 286] width 54 height 18
click at [249, 208] on input "[PERSON_NAME] [PERSON_NAME]" at bounding box center [246, 209] width 64 height 17
click at [251, 286] on button "Search" at bounding box center [251, 286] width 54 height 18
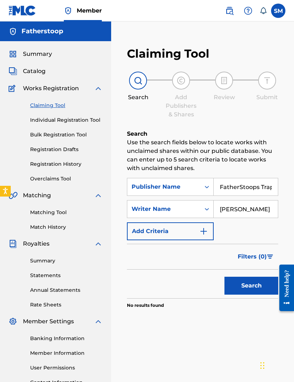
type input "[PERSON_NAME]"
click at [251, 286] on button "Search" at bounding box center [251, 286] width 54 height 18
click at [254, 294] on button "Search" at bounding box center [251, 286] width 54 height 18
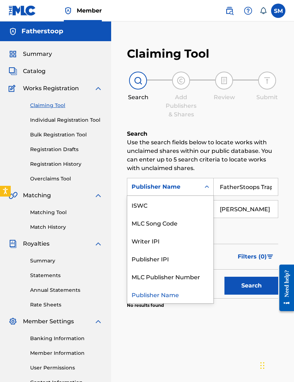
click at [248, 187] on input "FatherStoops TrapHouse" at bounding box center [246, 186] width 64 height 17
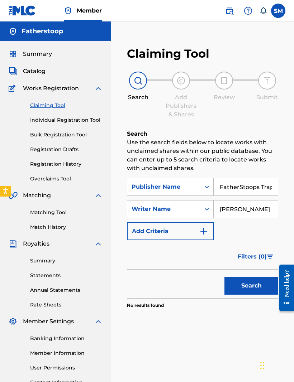
click at [250, 209] on input "[PERSON_NAME]" at bounding box center [246, 209] width 64 height 17
click at [248, 210] on input "[PERSON_NAME]" at bounding box center [246, 209] width 64 height 17
click at [256, 209] on input "[PERSON_NAME]" at bounding box center [246, 209] width 64 height 17
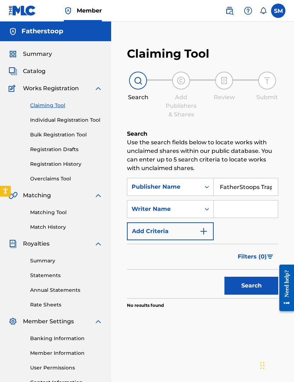
click at [264, 193] on input "FatherStoops TrapHouse" at bounding box center [246, 186] width 64 height 17
click at [260, 189] on input "FatherStoops TrapHouse" at bounding box center [246, 186] width 64 height 17
click at [261, 190] on input "FatherStoops TrapHouse" at bounding box center [246, 186] width 64 height 17
click at [260, 189] on input "FatherStoops TrapHouse" at bounding box center [246, 186] width 64 height 17
click at [255, 188] on input "FatherStoops TrapHouse" at bounding box center [246, 186] width 64 height 17
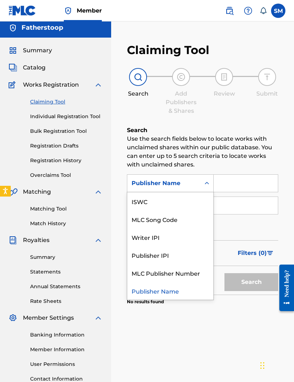
scroll to position [0, 0]
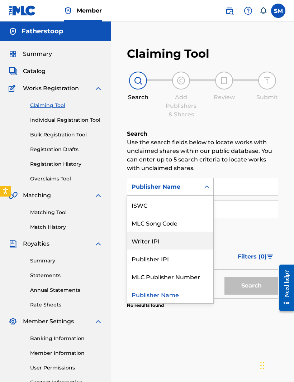
click at [159, 246] on div "Writer IPI" at bounding box center [170, 241] width 86 height 18
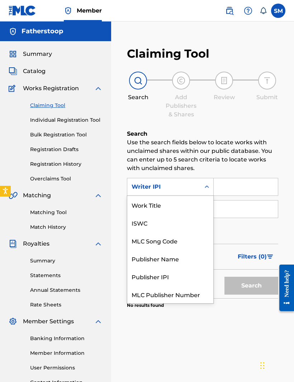
scroll to position [18, 0]
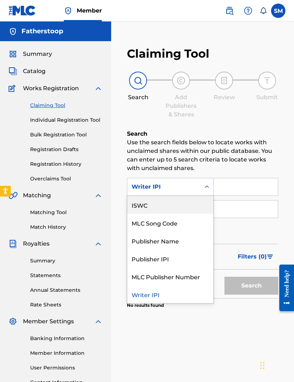
click at [202, 203] on div "ISWC" at bounding box center [170, 205] width 86 height 18
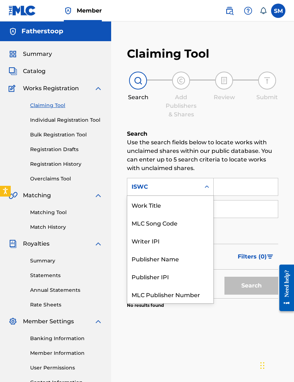
scroll to position [0, 0]
click at [193, 207] on div "Work Title" at bounding box center [170, 205] width 86 height 18
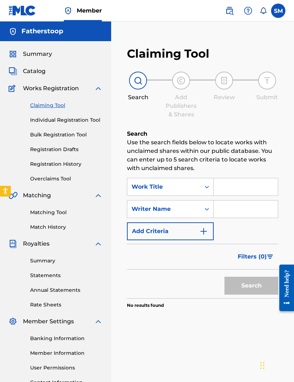
click at [246, 184] on input "Search Form" at bounding box center [246, 186] width 64 height 17
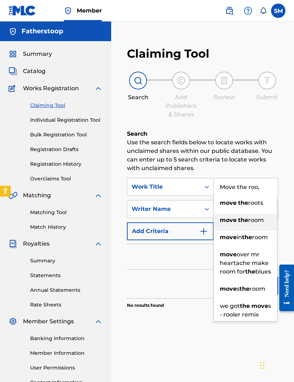
click at [264, 220] on span "room" at bounding box center [256, 220] width 16 height 7
type input "move the room"
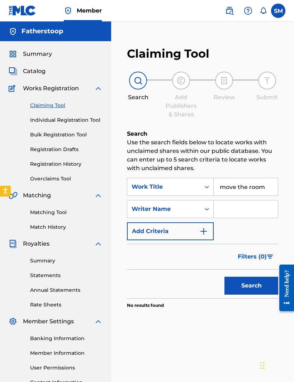
click at [246, 214] on input "Search Form" at bounding box center [246, 209] width 64 height 17
click at [263, 292] on button "Search" at bounding box center [251, 286] width 54 height 18
click at [251, 195] on input "move the room" at bounding box center [246, 186] width 64 height 17
click at [260, 213] on input "FatherStoop" at bounding box center [246, 209] width 64 height 17
type input "Fatherstoop"
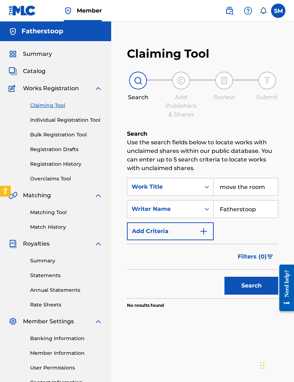
click at [251, 282] on button "Search" at bounding box center [251, 286] width 54 height 18
click at [254, 214] on input "Fatherstoop" at bounding box center [246, 209] width 64 height 17
click at [259, 207] on input "Fatherstoop" at bounding box center [246, 209] width 64 height 17
click at [256, 208] on input "Fatherstoop" at bounding box center [246, 209] width 64 height 17
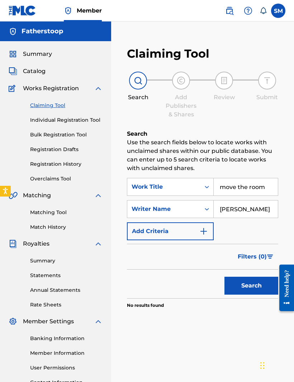
click at [252, 287] on button "Search" at bounding box center [251, 286] width 54 height 18
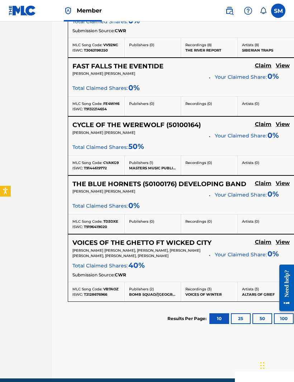
scroll to position [441, 59]
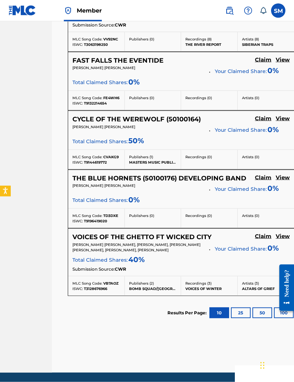
click at [237, 313] on button "25" at bounding box center [241, 313] width 20 height 11
click at [277, 291] on div at bounding box center [284, 287] width 20 height 59
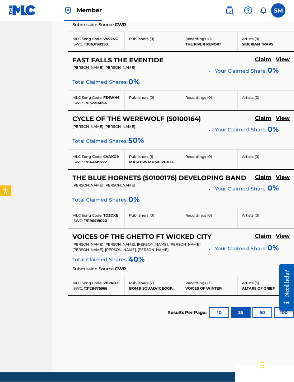
click at [274, 311] on button "100" at bounding box center [284, 313] width 20 height 11
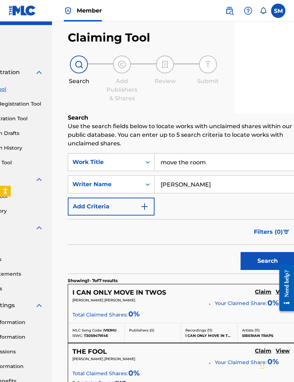
scroll to position [0, 59]
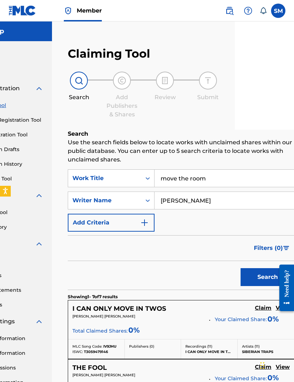
click at [176, 197] on input "[PERSON_NAME]" at bounding box center [223, 200] width 139 height 17
click at [267, 277] on button "Search" at bounding box center [267, 277] width 54 height 18
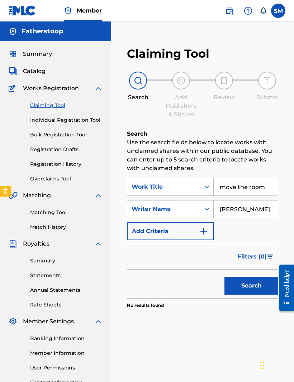
click at [254, 289] on button "Search" at bounding box center [251, 286] width 54 height 18
click at [248, 210] on input "[PERSON_NAME] [PERSON_NAME]" at bounding box center [246, 209] width 64 height 17
type input "[PERSON_NAME]"
click at [251, 286] on button "Search" at bounding box center [251, 286] width 54 height 18
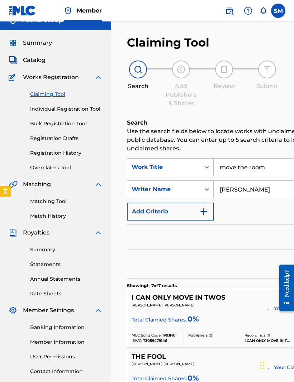
scroll to position [12, 0]
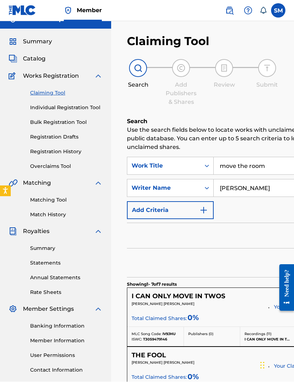
click at [259, 158] on input "move the room" at bounding box center [283, 166] width 139 height 17
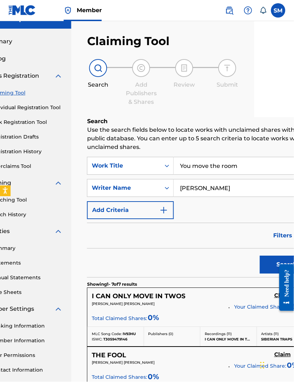
scroll to position [12, 59]
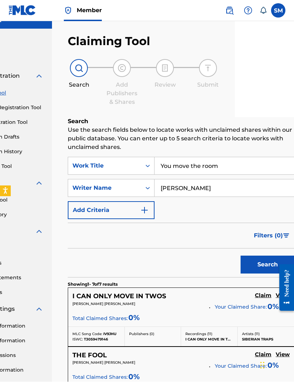
type input "You move the room"
click at [262, 268] on button "Search" at bounding box center [267, 265] width 54 height 18
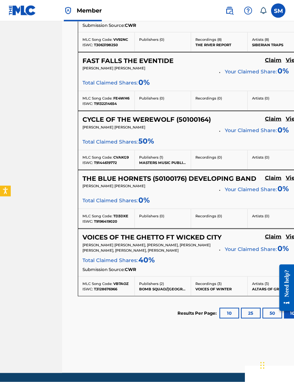
scroll to position [574, 59]
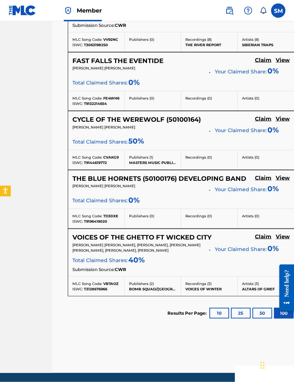
click at [264, 310] on button "50" at bounding box center [262, 313] width 20 height 11
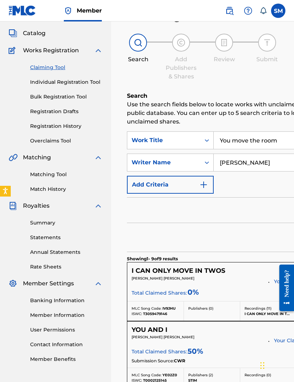
click at [230, 161] on input "[PERSON_NAME]" at bounding box center [283, 162] width 139 height 17
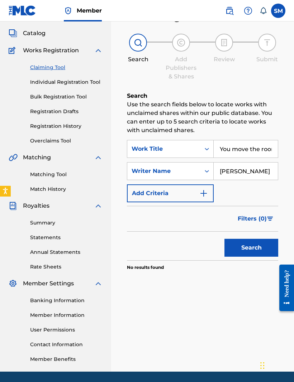
click at [264, 256] on button "Search" at bounding box center [251, 248] width 54 height 18
click at [234, 172] on input "[PERSON_NAME]" at bounding box center [246, 171] width 64 height 17
click at [235, 163] on input "[PERSON_NAME]" at bounding box center [246, 171] width 64 height 17
click at [268, 247] on button "Search" at bounding box center [251, 248] width 54 height 18
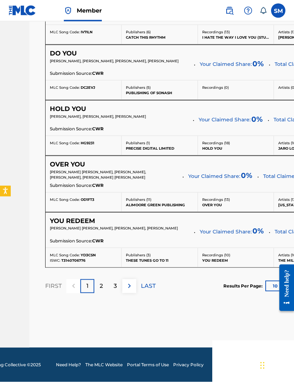
scroll to position [3017, 82]
click at [265, 292] on button "10" at bounding box center [275, 286] width 20 height 11
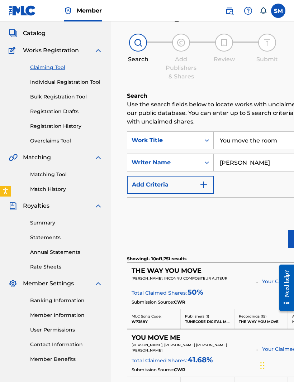
click at [256, 164] on input "[PERSON_NAME]" at bounding box center [278, 162] width 128 height 17
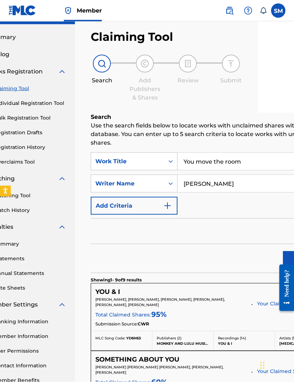
scroll to position [0, 36]
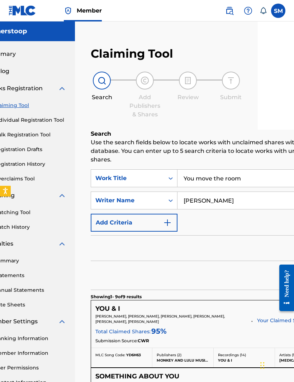
click at [224, 204] on input "[PERSON_NAME]" at bounding box center [256, 200] width 159 height 17
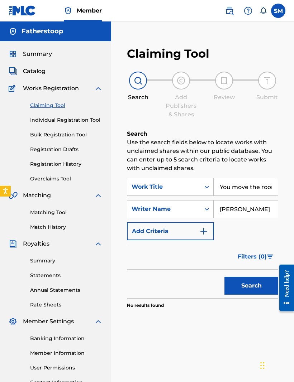
click at [255, 213] on input "[PERSON_NAME]" at bounding box center [246, 209] width 64 height 17
click at [251, 286] on button "Search" at bounding box center [251, 286] width 54 height 18
click at [256, 281] on button "Search" at bounding box center [251, 286] width 54 height 18
click at [263, 213] on input "[PERSON_NAME]" at bounding box center [246, 209] width 64 height 17
click at [242, 208] on input "[PERSON_NAME]" at bounding box center [246, 209] width 64 height 17
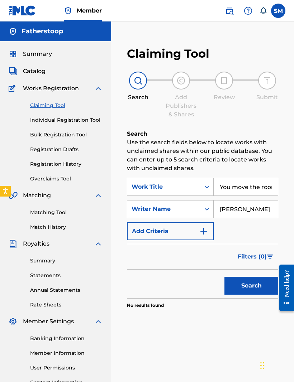
type input "[PERSON_NAME]"
click at [260, 292] on button "Search" at bounding box center [251, 286] width 54 height 18
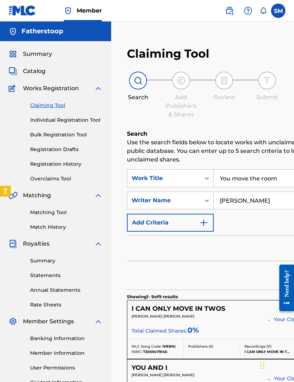
click at [263, 178] on input "You move the room" at bounding box center [283, 178] width 139 height 17
click at [232, 181] on input "You move the room" at bounding box center [283, 178] width 139 height 17
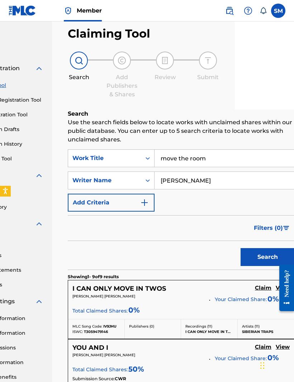
scroll to position [19, 59]
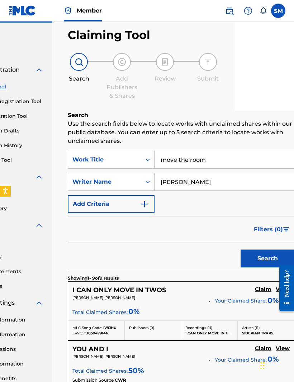
type input "move the room"
click at [265, 262] on button "Search" at bounding box center [267, 259] width 54 height 18
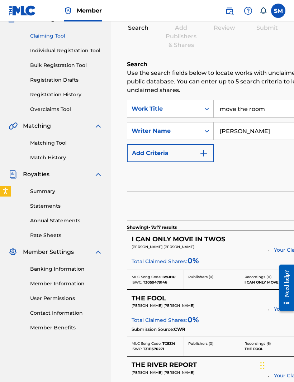
scroll to position [0, 0]
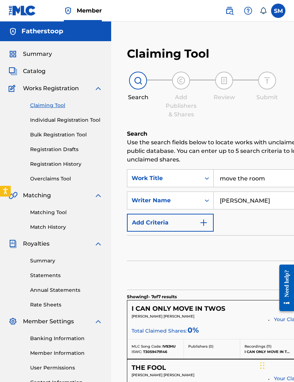
click at [234, 200] on input "[PERSON_NAME]" at bounding box center [283, 200] width 139 height 17
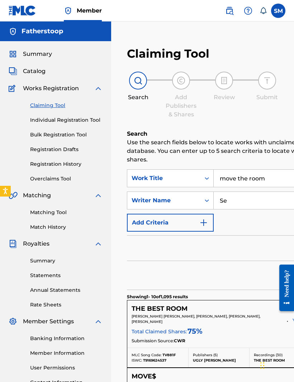
type input "S"
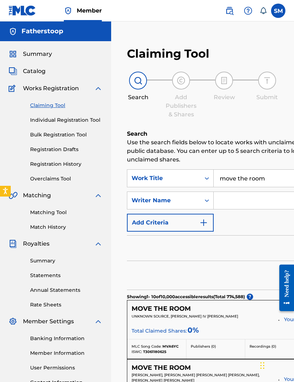
click at [253, 202] on input "Search Form" at bounding box center [288, 200] width 149 height 17
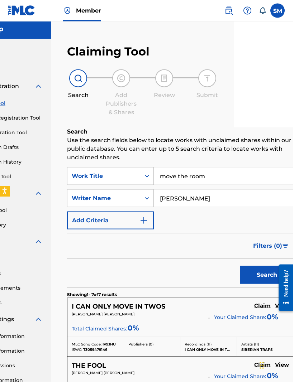
scroll to position [2, 59]
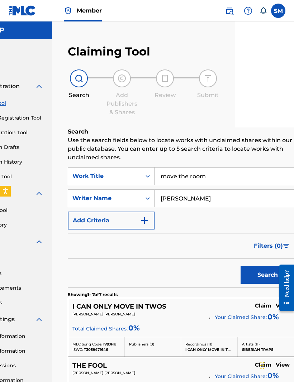
click at [260, 274] on button "Search" at bounding box center [267, 275] width 54 height 18
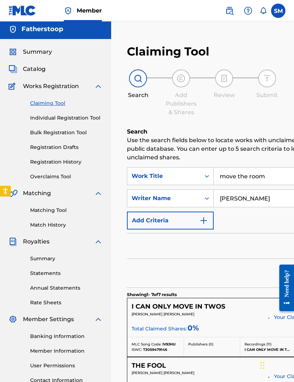
click at [254, 196] on input "[PERSON_NAME]" at bounding box center [283, 198] width 139 height 17
click at [255, 201] on input "[PERSON_NAME]" at bounding box center [283, 198] width 139 height 17
click at [255, 200] on input "[PERSON_NAME]" at bounding box center [283, 198] width 139 height 17
click at [259, 199] on input "[PERSON_NAME]" at bounding box center [283, 198] width 139 height 17
type input "f"
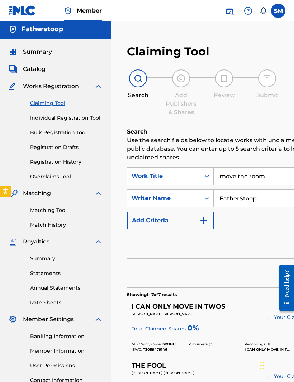
type input "FatherStoop"
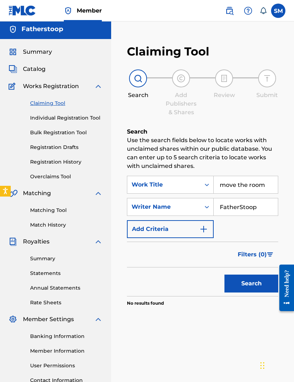
click at [256, 284] on button "Search" at bounding box center [251, 284] width 54 height 18
click at [266, 180] on input "move the room" at bounding box center [246, 184] width 64 height 17
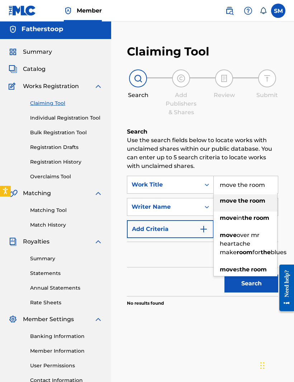
click at [254, 183] on input "move the room" at bounding box center [246, 184] width 64 height 17
click at [252, 184] on input "move the room" at bounding box center [246, 184] width 64 height 17
click at [263, 185] on input "move the room" at bounding box center [246, 184] width 64 height 17
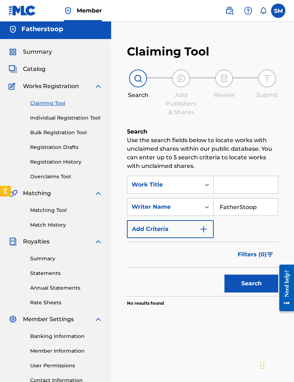
click at [251, 284] on button "Search" at bounding box center [251, 284] width 54 height 18
click at [258, 288] on button "Search" at bounding box center [251, 284] width 54 height 18
click at [252, 192] on input "Search Form" at bounding box center [246, 184] width 64 height 17
type input "[EMAIL_ADDRESS][DOMAIN_NAME]"
click at [251, 284] on button "Search" at bounding box center [251, 284] width 54 height 18
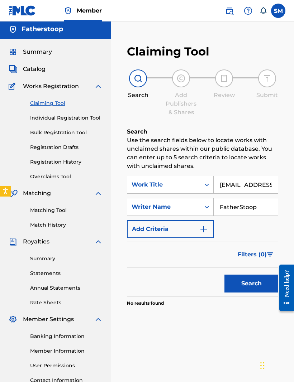
click at [253, 191] on input "[EMAIL_ADDRESS][DOMAIN_NAME]" at bounding box center [246, 184] width 64 height 17
click at [251, 187] on input "[EMAIL_ADDRESS][DOMAIN_NAME]" at bounding box center [246, 184] width 64 height 17
click at [253, 181] on input "[EMAIL_ADDRESS][DOMAIN_NAME]" at bounding box center [246, 184] width 64 height 17
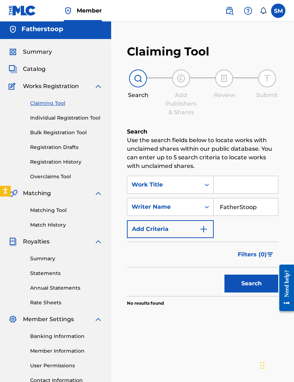
type input "S"
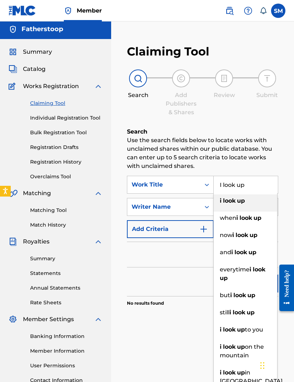
type input "I look up"
click at [191, 345] on div "Claiming Tool Search Add Publishers & Shares Review Submit Search Use the searc…" at bounding box center [203, 193] width 166 height 312
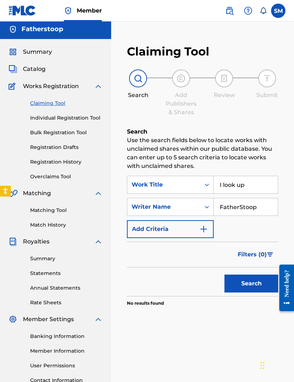
click at [257, 283] on button "Search" at bounding box center [251, 284] width 54 height 18
click at [243, 210] on input "FatherStoop" at bounding box center [246, 206] width 64 height 17
type input "Fatherstoop"
click at [259, 286] on button "Search" at bounding box center [251, 284] width 54 height 18
click at [250, 188] on input "I look up" at bounding box center [246, 184] width 64 height 17
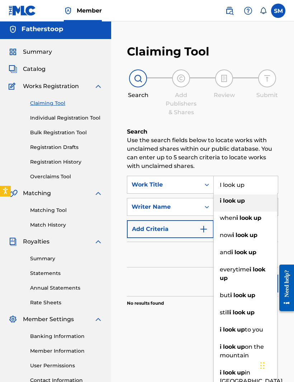
click at [252, 184] on input "I look up" at bounding box center [246, 184] width 64 height 17
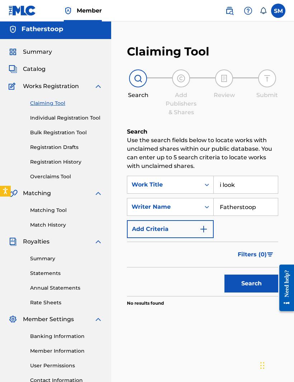
click at [251, 284] on button "Search" at bounding box center [251, 284] width 54 height 18
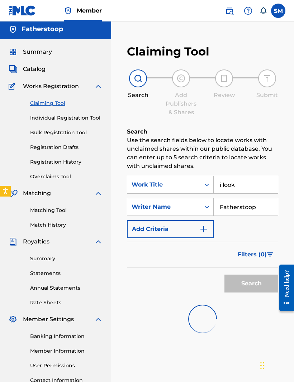
click at [251, 284] on button "Search" at bounding box center [251, 284] width 54 height 18
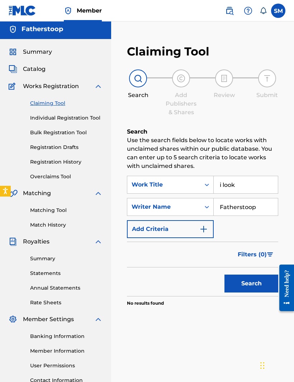
click at [251, 284] on button "Search" at bounding box center [251, 284] width 54 height 18
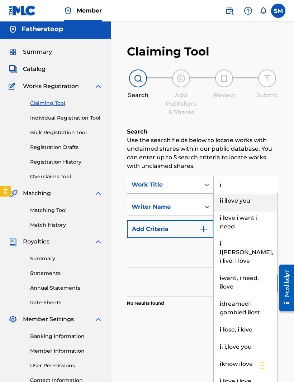
type input "i"
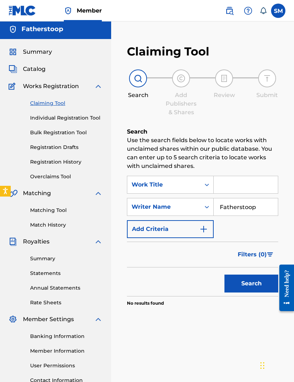
click at [251, 292] on button "Search" at bounding box center [251, 284] width 54 height 18
click at [247, 208] on input "Fatherstoop" at bounding box center [246, 206] width 64 height 17
click at [251, 284] on button "Search" at bounding box center [251, 284] width 54 height 18
click at [274, 214] on input "Fatherstoopf" at bounding box center [246, 206] width 64 height 17
type input "Fatherstoop"
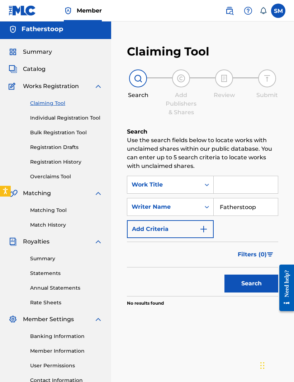
click at [262, 281] on button "Search" at bounding box center [251, 284] width 54 height 18
click at [205, 180] on div "Search Form" at bounding box center [206, 184] width 13 height 13
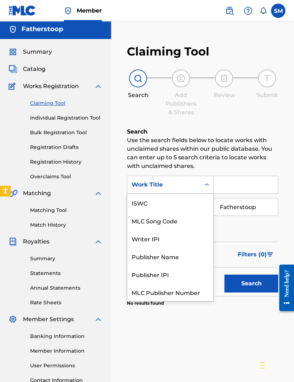
scroll to position [18, 0]
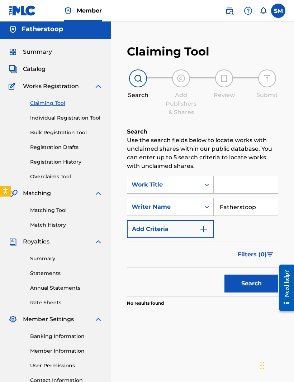
click at [43, 120] on link "Individual Registration Tool" at bounding box center [66, 118] width 72 height 8
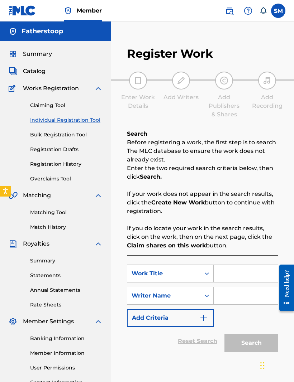
click at [35, 142] on div "Claiming Tool Individual Registration Tool Bulk Registration Tool Registration …" at bounding box center [56, 138] width 94 height 90
click at [37, 136] on link "Bulk Registration Tool" at bounding box center [66, 135] width 72 height 8
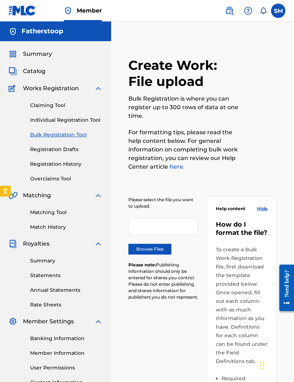
click at [42, 152] on link "Registration Drafts" at bounding box center [66, 150] width 72 height 8
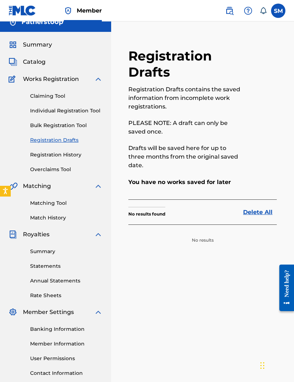
scroll to position [38, 0]
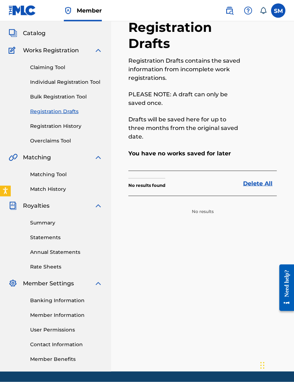
click at [36, 177] on link "Matching Tool" at bounding box center [66, 175] width 72 height 8
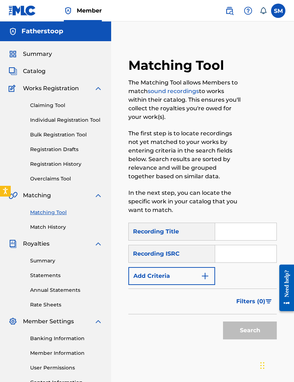
click at [42, 216] on link "Matching Tool" at bounding box center [66, 213] width 72 height 8
click at [43, 231] on link "Match History" at bounding box center [66, 228] width 72 height 8
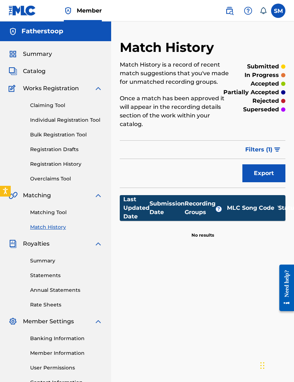
click at [275, 151] on img "submit" at bounding box center [277, 150] width 6 height 4
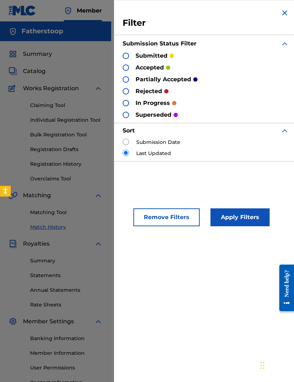
click at [49, 248] on span "Royalties" at bounding box center [36, 244] width 27 height 9
click at [217, 144] on div "Submission Date" at bounding box center [206, 143] width 166 height 8
click at [286, 5] on div "Filter Submission Status Filter submitted accepted partially accepted rejected …" at bounding box center [205, 85] width 183 height 170
click at [286, 16] on img at bounding box center [284, 13] width 9 height 9
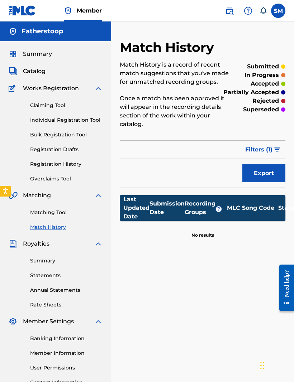
click at [37, 240] on span "Royalties" at bounding box center [36, 244] width 27 height 9
click at [40, 260] on link "Summary" at bounding box center [66, 261] width 72 height 8
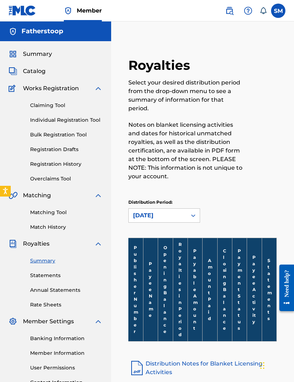
click at [43, 274] on link "Statements" at bounding box center [66, 276] width 72 height 8
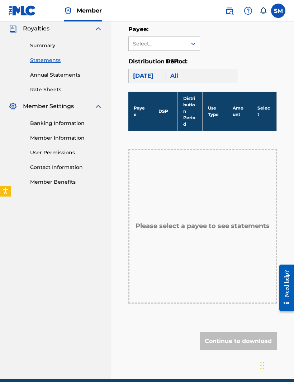
scroll to position [216, 0]
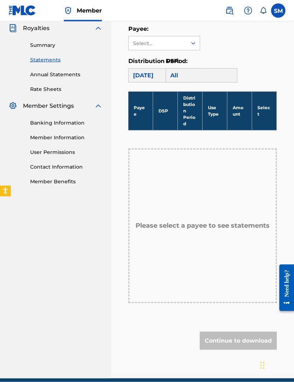
click at [44, 123] on link "Banking Information" at bounding box center [66, 123] width 72 height 8
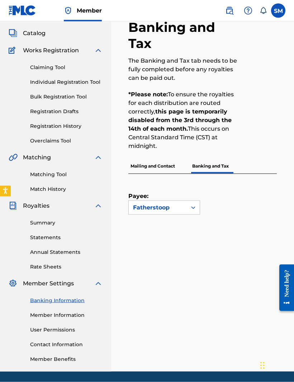
scroll to position [38, 0]
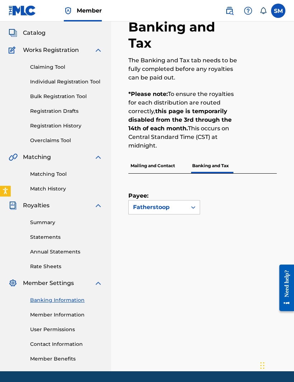
click at [38, 222] on link "Summary" at bounding box center [66, 223] width 72 height 8
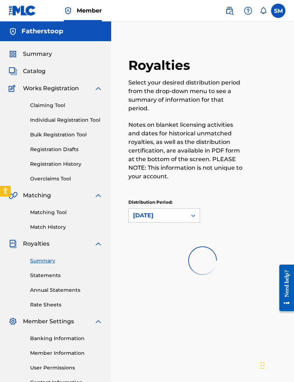
click at [44, 244] on span "Royalties" at bounding box center [36, 244] width 27 height 9
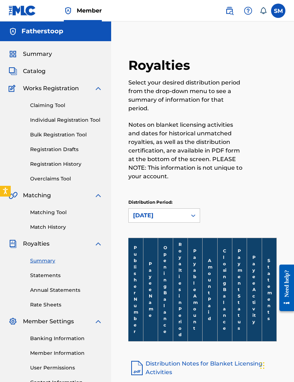
click at [43, 278] on link "Statements" at bounding box center [66, 276] width 72 height 8
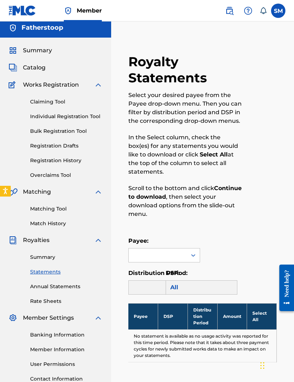
scroll to position [3, 0]
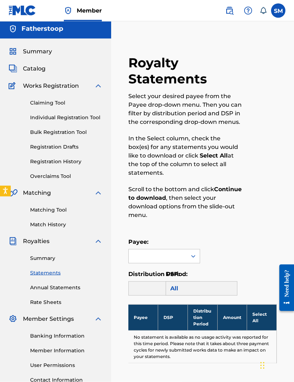
click at [41, 285] on link "Annual Statements" at bounding box center [66, 288] width 72 height 8
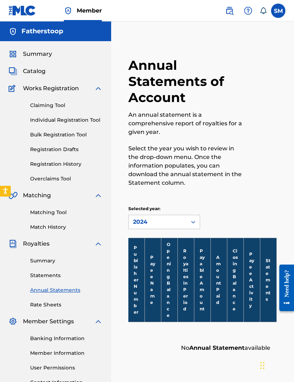
click at [31, 105] on link "Claiming Tool" at bounding box center [66, 106] width 72 height 8
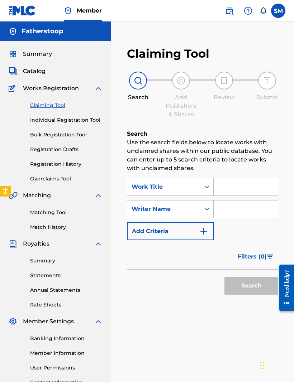
click at [32, 125] on div "Claiming Tool Individual Registration Tool Bulk Registration Tool Registration …" at bounding box center [56, 138] width 94 height 90
click at [42, 123] on link "Individual Registration Tool" at bounding box center [66, 120] width 72 height 8
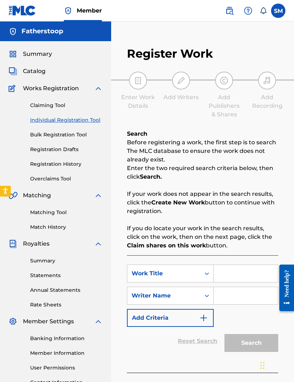
click at [35, 131] on link "Bulk Registration Tool" at bounding box center [66, 135] width 72 height 8
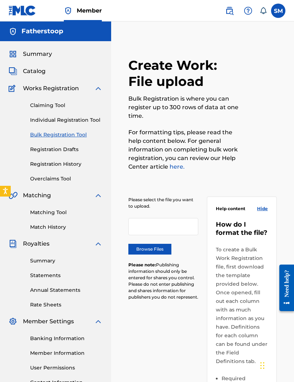
click at [46, 150] on link "Registration Drafts" at bounding box center [66, 150] width 72 height 8
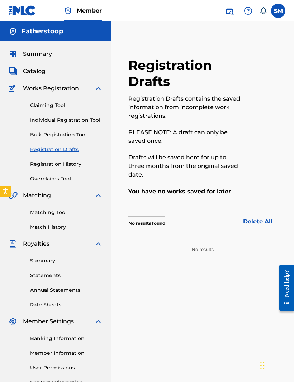
click at [44, 162] on link "Registration History" at bounding box center [66, 164] width 72 height 8
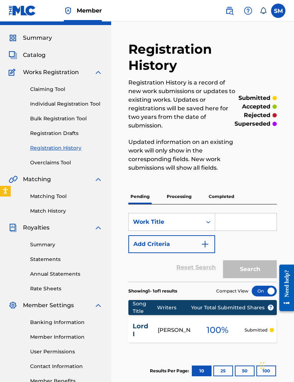
scroll to position [18, 0]
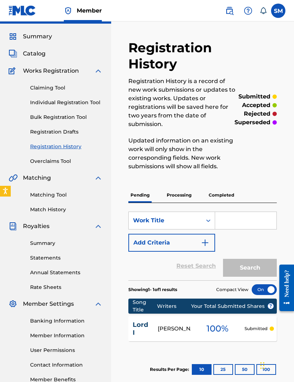
click at [39, 159] on link "Overclaims Tool" at bounding box center [66, 162] width 72 height 8
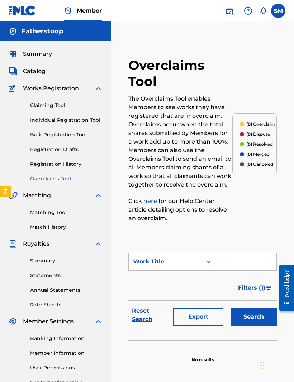
click at [36, 160] on link "Registration History" at bounding box center [66, 164] width 72 height 8
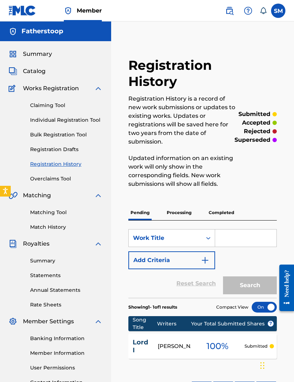
click at [209, 332] on section "Song Title Writers ? Your Total Submitted Shares Lord I [PERSON_NAME] 100 % Sub…" at bounding box center [202, 336] width 148 height 46
click at [259, 325] on span "? Your Total Submitted Shares" at bounding box center [232, 324] width 83 height 8
click at [258, 325] on span "? Your Total Submitted Shares" at bounding box center [232, 324] width 83 height 8
click at [156, 341] on div "Lord I" at bounding box center [145, 347] width 25 height 16
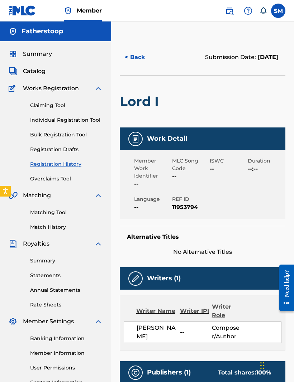
click at [184, 343] on div "Writer Name Writer IPI Writer Role [PERSON_NAME] -- Composer/Author" at bounding box center [203, 323] width 166 height 56
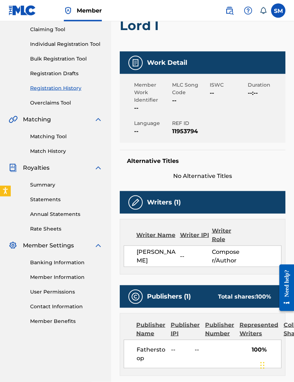
scroll to position [76, 0]
click at [150, 231] on div "Writer Name" at bounding box center [158, 235] width 44 height 9
click at [148, 237] on div "Writer Name" at bounding box center [158, 235] width 44 height 9
click at [148, 231] on div "Writer Name" at bounding box center [158, 235] width 44 height 9
click at [148, 230] on div "Writer Name Writer IPI Writer Role" at bounding box center [203, 234] width 158 height 17
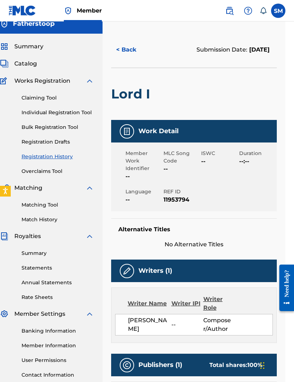
scroll to position [7, 9]
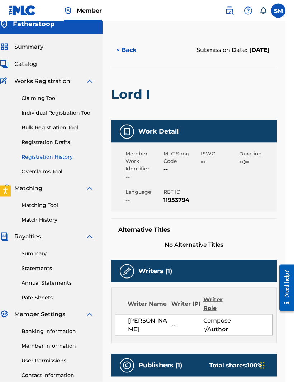
click at [172, 226] on h5 "Alternative Titles" at bounding box center [193, 229] width 151 height 7
copy span "11953794"
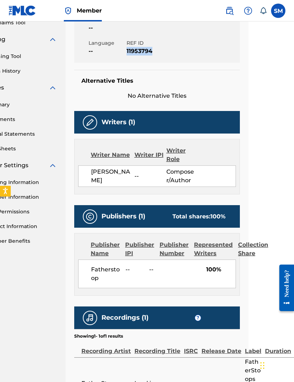
scroll to position [222, 45]
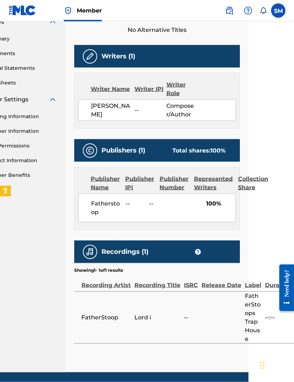
click at [247, 328] on span "FatherStoops TrapHouse" at bounding box center [253, 318] width 16 height 52
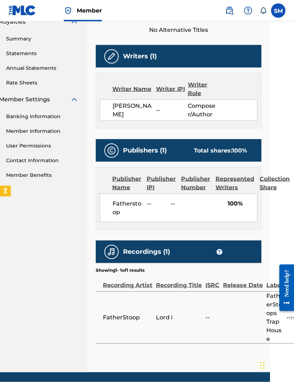
scroll to position [222, 24]
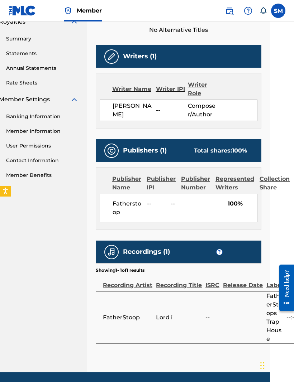
click at [217, 253] on span "?" at bounding box center [219, 252] width 6 height 6
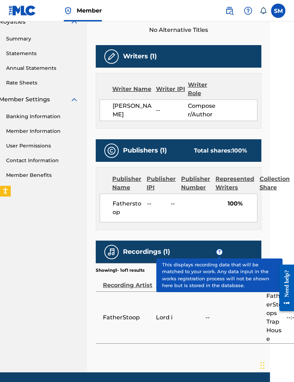
click at [215, 251] on div "Recordings (1) ?" at bounding box center [179, 252] width 166 height 23
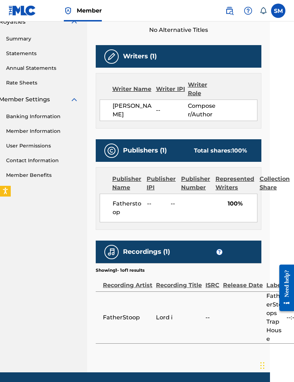
click at [123, 183] on div "Publisher Name" at bounding box center [126, 183] width 29 height 17
click at [149, 162] on div "Publishers (1) Total shares: 100 % Publisher Name Publisher IPI Publisher Numbe…" at bounding box center [179, 184] width 166 height 91
click at [136, 147] on h5 "Publishers (1)" at bounding box center [145, 151] width 44 height 8
click at [109, 140] on div "Publishers (1) Total shares: 100 %" at bounding box center [179, 150] width 166 height 23
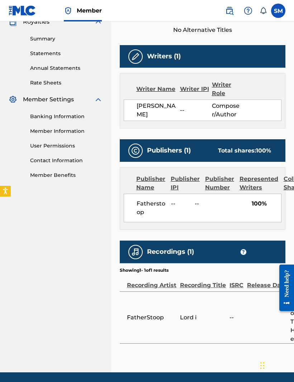
click at [39, 148] on link "User Permissions" at bounding box center [66, 146] width 72 height 8
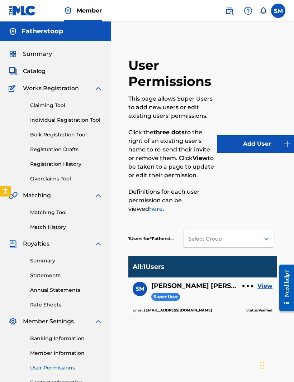
click at [263, 289] on link "View" at bounding box center [264, 286] width 15 height 9
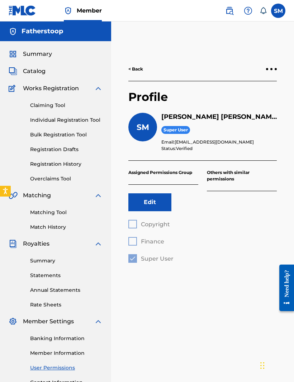
click at [31, 72] on span "Catalog" at bounding box center [34, 71] width 23 height 9
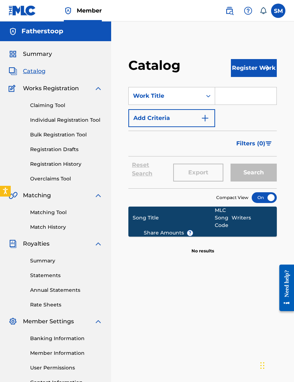
click at [264, 69] on img "submit" at bounding box center [266, 68] width 9 height 9
click at [253, 114] on link "By File Upload" at bounding box center [254, 113] width 46 height 26
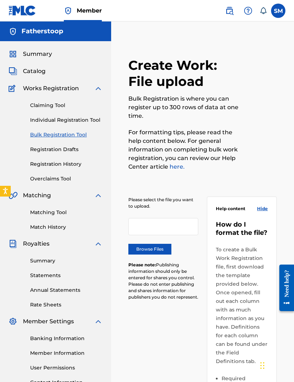
click at [159, 247] on label "Browse Files" at bounding box center [149, 249] width 43 height 11
click at [0, 0] on input "Browse Files" at bounding box center [0, 0] width 0 height 0
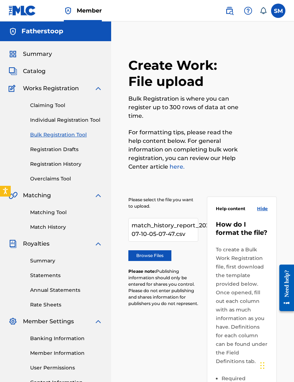
click at [49, 160] on link "Registration History" at bounding box center [66, 164] width 72 height 8
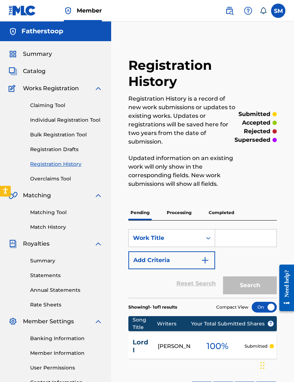
click at [53, 152] on link "Registration Drafts" at bounding box center [66, 150] width 72 height 8
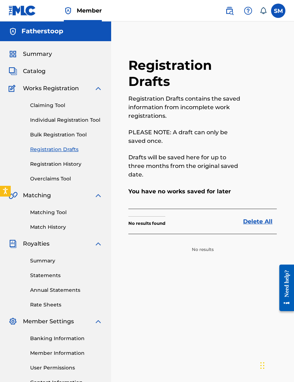
click at [50, 167] on link "Registration History" at bounding box center [66, 164] width 72 height 8
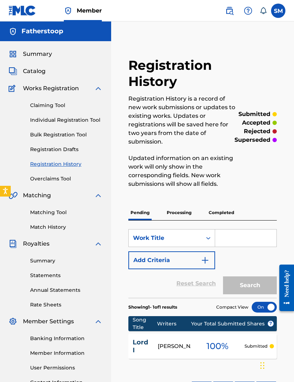
click at [42, 181] on link "Overclaims Tool" at bounding box center [66, 179] width 72 height 8
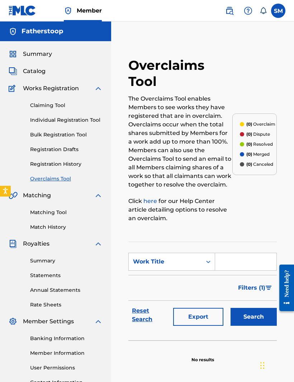
click at [37, 195] on span "Matching" at bounding box center [37, 195] width 28 height 9
click at [43, 225] on link "Match History" at bounding box center [66, 228] width 72 height 8
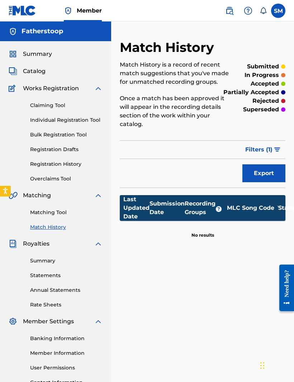
click at [47, 220] on div "Matching Tool Match History" at bounding box center [56, 215] width 94 height 31
click at [46, 231] on link "Match History" at bounding box center [66, 228] width 72 height 8
click at [45, 211] on link "Matching Tool" at bounding box center [66, 213] width 72 height 8
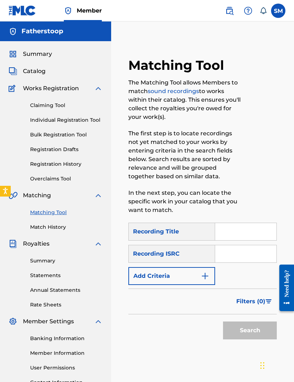
click at [39, 258] on link "Summary" at bounding box center [66, 261] width 72 height 8
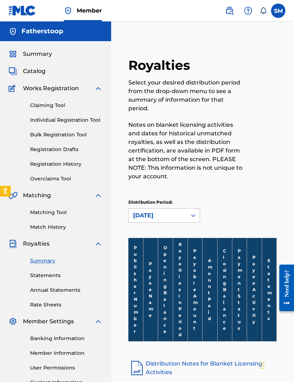
click at [39, 244] on span "Royalties" at bounding box center [36, 244] width 27 height 9
click at [23, 53] on span "Summary" at bounding box center [37, 54] width 29 height 9
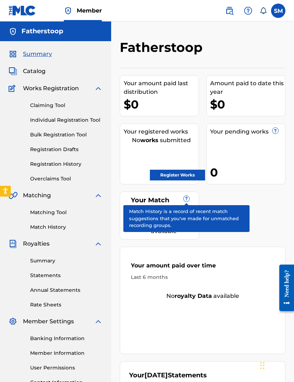
click at [186, 201] on span "?" at bounding box center [186, 199] width 6 height 6
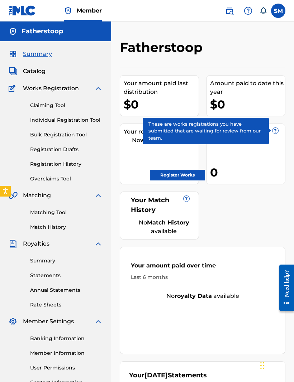
click at [272, 132] on span "?" at bounding box center [275, 131] width 6 height 6
